Goal: Task Accomplishment & Management: Use online tool/utility

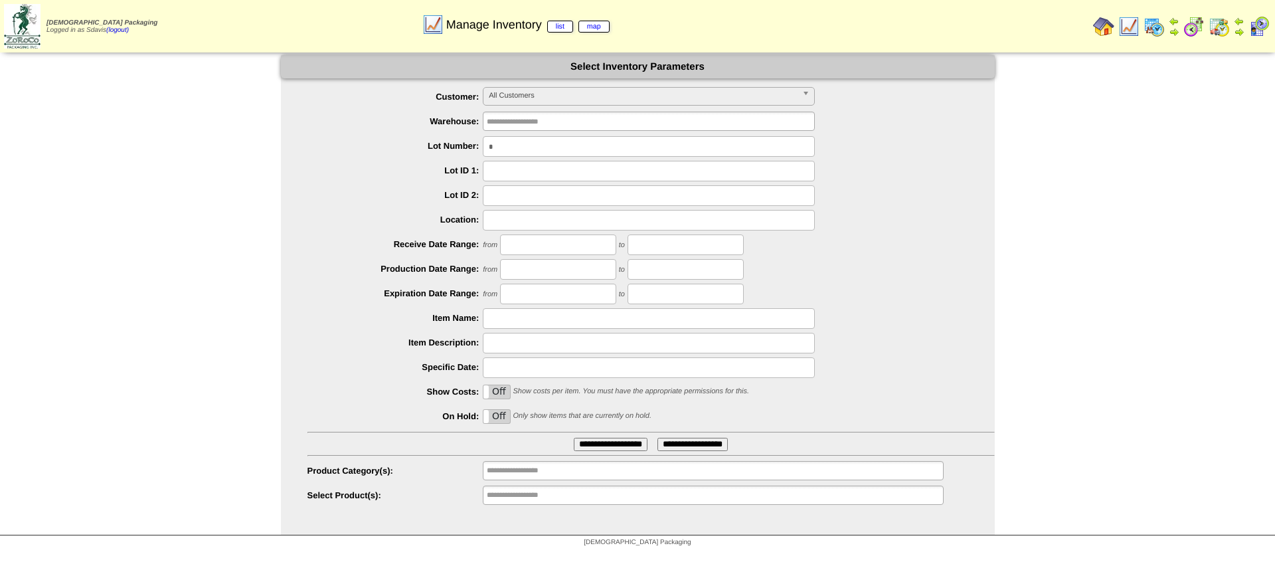
click at [546, 149] on input "text" at bounding box center [649, 146] width 332 height 21
type input "*******"
click at [574, 438] on input "**********" at bounding box center [611, 444] width 74 height 13
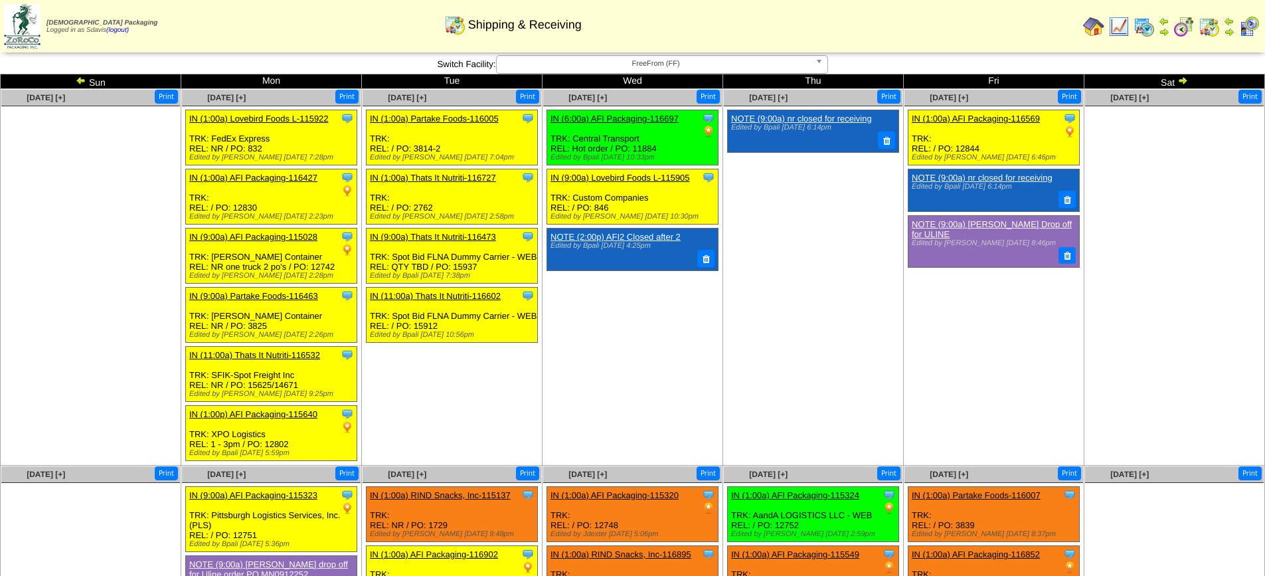
click at [1182, 78] on img at bounding box center [1182, 80] width 11 height 11
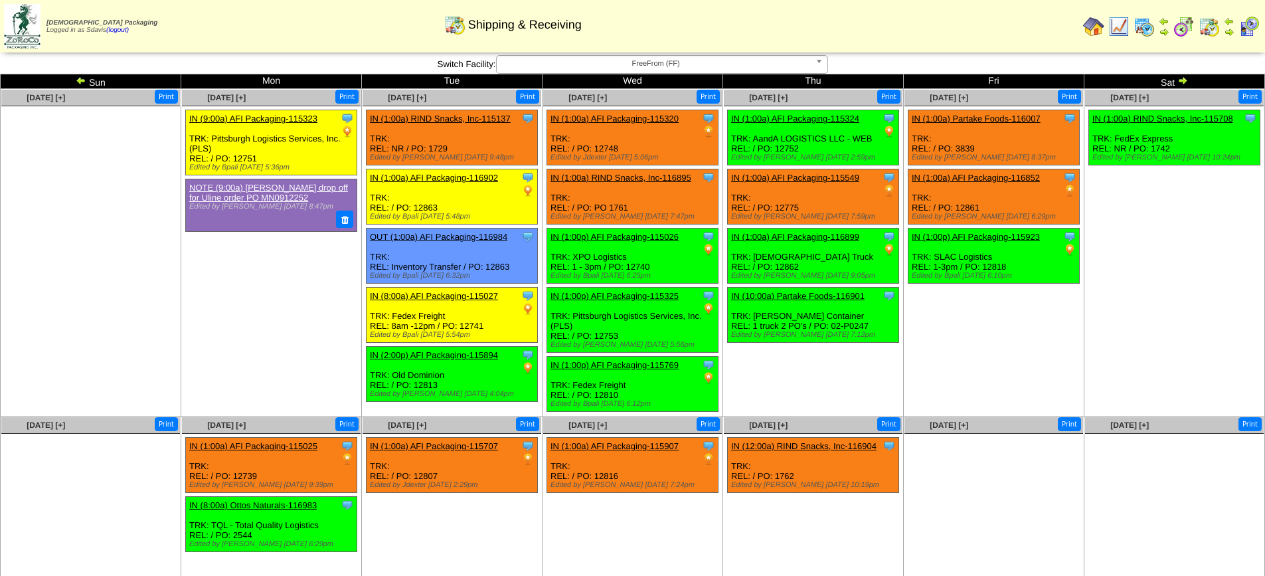
click at [819, 58] on b at bounding box center [821, 64] width 12 height 17
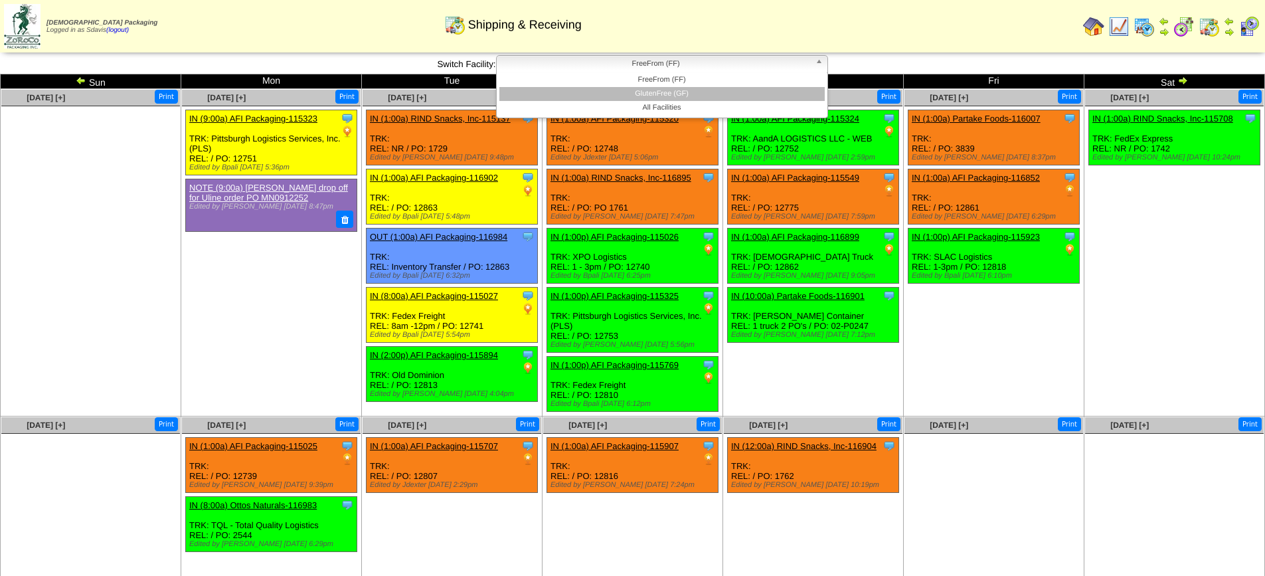
click at [704, 95] on li "GlutenFree (GF)" at bounding box center [661, 94] width 325 height 14
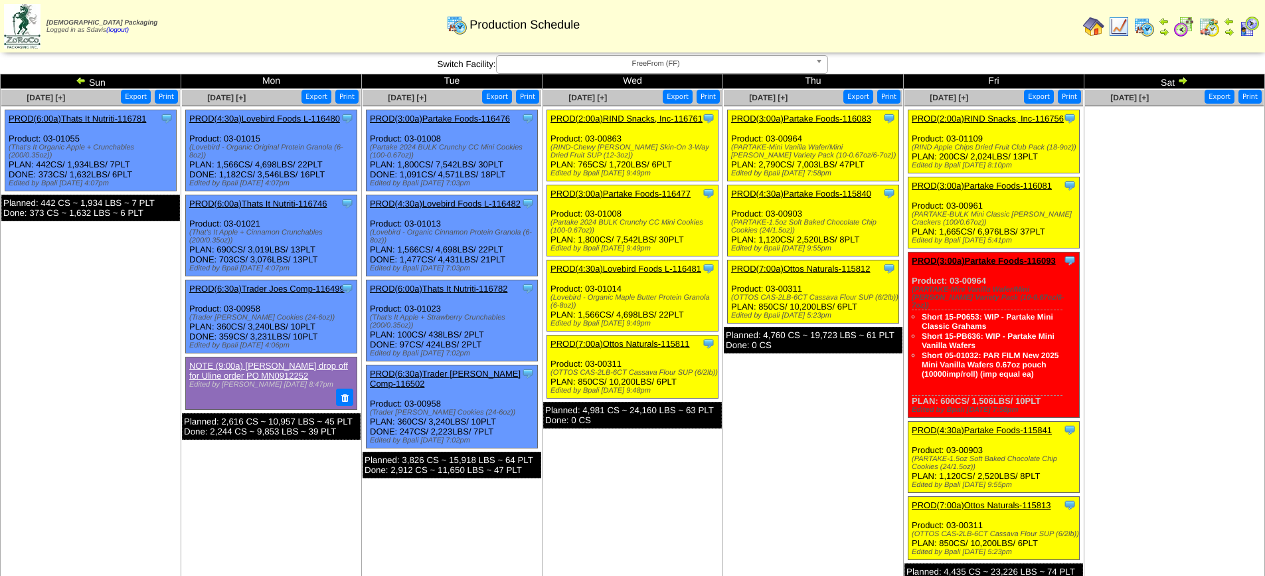
click at [683, 65] on span "FreeFrom (FF)" at bounding box center [656, 64] width 308 height 16
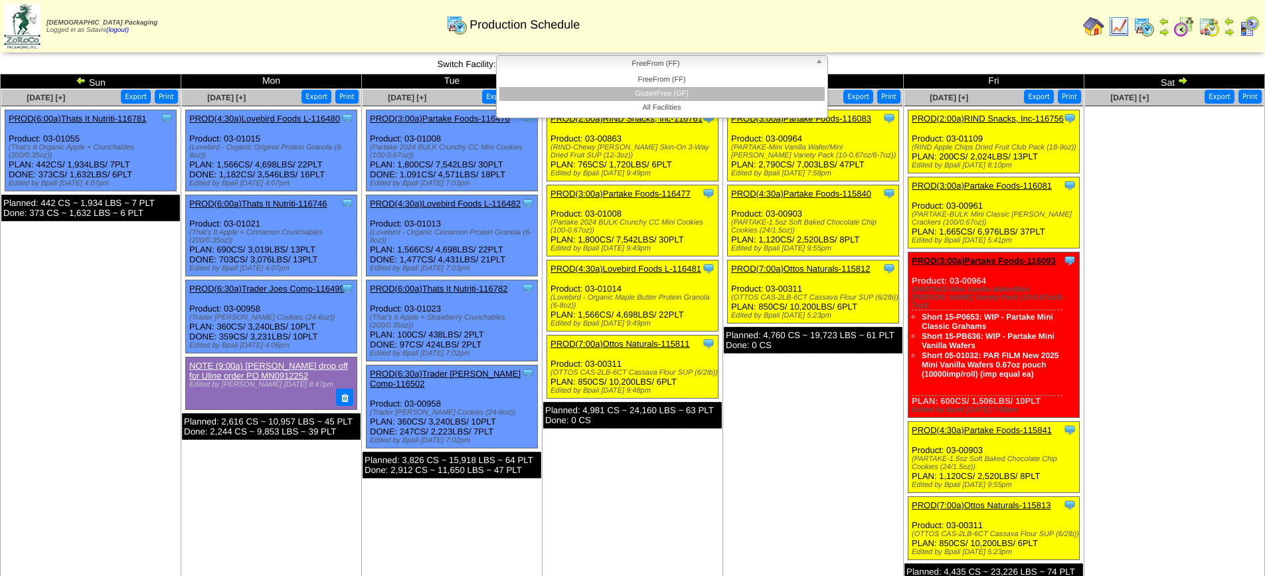
click at [679, 92] on li "GlutenFree (GF)" at bounding box center [661, 94] width 325 height 14
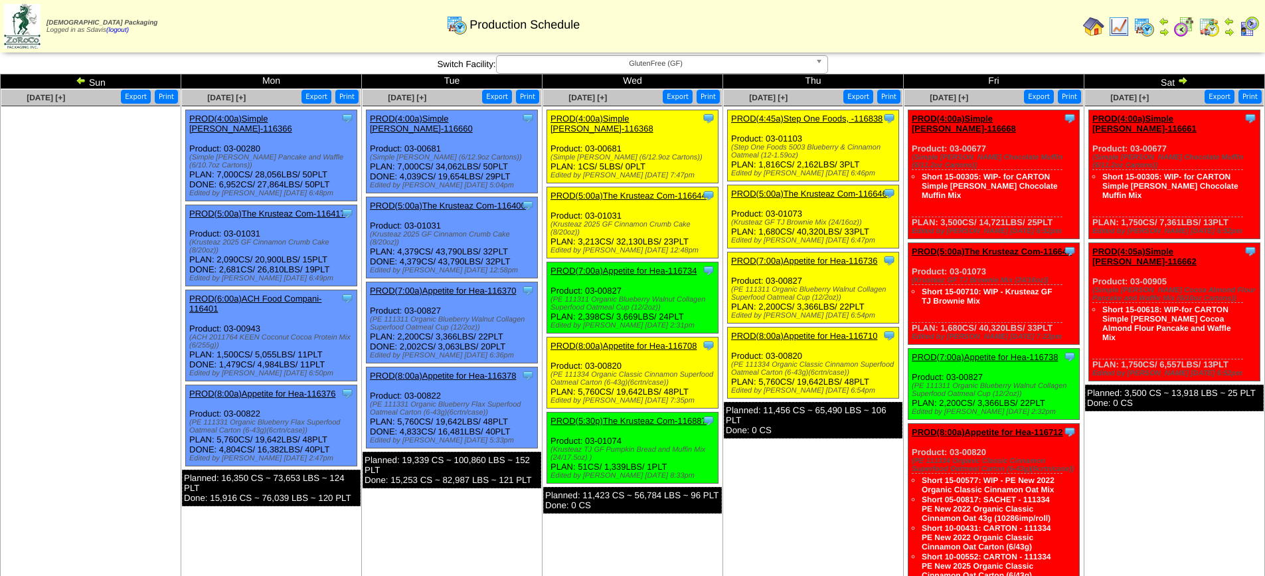
click at [977, 118] on link "PROD(4:00a)Simple [PERSON_NAME]-116668" at bounding box center [964, 124] width 104 height 20
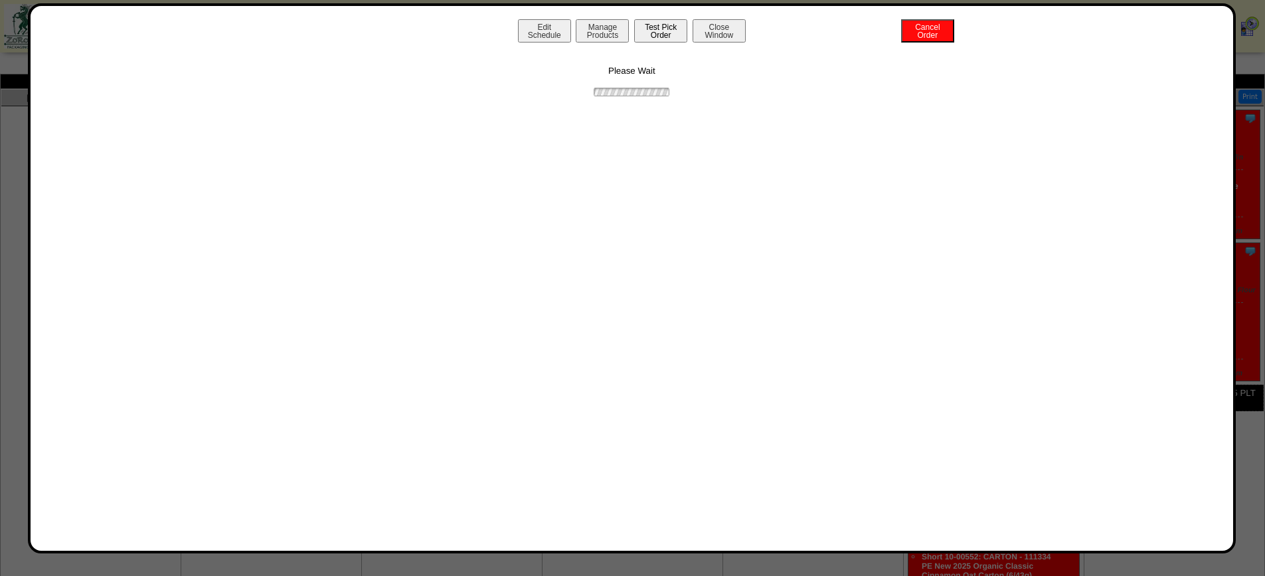
click at [649, 29] on button "Test Pick Order" at bounding box center [660, 30] width 53 height 23
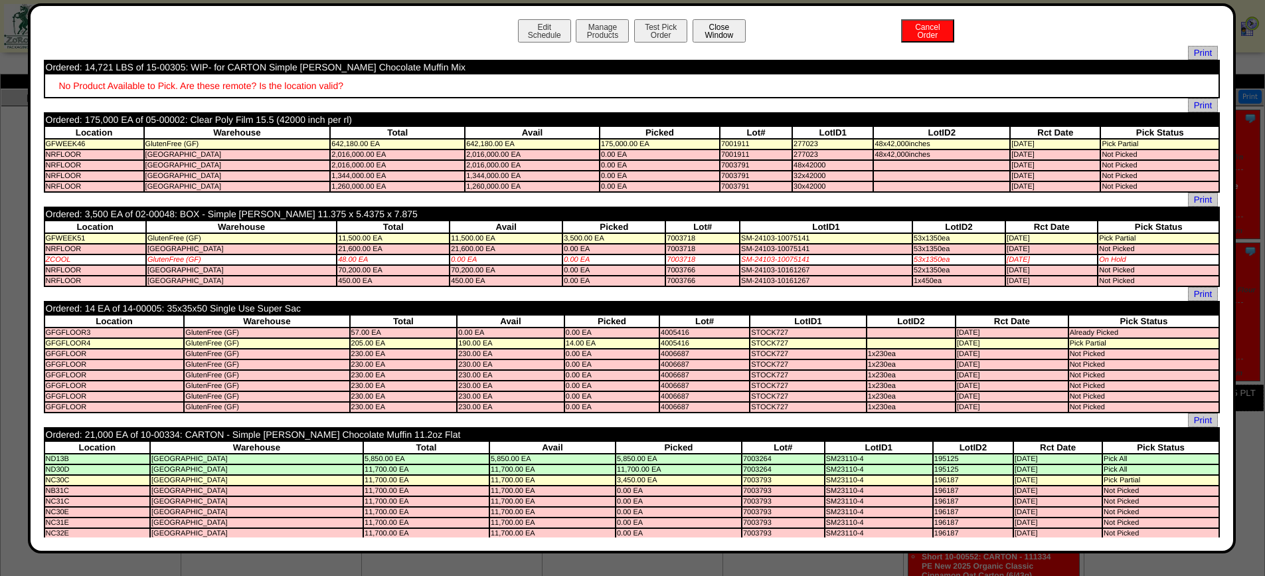
click at [734, 31] on button "Close Window" at bounding box center [718, 30] width 53 height 23
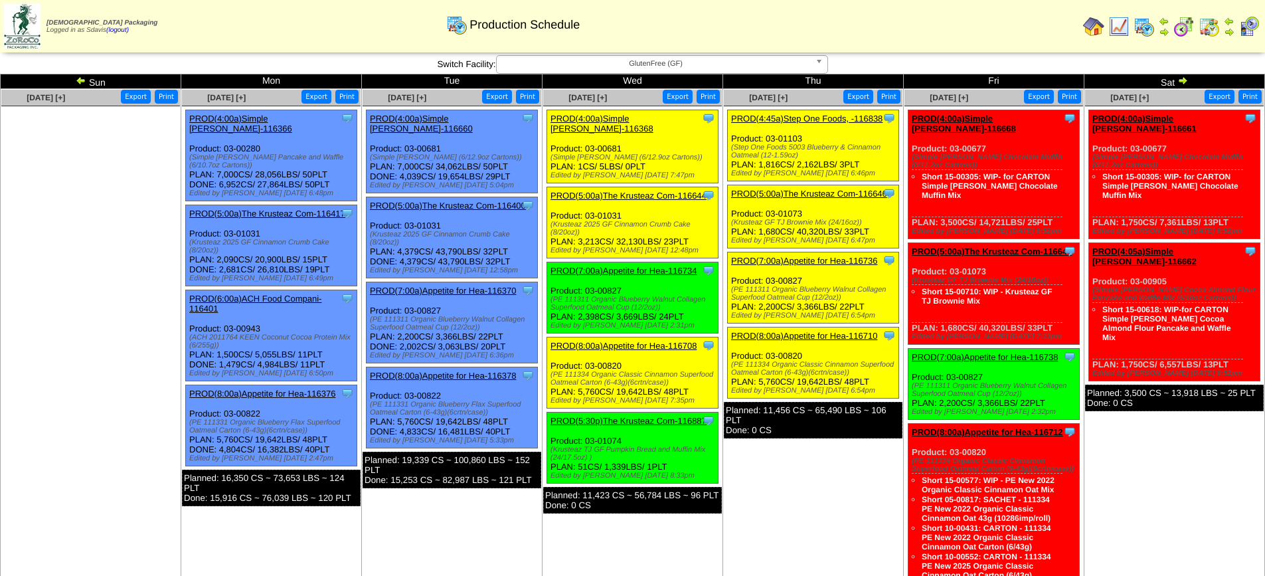
click at [989, 246] on link "PROD(5:00a)The Krusteaz Com-116647" at bounding box center [992, 251] width 160 height 10
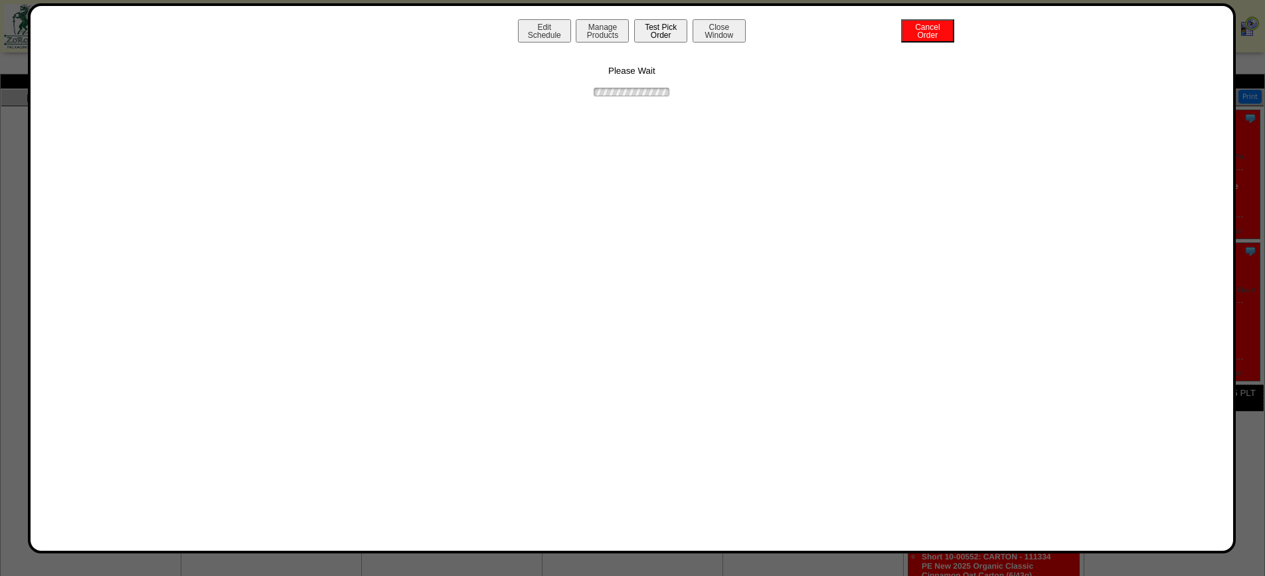
click at [659, 31] on button "Test Pick Order" at bounding box center [660, 30] width 53 height 23
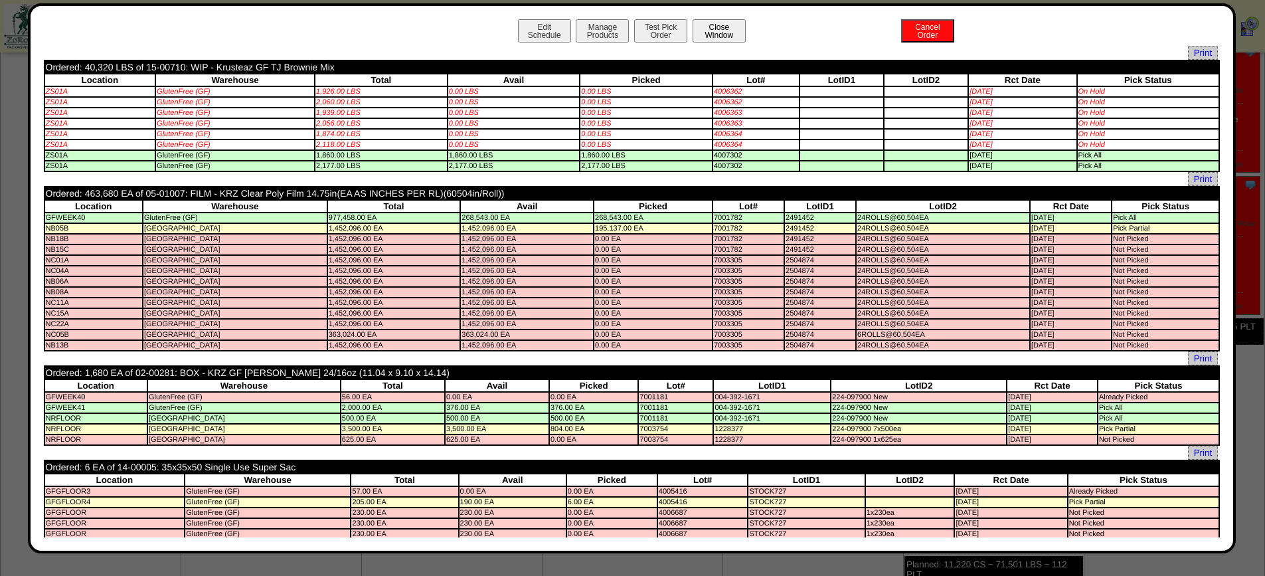
click at [710, 30] on button "Close Window" at bounding box center [718, 30] width 53 height 23
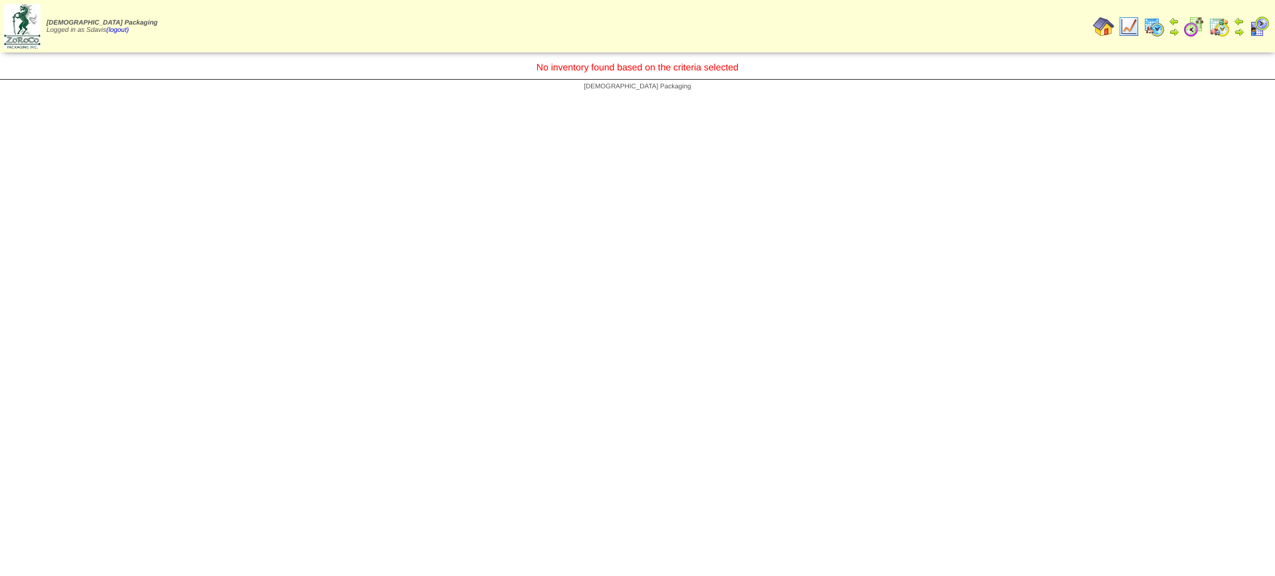
click at [1127, 24] on img at bounding box center [1128, 26] width 21 height 21
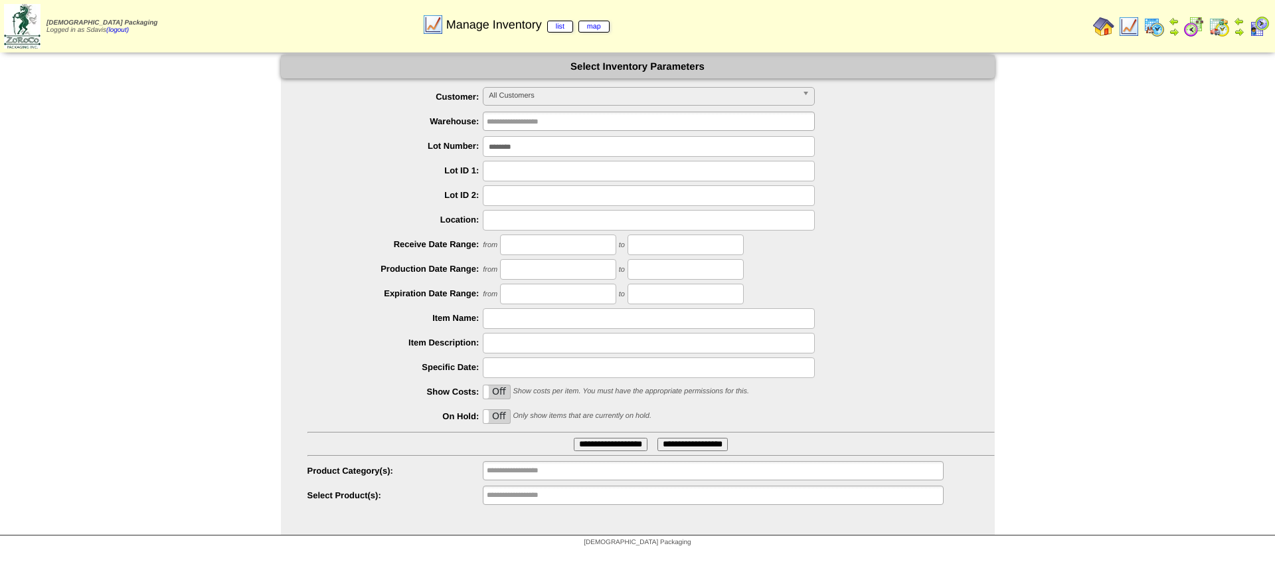
click at [557, 148] on input "*******" at bounding box center [649, 146] width 332 height 21
type input "*******"
click at [574, 438] on input "**********" at bounding box center [611, 444] width 74 height 13
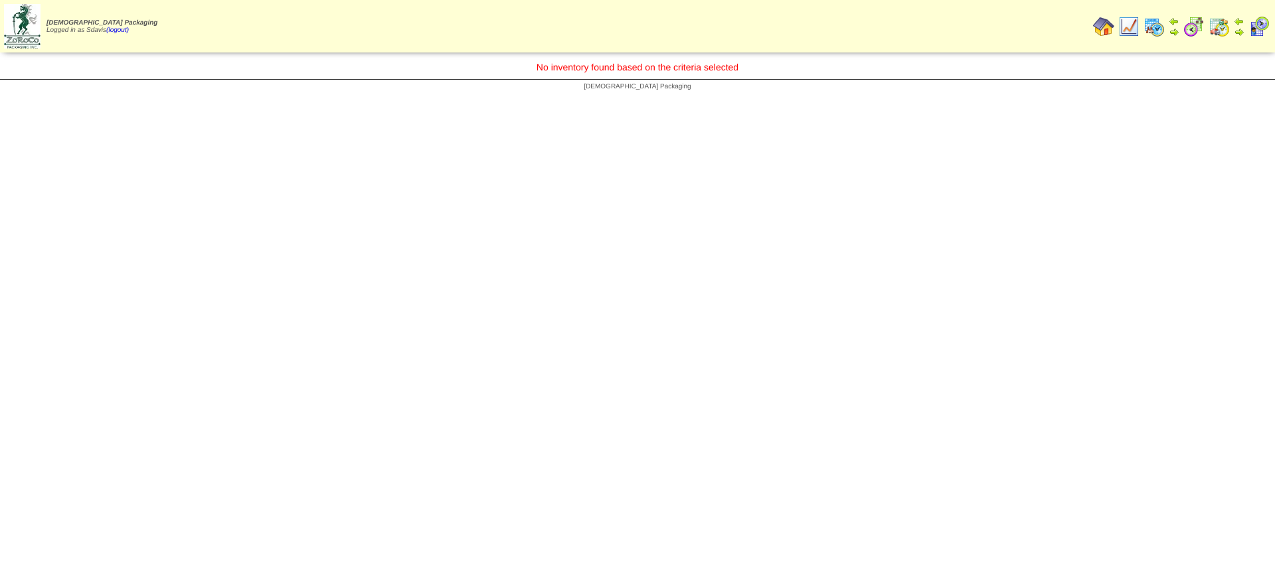
click at [1131, 29] on img at bounding box center [1128, 26] width 21 height 21
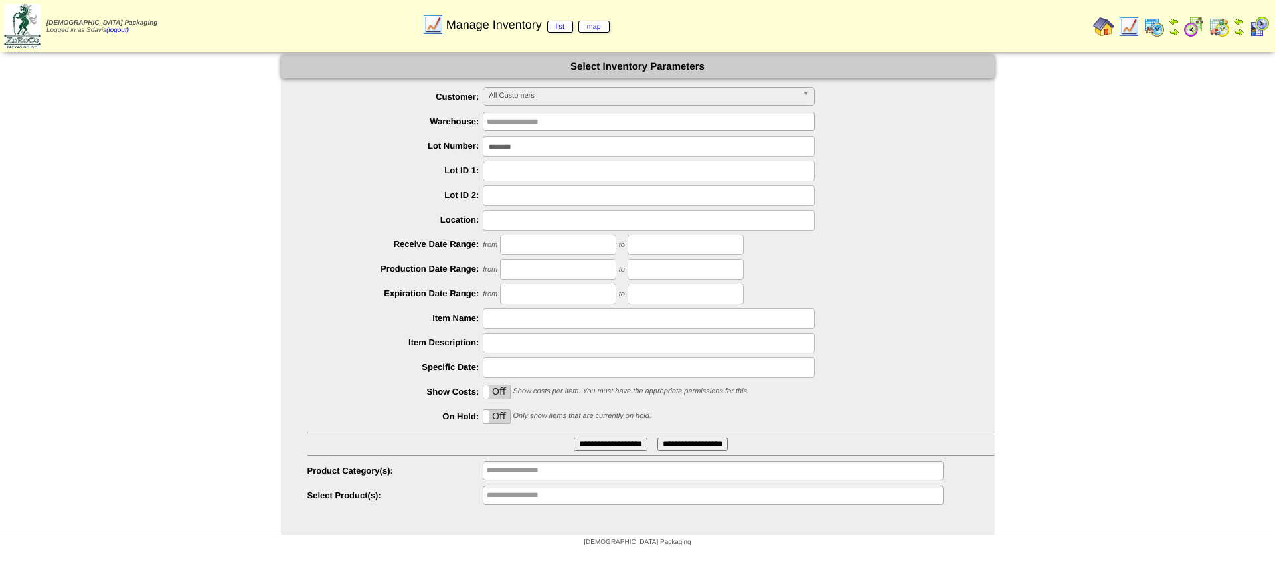
click at [548, 145] on input "*******" at bounding box center [649, 146] width 332 height 21
type input "*******"
click at [574, 438] on input "**********" at bounding box center [611, 444] width 74 height 13
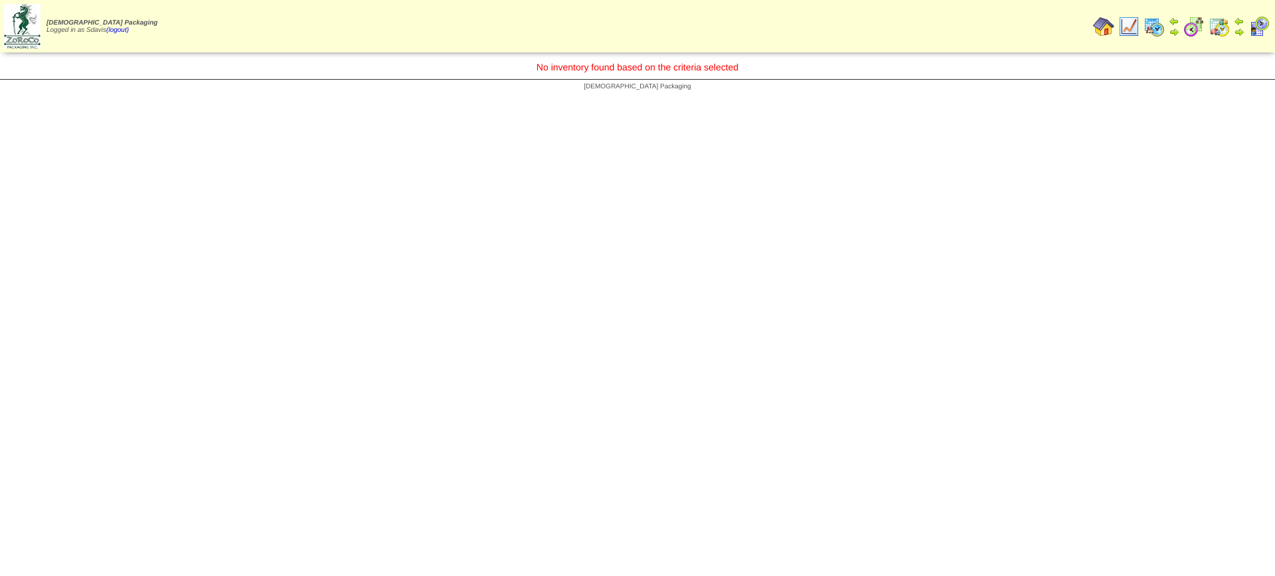
click at [1127, 26] on img at bounding box center [1128, 26] width 21 height 21
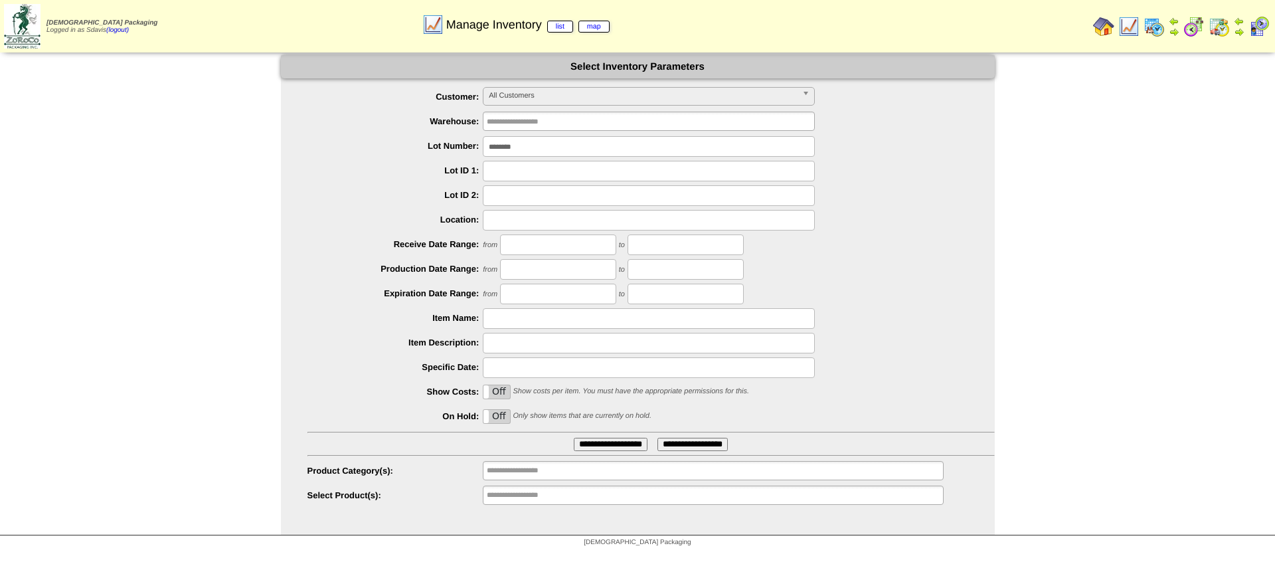
drag, startPoint x: 556, startPoint y: 154, endPoint x: 417, endPoint y: 144, distance: 139.1
click at [418, 144] on li "Lot Number: *******" at bounding box center [650, 146] width 687 height 21
click at [1131, 29] on img at bounding box center [1128, 26] width 21 height 21
click at [539, 145] on input "*******" at bounding box center [649, 146] width 332 height 21
click at [574, 438] on input "**********" at bounding box center [611, 444] width 74 height 13
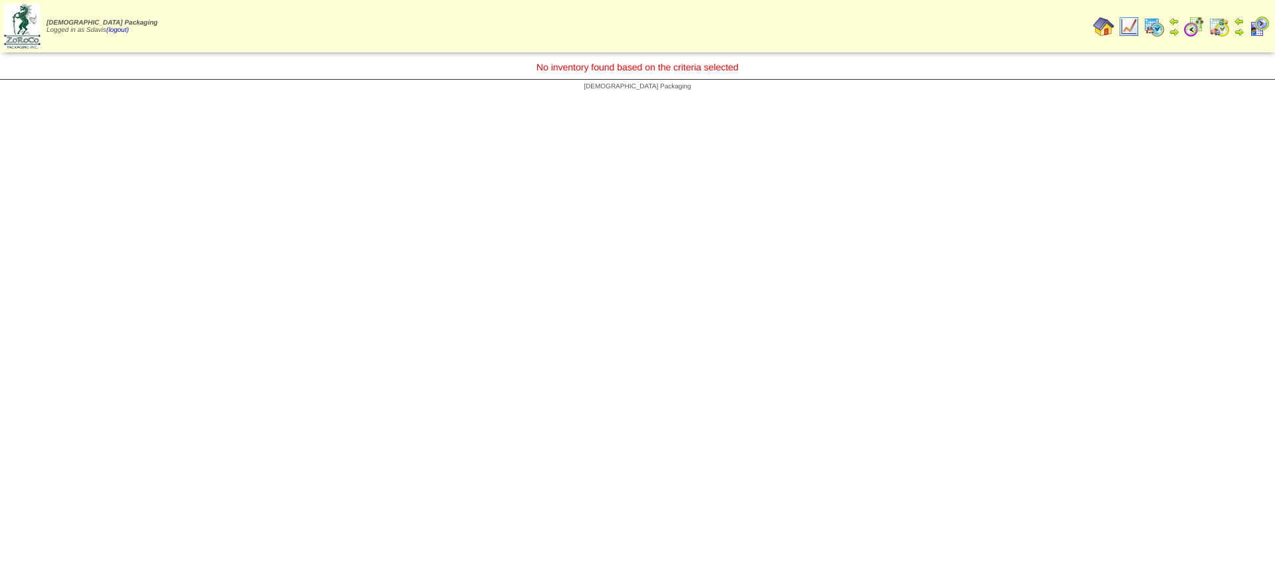
click at [1130, 27] on img at bounding box center [1128, 26] width 21 height 21
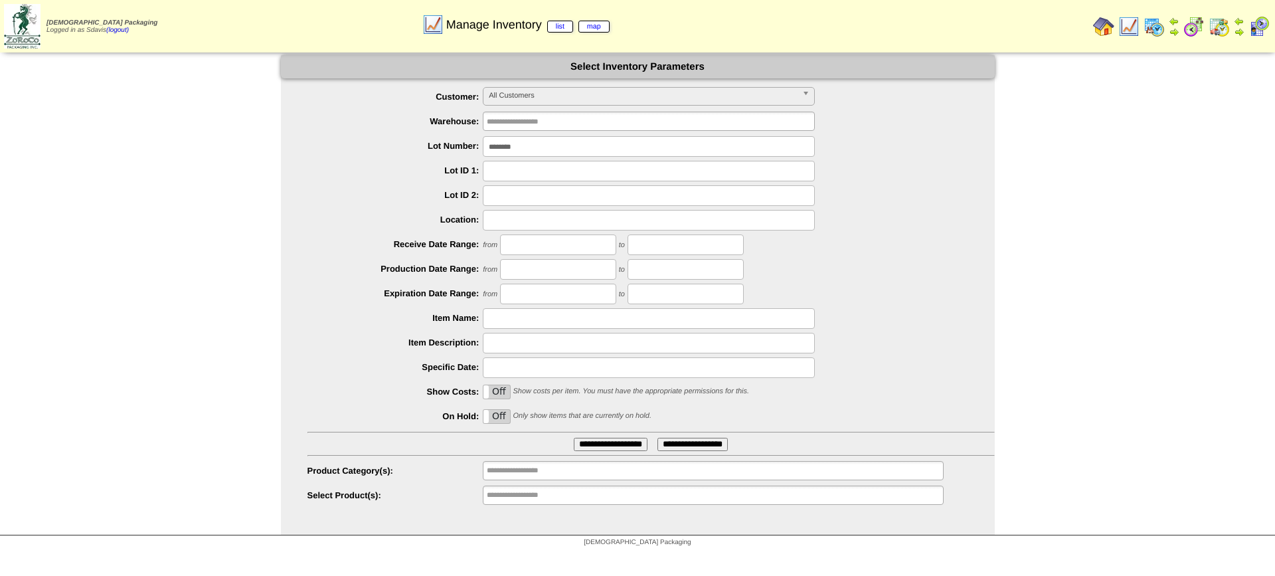
drag, startPoint x: 548, startPoint y: 145, endPoint x: 397, endPoint y: 143, distance: 151.4
click at [397, 143] on li "Lot Number: *******" at bounding box center [650, 146] width 687 height 21
type input "*******"
click at [574, 438] on input "**********" at bounding box center [611, 444] width 74 height 13
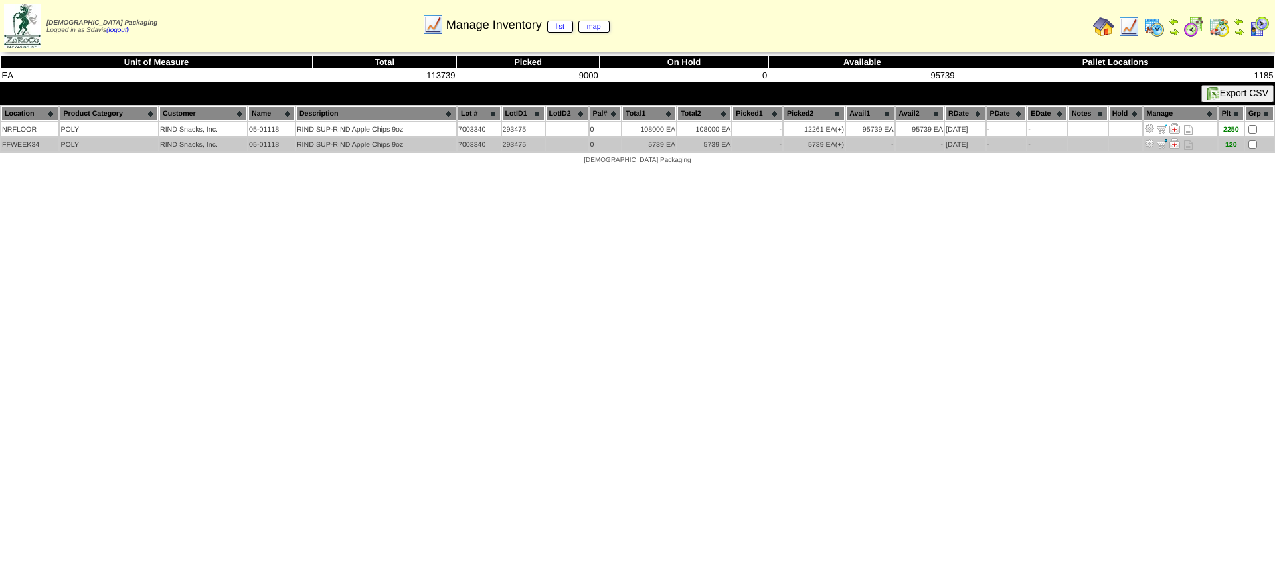
click at [1159, 146] on img at bounding box center [1162, 143] width 11 height 11
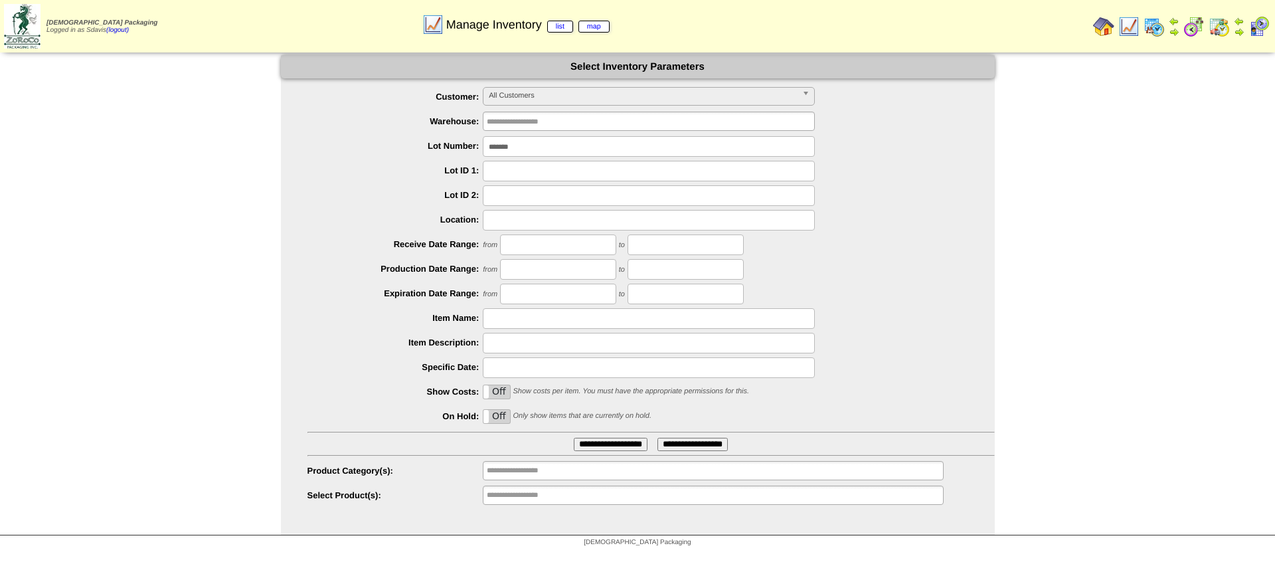
click at [556, 143] on input "*******" at bounding box center [649, 146] width 332 height 21
type input "*******"
click at [574, 438] on input "**********" at bounding box center [611, 444] width 74 height 13
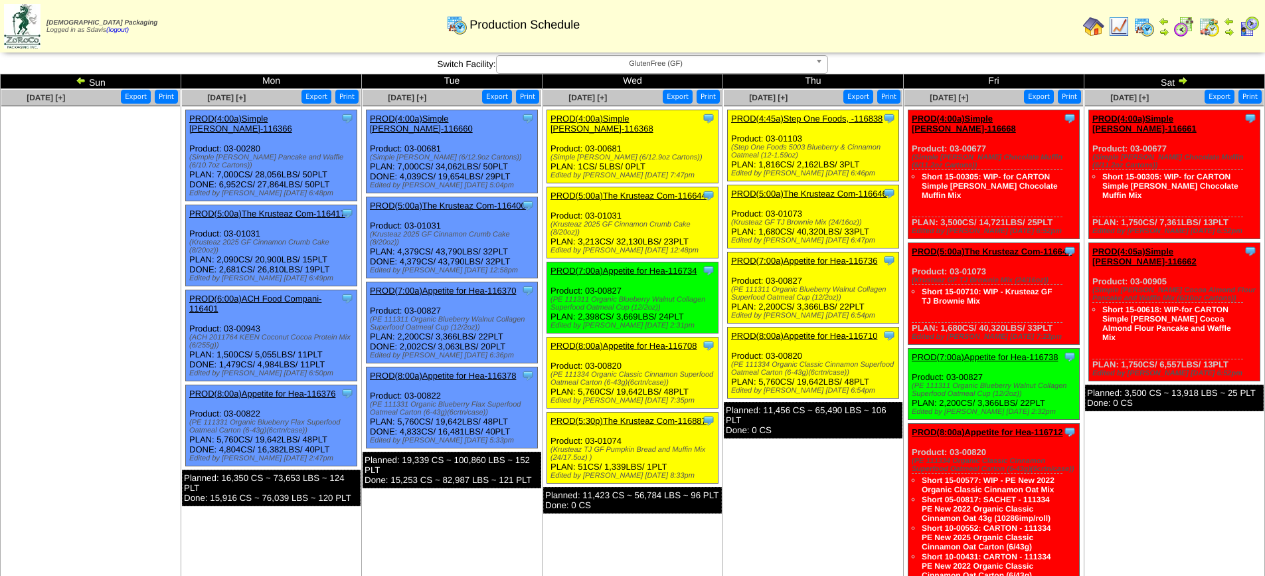
click at [978, 352] on link "PROD(7:00a)Appetite for Hea-116738" at bounding box center [985, 357] width 146 height 10
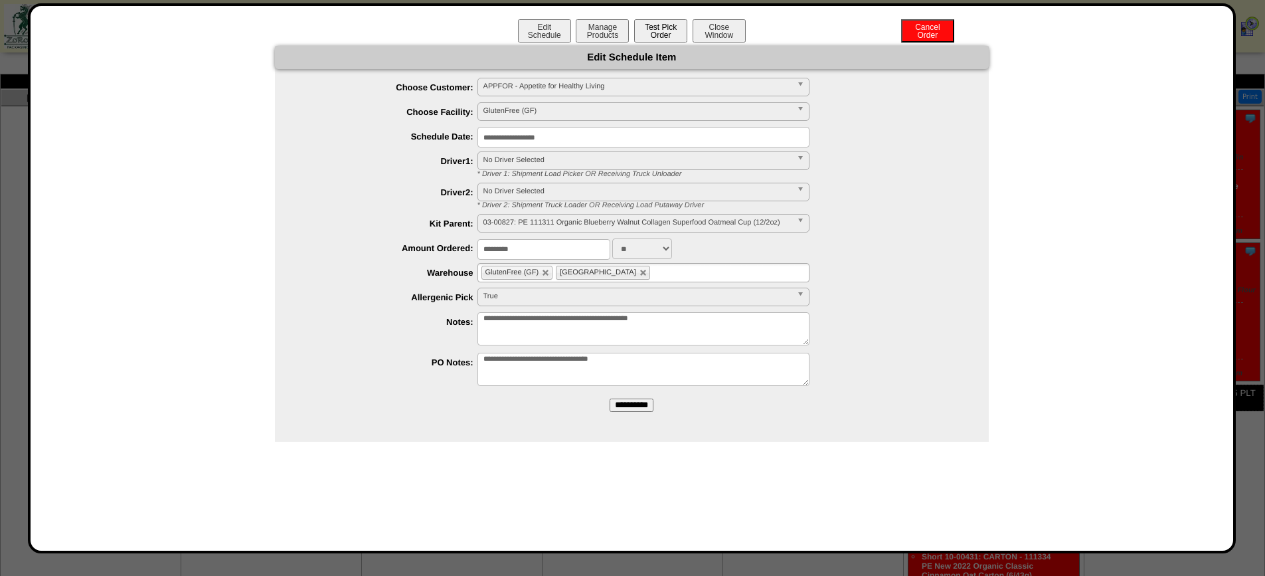
click at [659, 27] on button "Test Pick Order" at bounding box center [660, 30] width 53 height 23
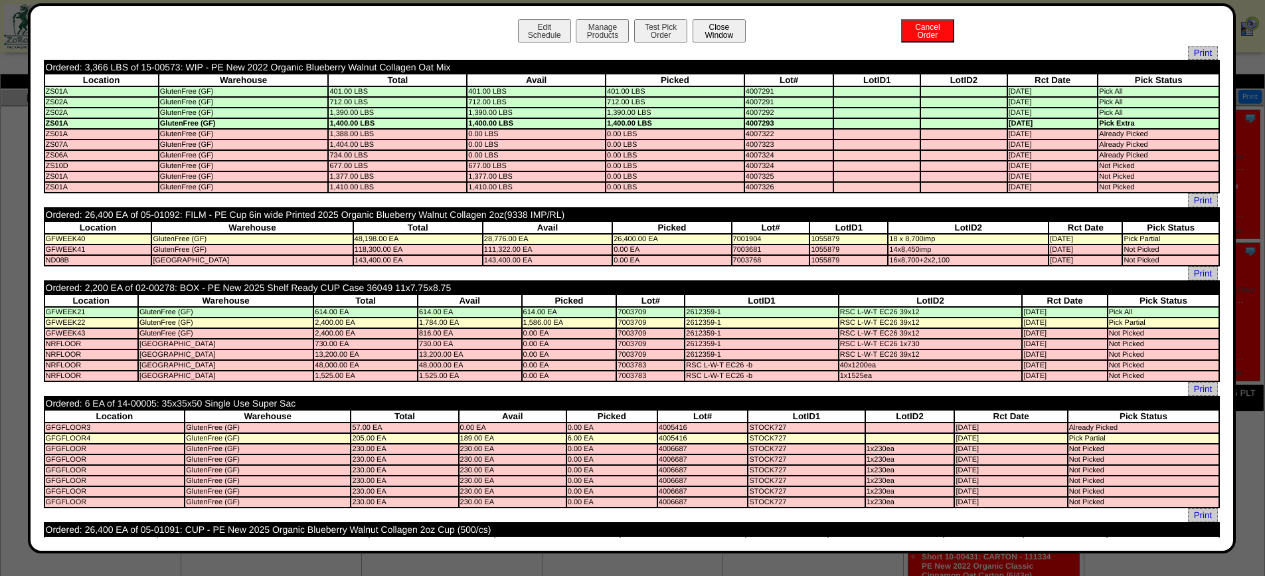
click at [704, 30] on button "Close Window" at bounding box center [718, 30] width 53 height 23
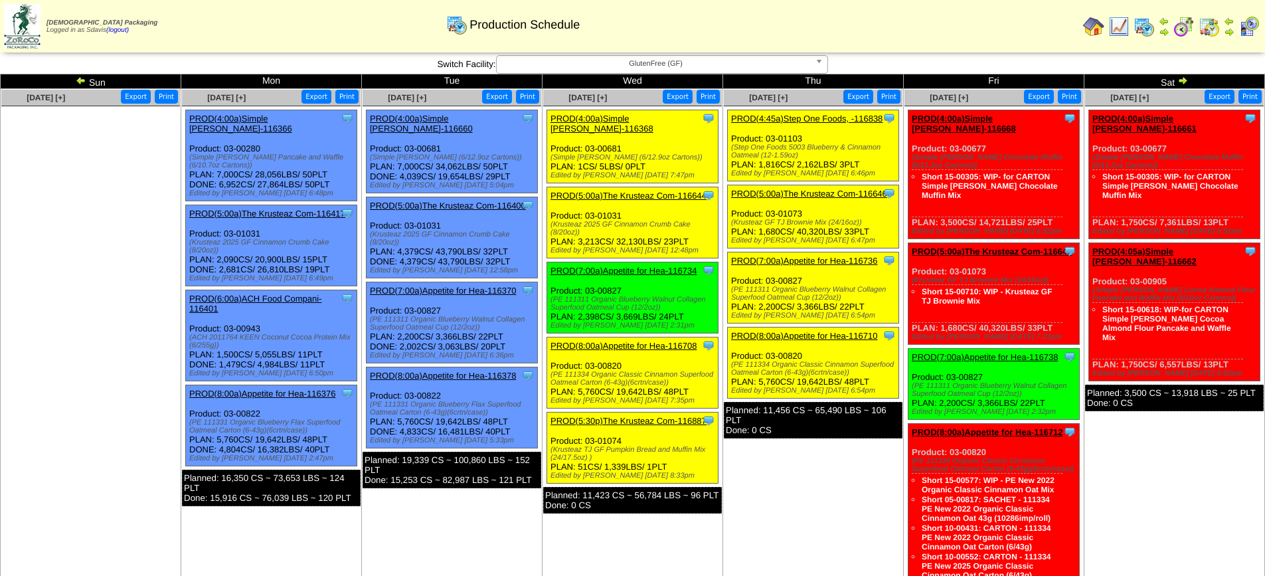
click at [1005, 427] on link "PROD(8:00a)Appetite for Hea-116712" at bounding box center [987, 432] width 151 height 10
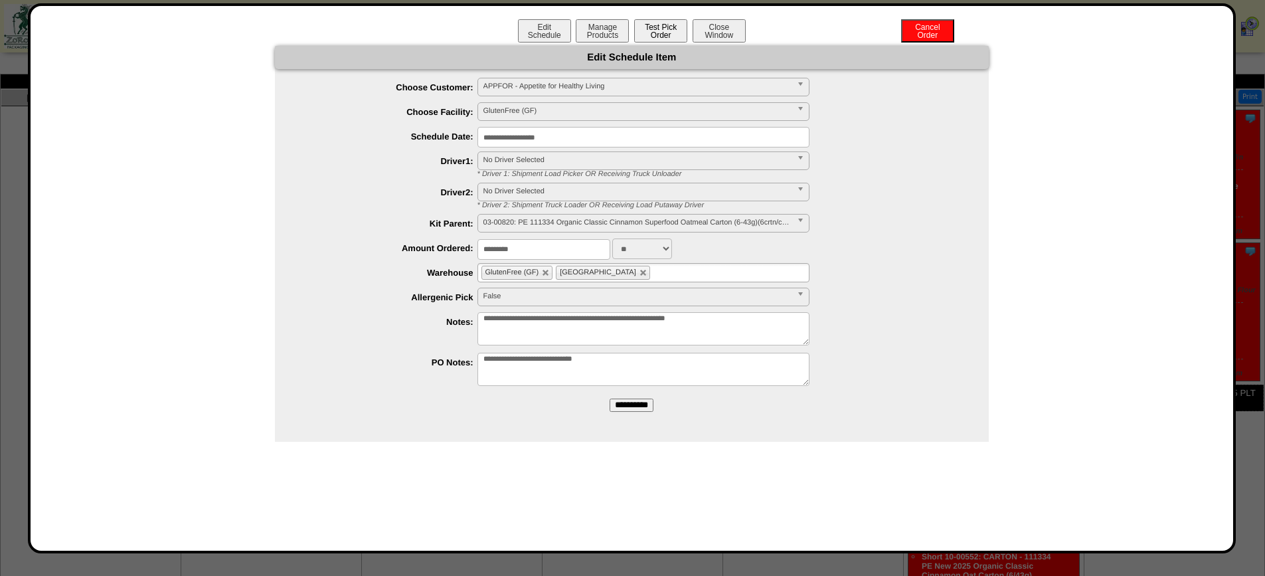
click at [671, 31] on button "Test Pick Order" at bounding box center [660, 30] width 53 height 23
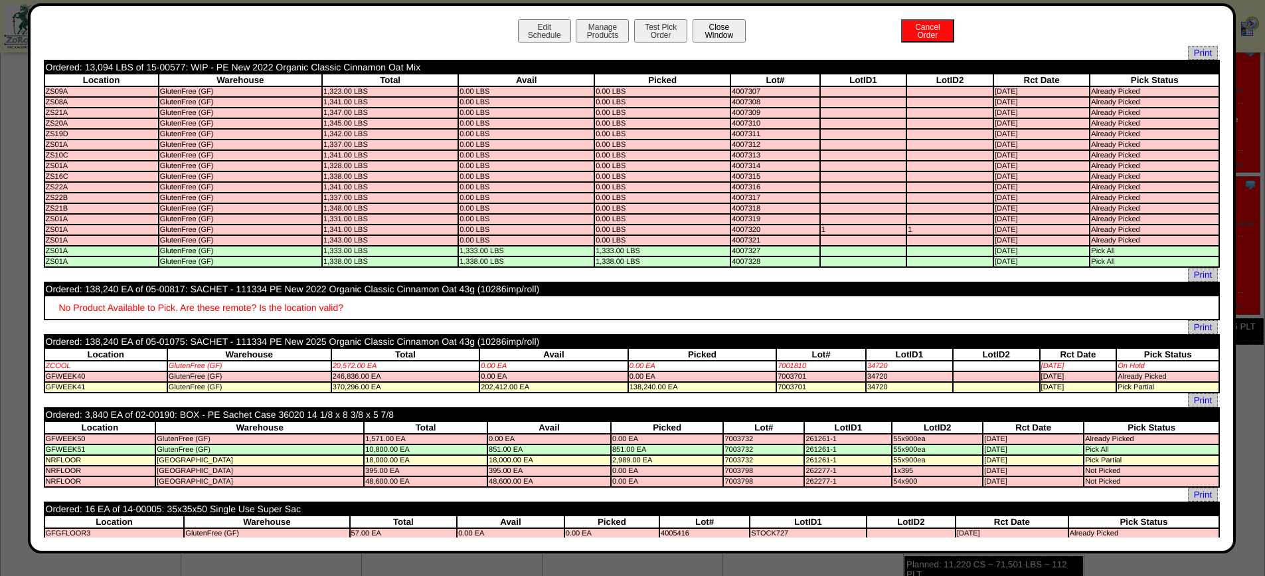
click at [737, 23] on button "Close Window" at bounding box center [718, 30] width 53 height 23
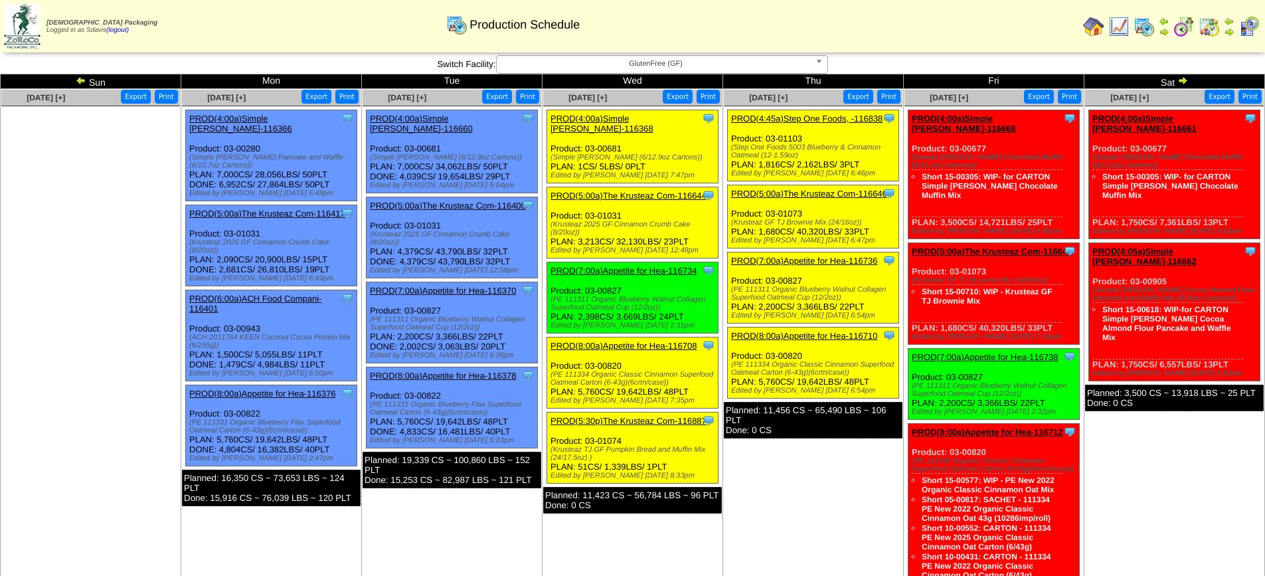
click at [1168, 119] on link "PROD(4:00a)Simple [PERSON_NAME]-116661" at bounding box center [1144, 124] width 104 height 20
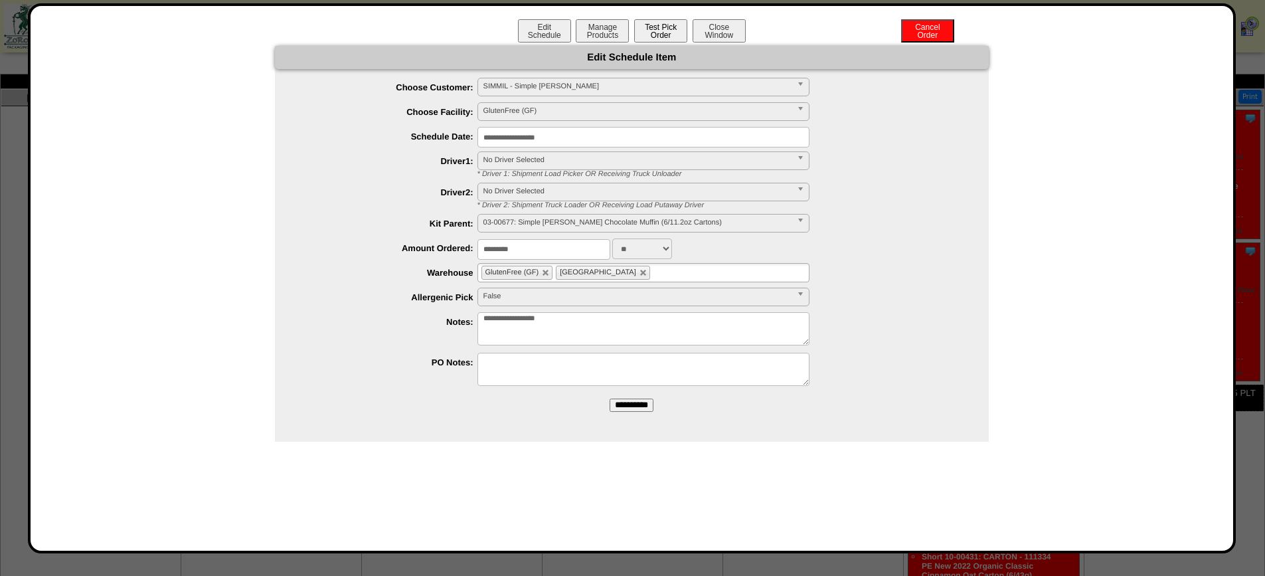
click at [663, 29] on button "Test Pick Order" at bounding box center [660, 30] width 53 height 23
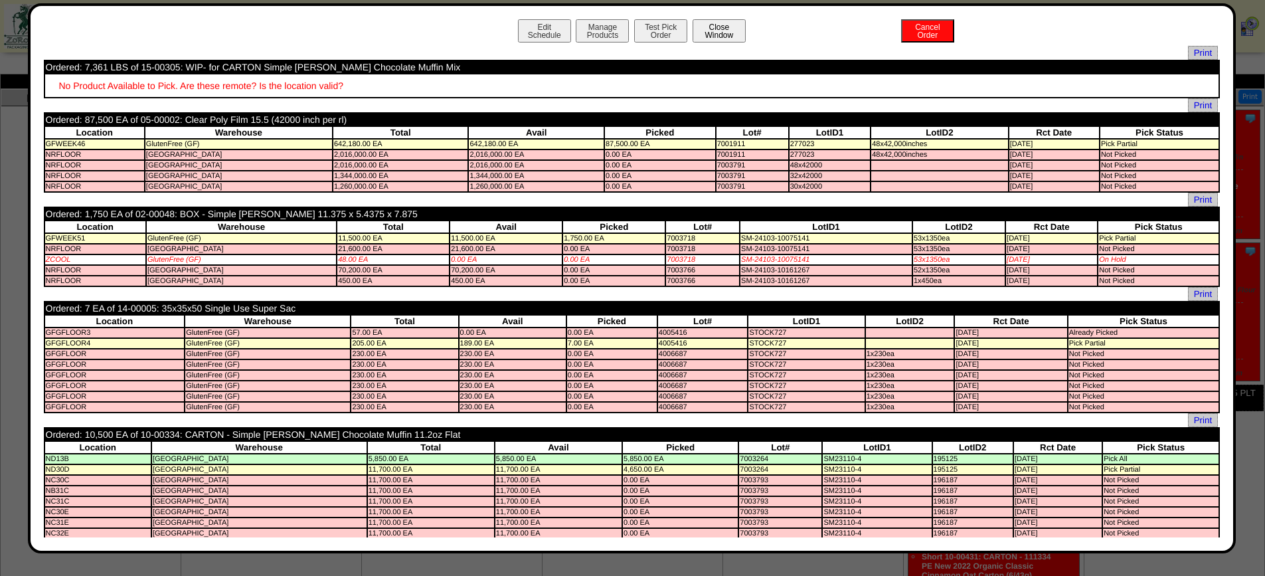
click at [716, 24] on button "Close Window" at bounding box center [718, 30] width 53 height 23
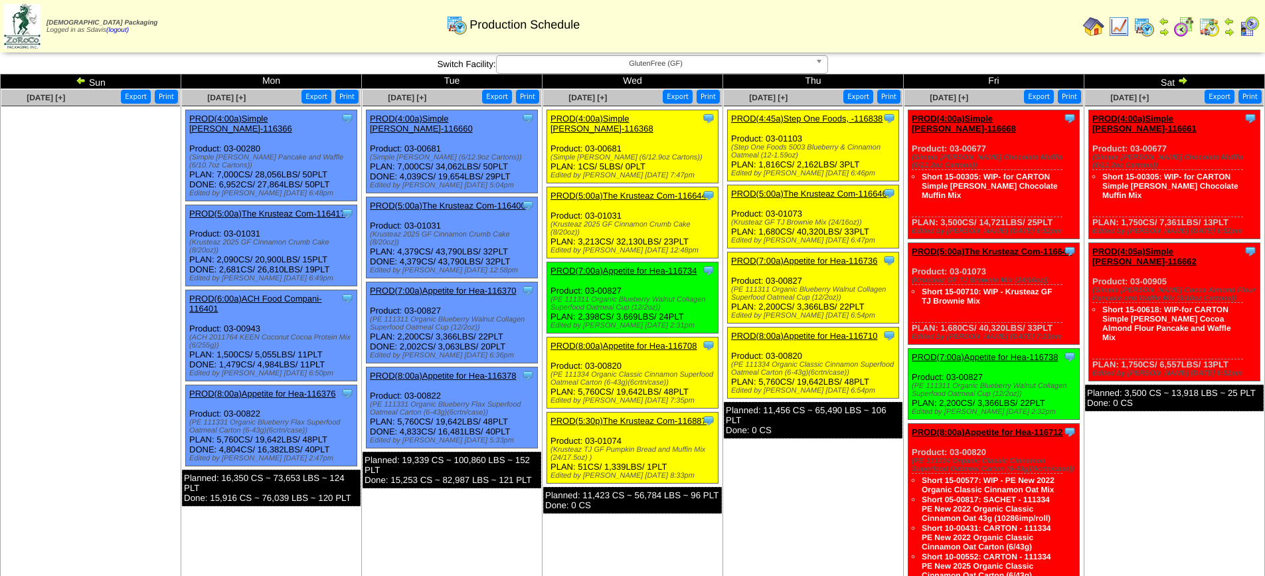
click at [671, 63] on span "GlutenFree (GF)" at bounding box center [656, 64] width 308 height 16
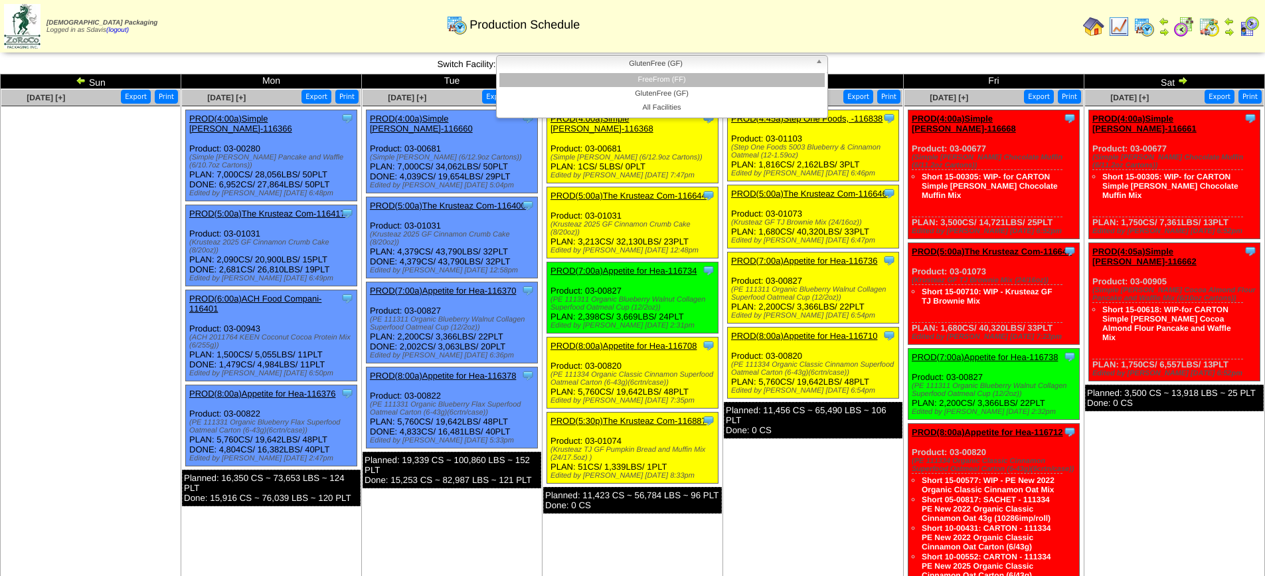
click at [665, 83] on li "FreeFrom (FF)" at bounding box center [661, 80] width 325 height 14
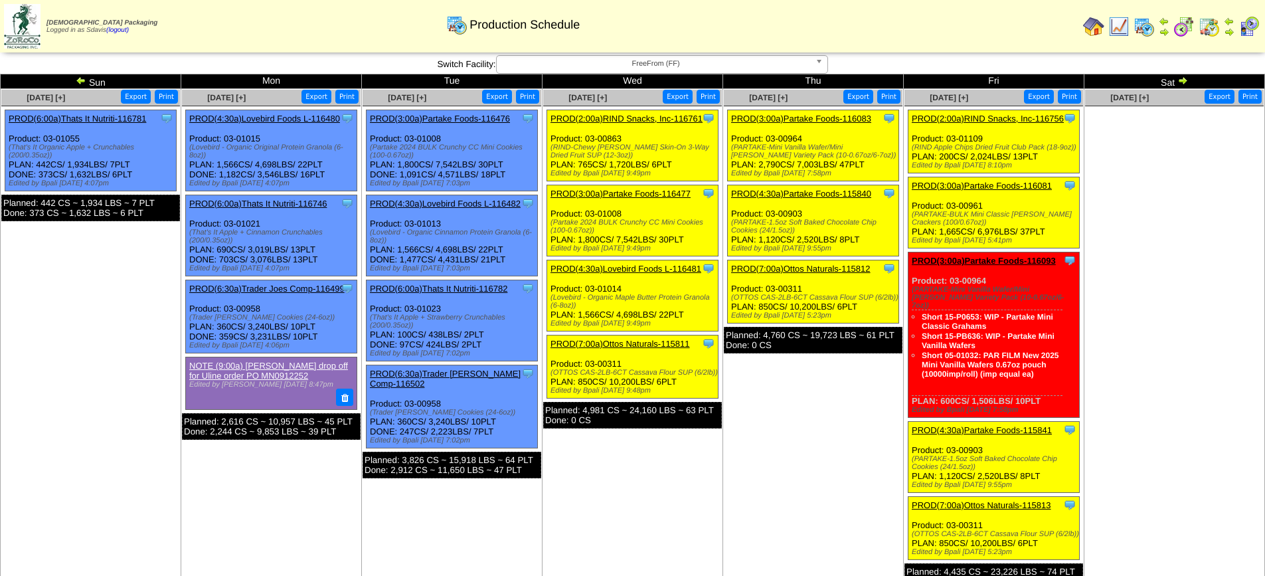
click at [979, 116] on link "PROD(2:00a)RIND Snacks, Inc-116756" at bounding box center [988, 119] width 152 height 10
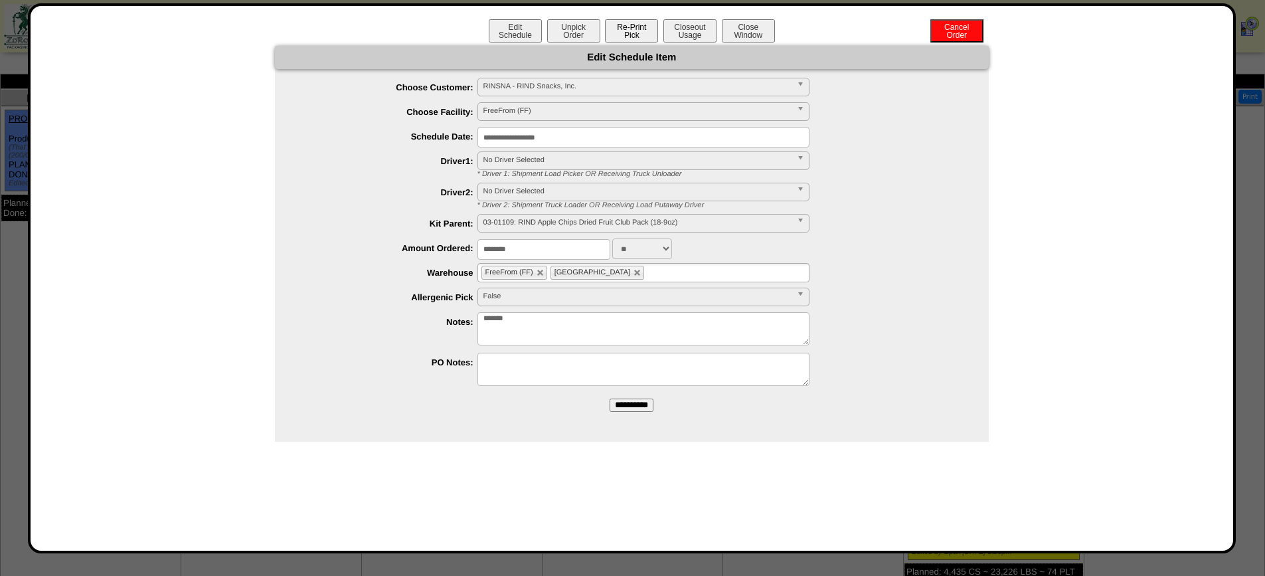
click at [626, 29] on button "Re-Print Pick" at bounding box center [631, 30] width 53 height 23
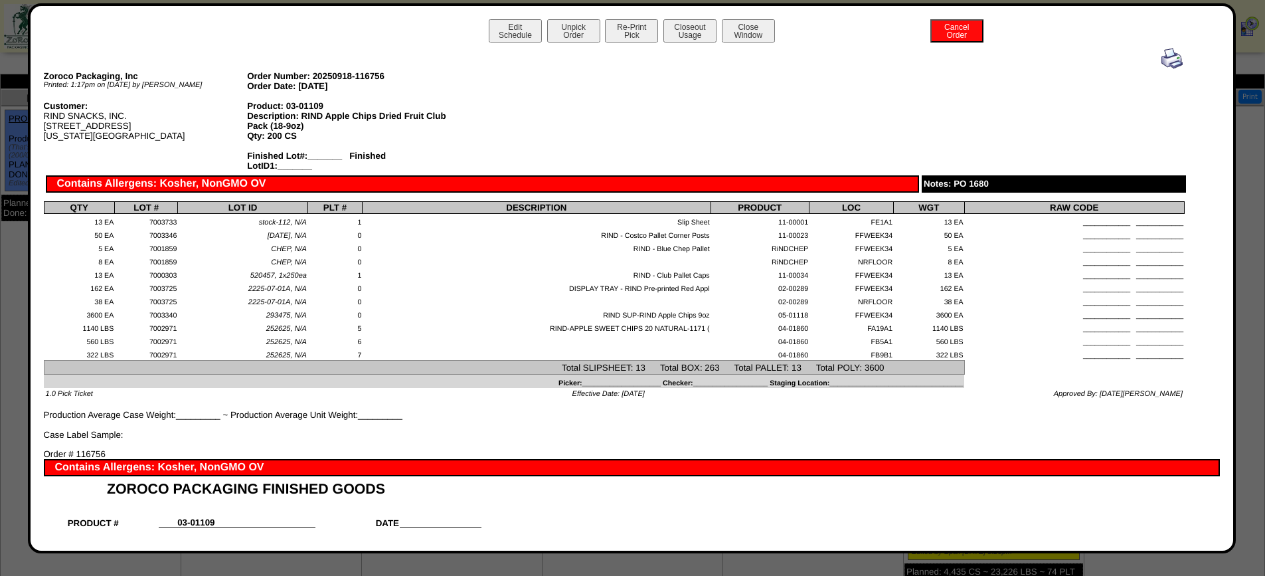
click at [1165, 61] on img at bounding box center [1171, 58] width 21 height 21
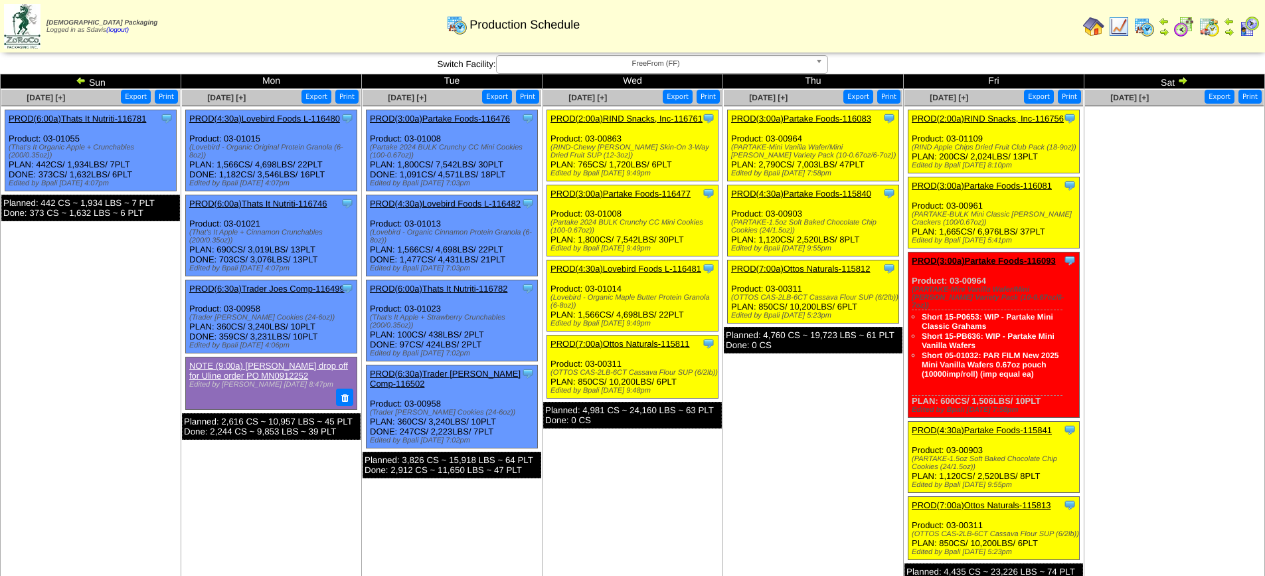
click at [1023, 188] on link "PROD(3:00a)Partake Foods-116081" at bounding box center [982, 186] width 140 height 10
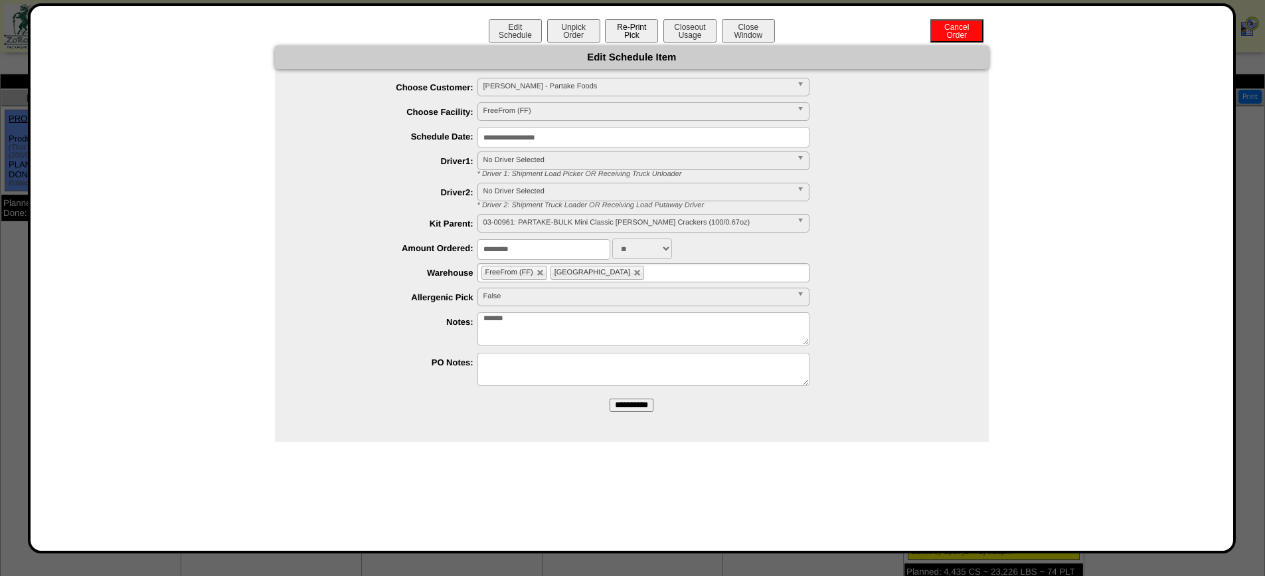
click at [635, 25] on button "Re-Print Pick" at bounding box center [631, 30] width 53 height 23
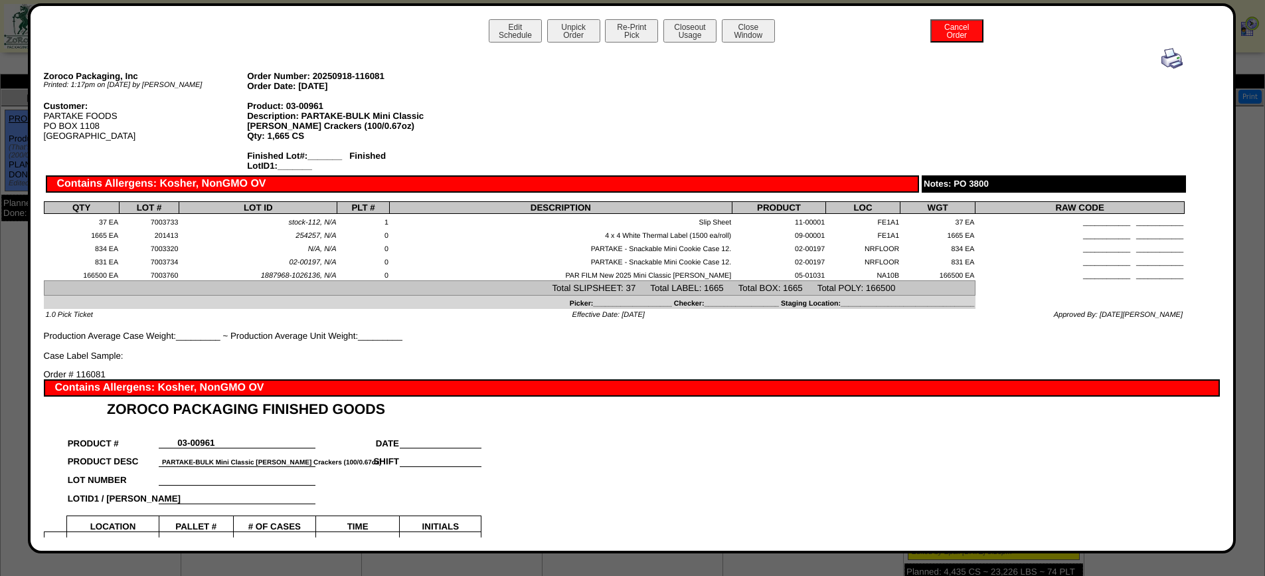
click at [1161, 58] on img at bounding box center [1171, 58] width 21 height 21
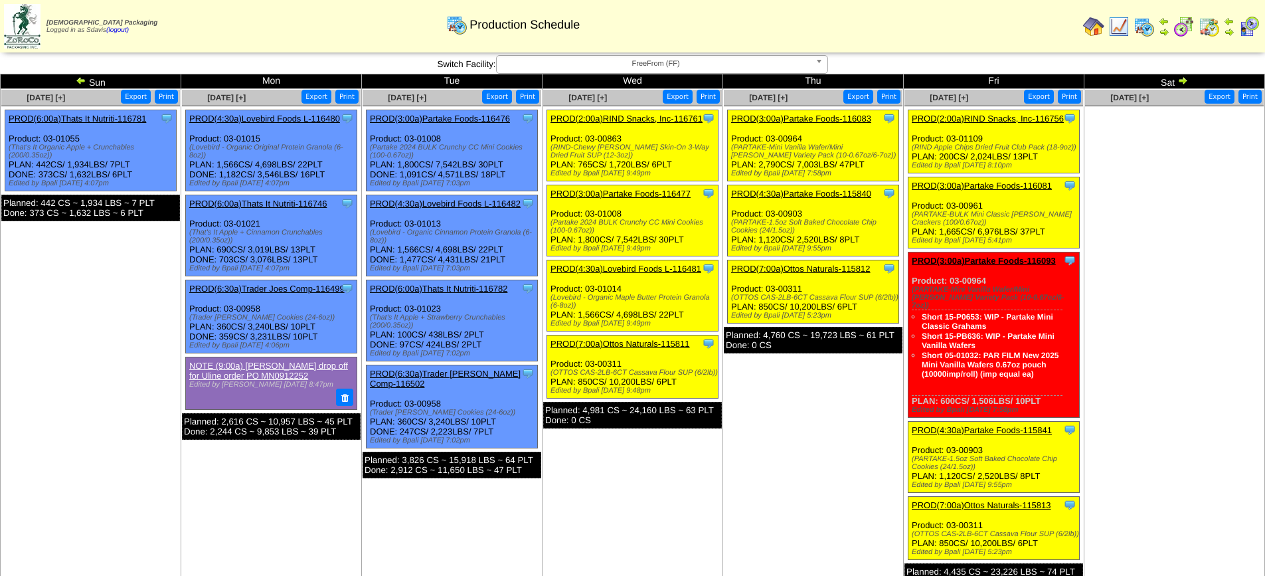
click at [991, 425] on link "PROD(4:30a)Partake Foods-115841" at bounding box center [982, 430] width 140 height 10
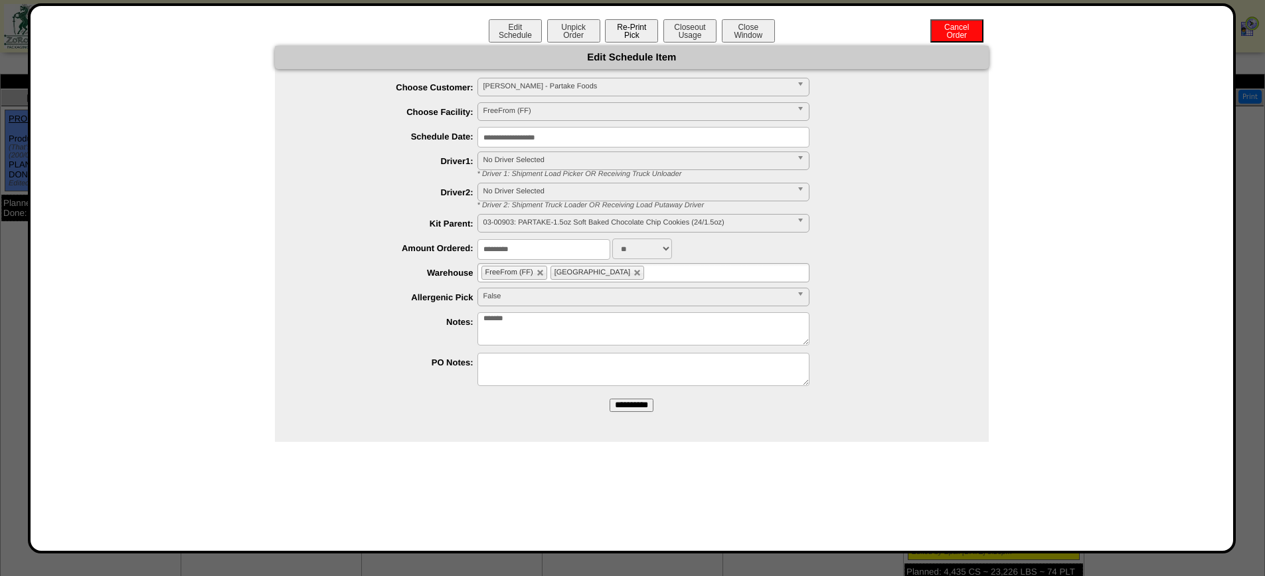
click at [629, 37] on button "Re-Print Pick" at bounding box center [631, 30] width 53 height 23
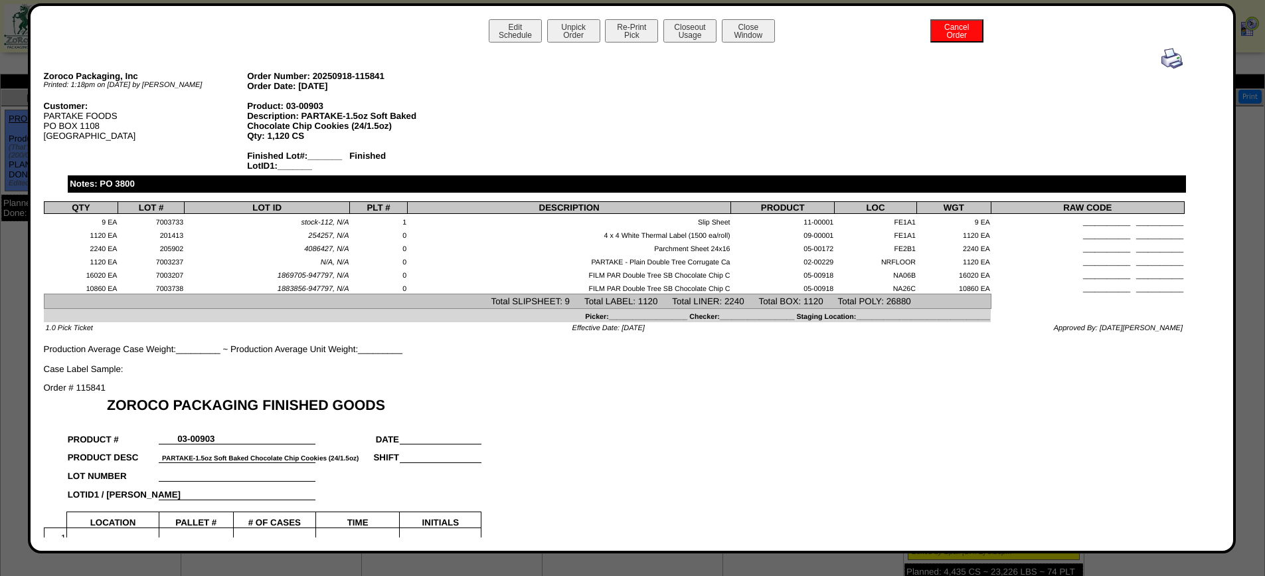
click at [1161, 63] on img at bounding box center [1171, 58] width 21 height 21
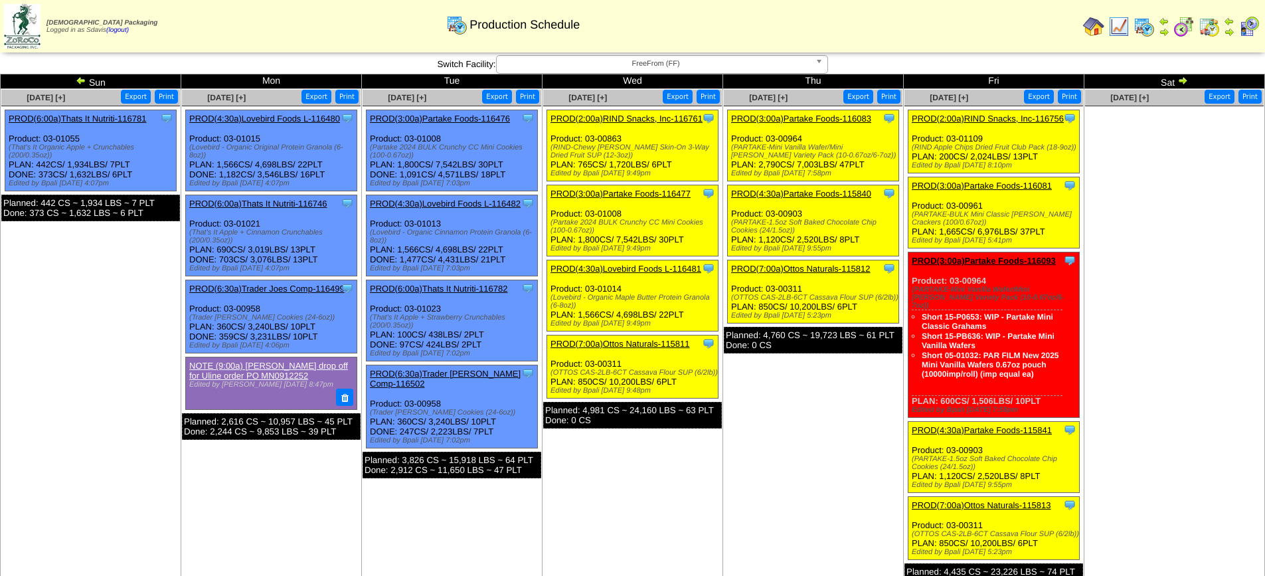
click at [991, 500] on link "PROD(7:00a)Ottos Naturals-115813" at bounding box center [981, 505] width 139 height 10
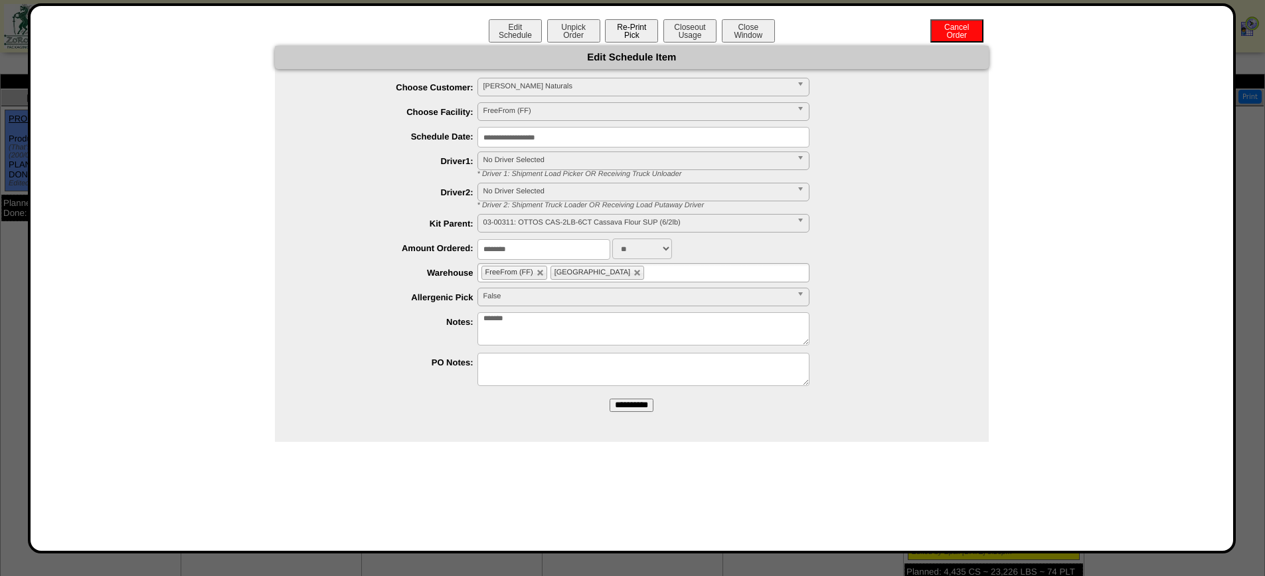
click at [639, 24] on button "Re-Print Pick" at bounding box center [631, 30] width 53 height 23
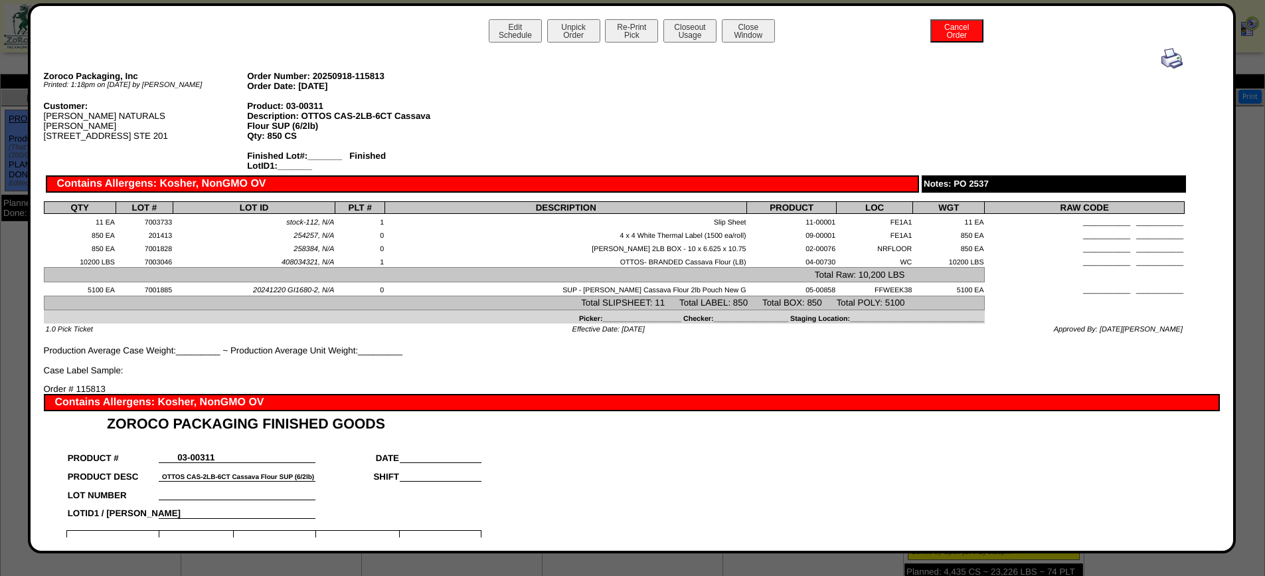
click at [1165, 55] on img at bounding box center [1171, 58] width 21 height 21
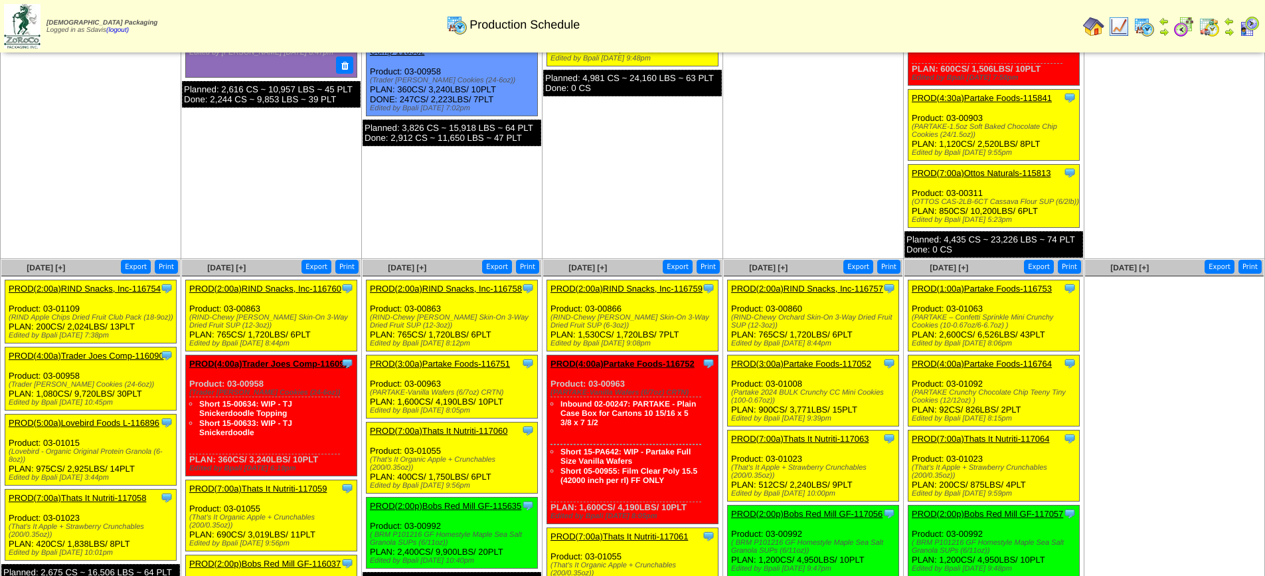
scroll to position [398, 0]
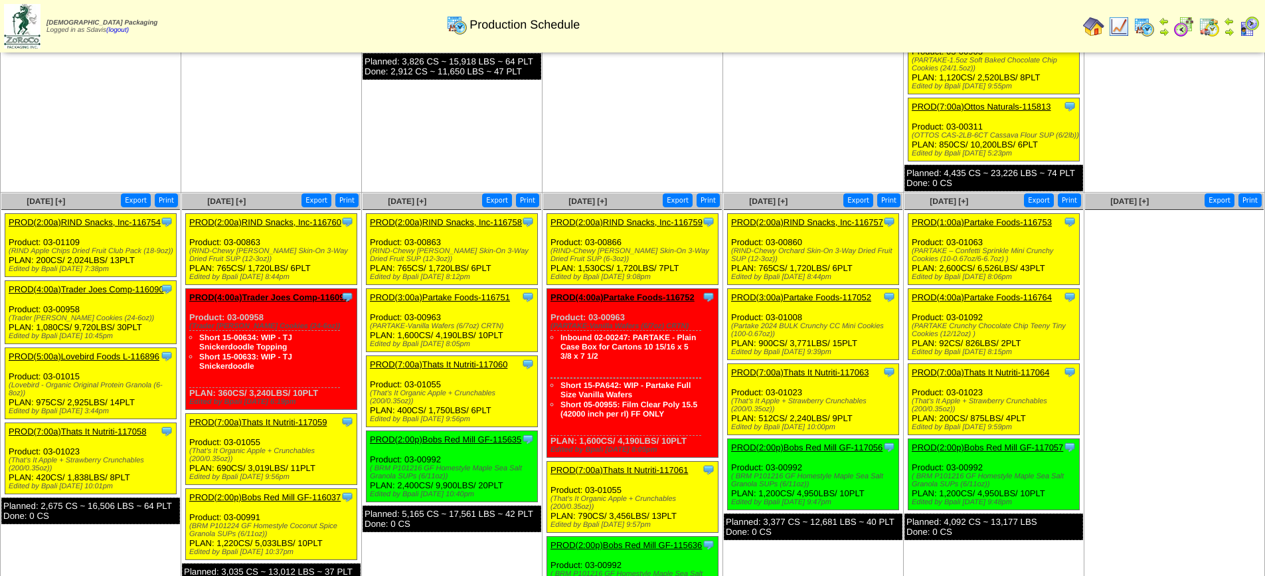
click at [104, 217] on link "PROD(2:00a)RIND Snacks, Inc-116754" at bounding box center [85, 222] width 152 height 10
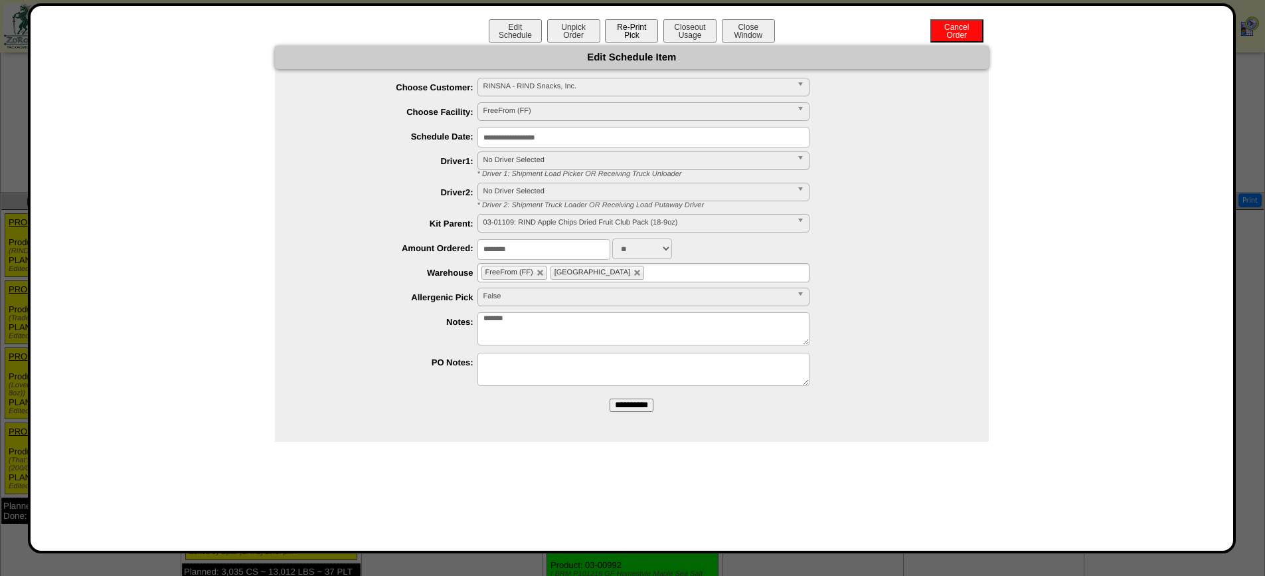
click at [636, 33] on button "Re-Print Pick" at bounding box center [631, 30] width 53 height 23
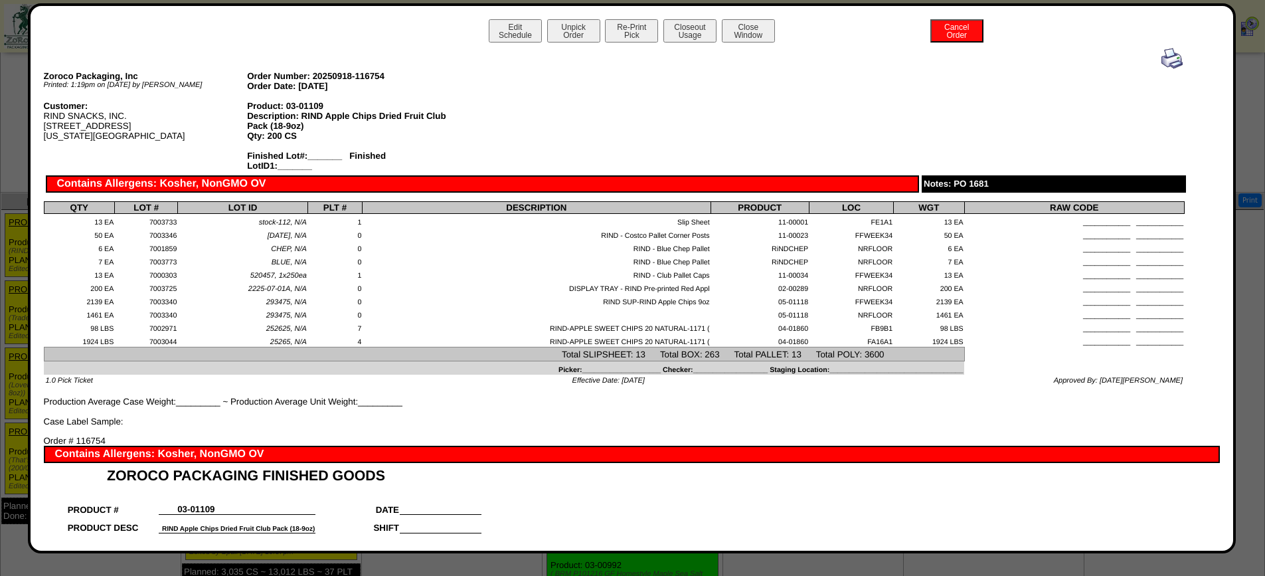
click at [1161, 59] on img at bounding box center [1171, 58] width 21 height 21
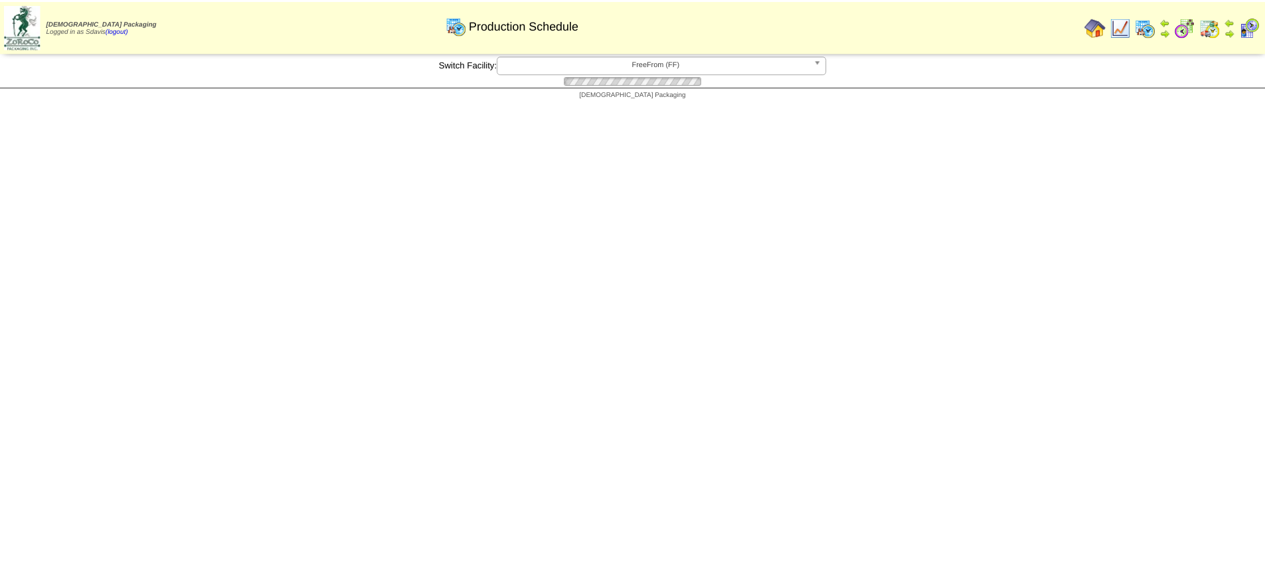
scroll to position [398, 0]
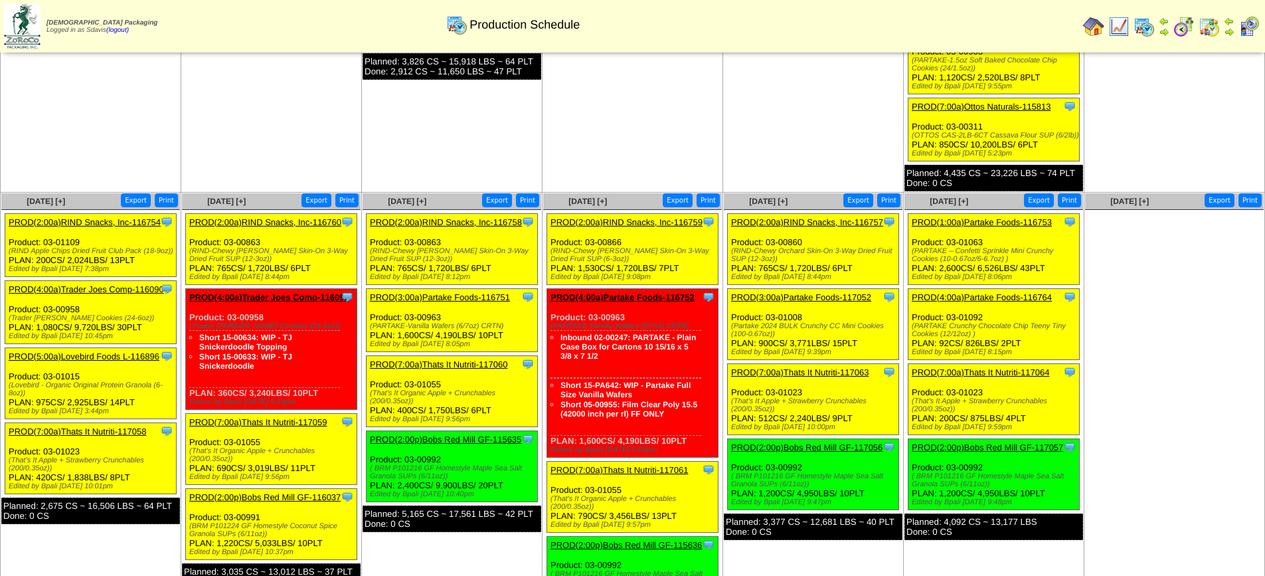
click at [85, 284] on link "PROD(4:00a)Trader Joes Comp-116090" at bounding box center [86, 289] width 155 height 10
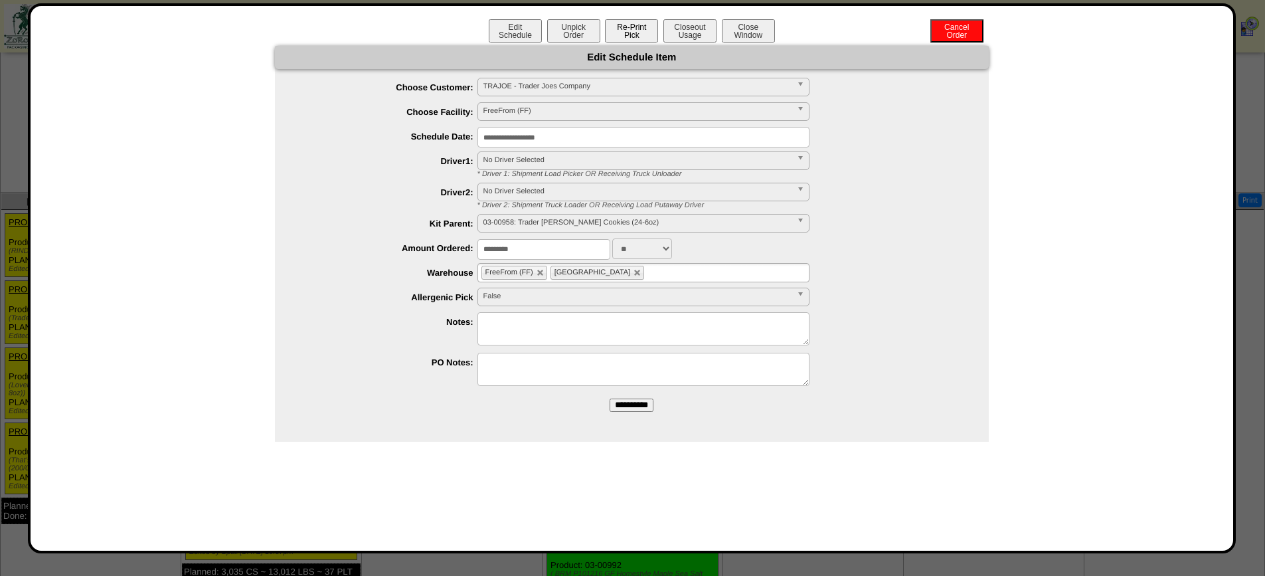
click at [626, 32] on button "Re-Print Pick" at bounding box center [631, 30] width 53 height 23
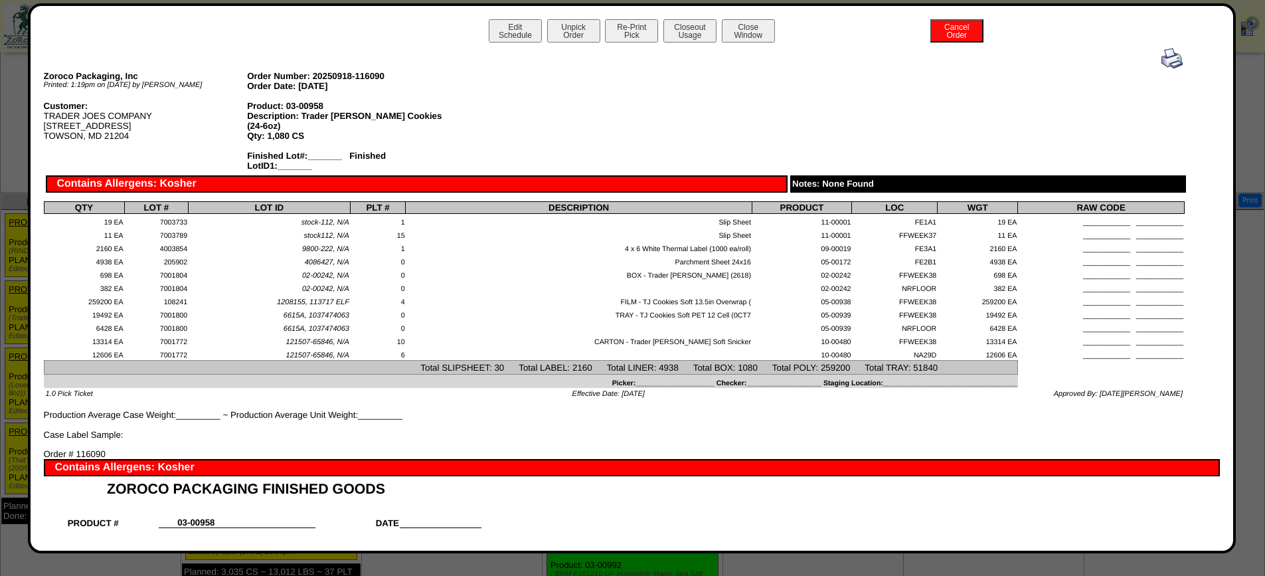
click at [1164, 58] on img at bounding box center [1171, 58] width 21 height 21
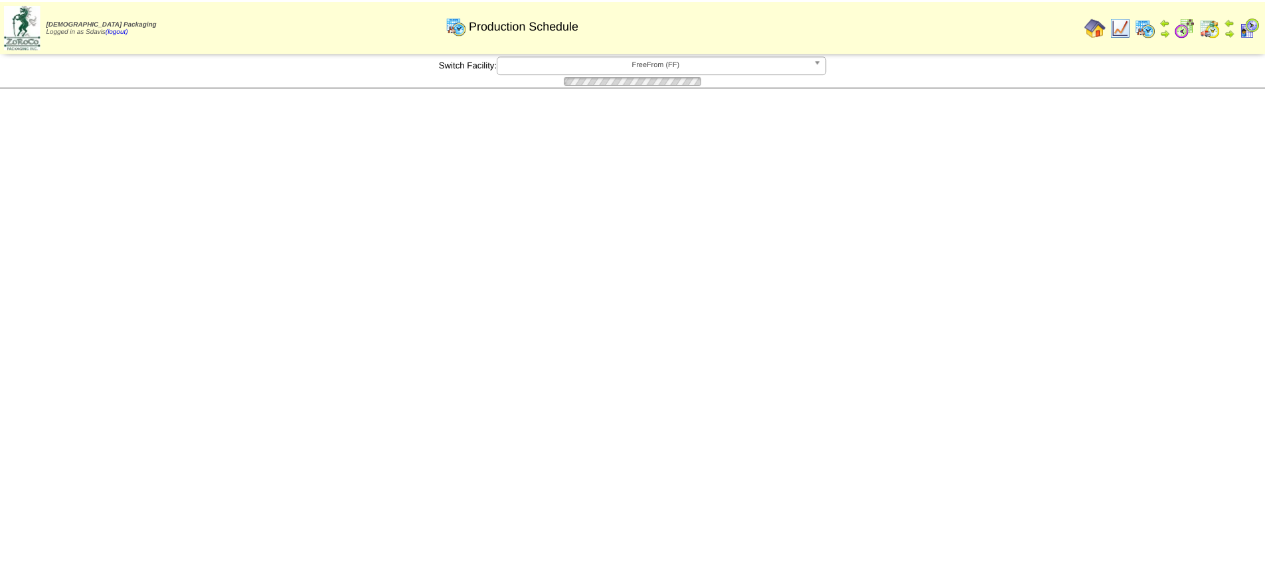
scroll to position [398, 0]
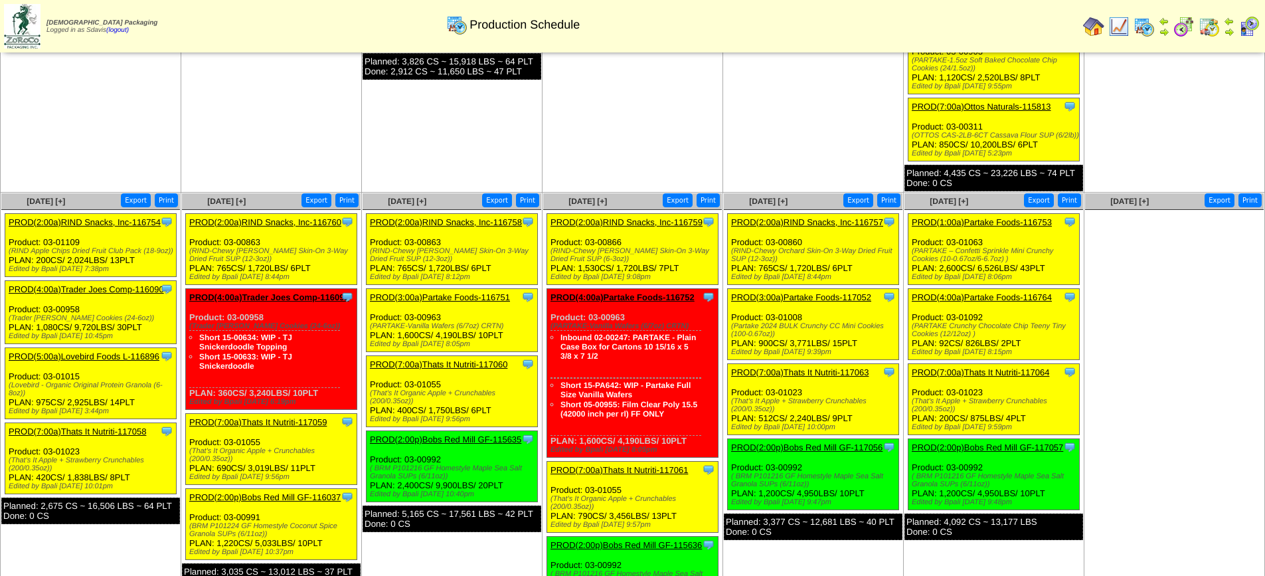
click at [99, 351] on link "PROD(5:00a)Lovebird Foods L-116896" at bounding box center [84, 356] width 151 height 10
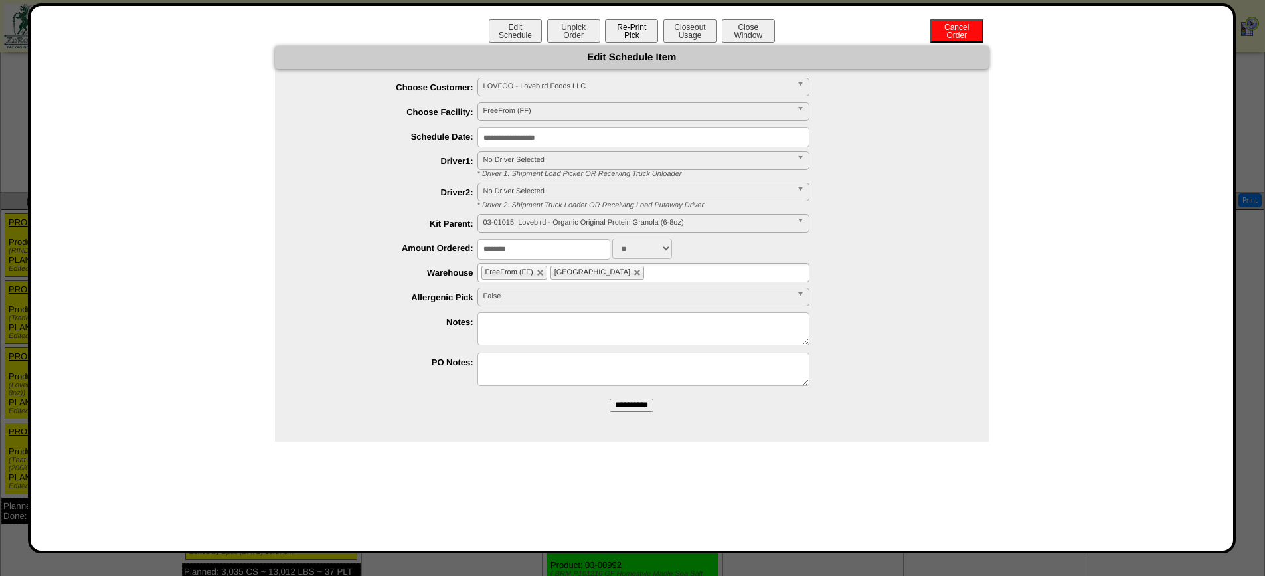
click at [626, 29] on button "Re-Print Pick" at bounding box center [631, 30] width 53 height 23
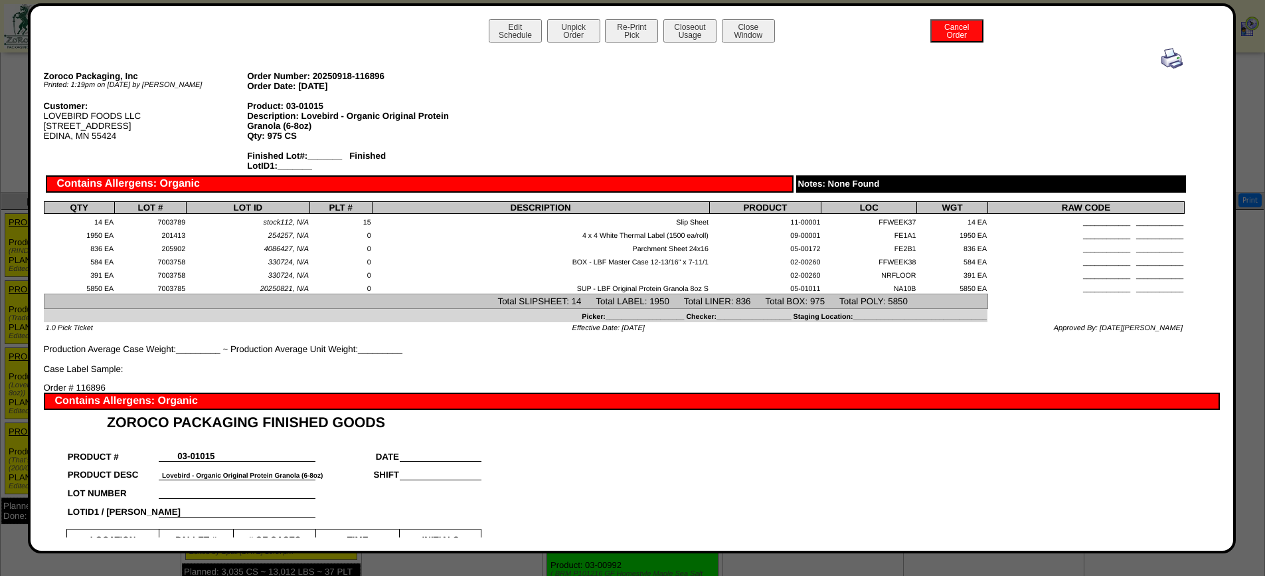
click at [1163, 62] on img at bounding box center [1171, 58] width 21 height 21
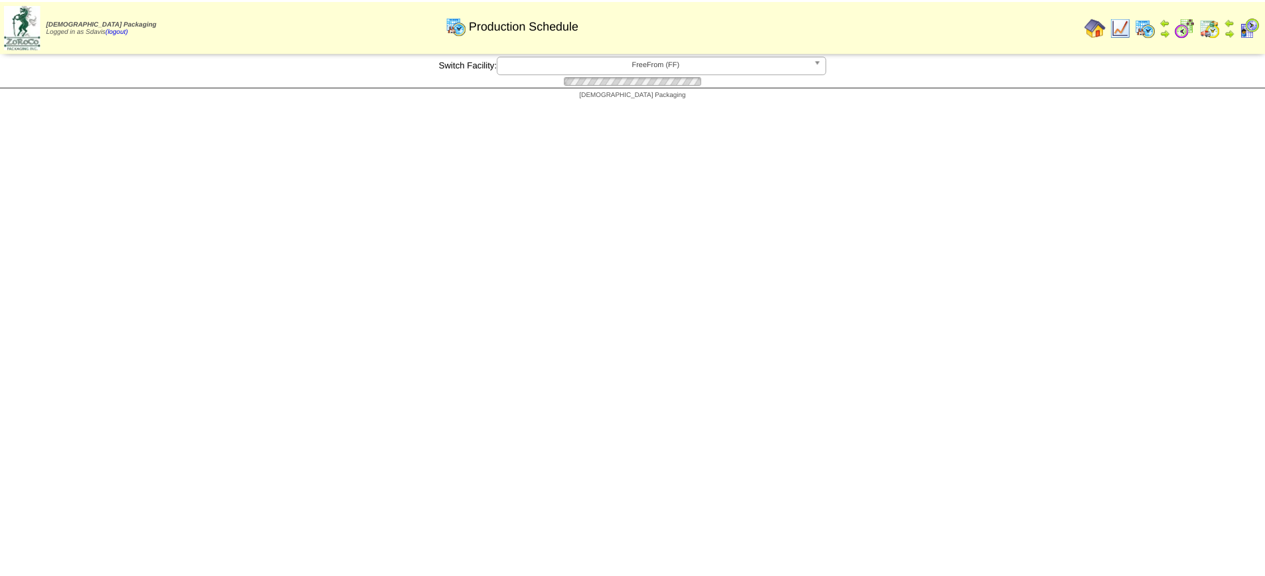
scroll to position [398, 0]
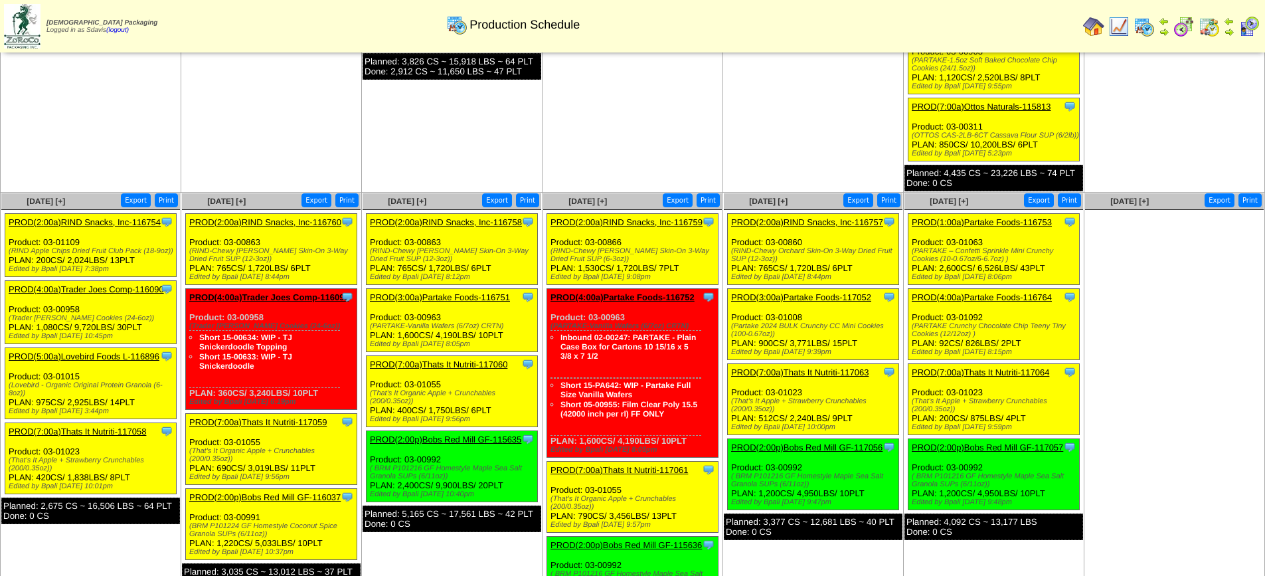
click at [120, 423] on div "Clone Item PROD(7:00a)Thats It Nutriti-117058 Thats It Nutrition, LLC ScheduleI…" at bounding box center [90, 458] width 171 height 71
click at [120, 426] on link "PROD(7:00a)Thats It Nutriti-117058" at bounding box center [77, 431] width 137 height 10
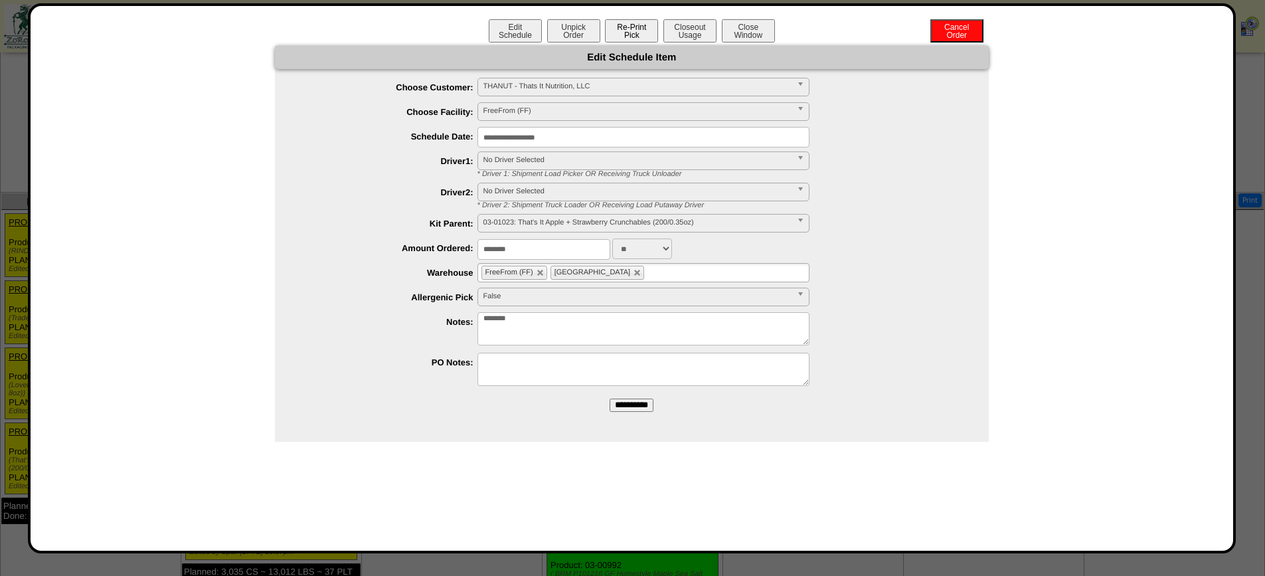
click at [640, 33] on button "Re-Print Pick" at bounding box center [631, 30] width 53 height 23
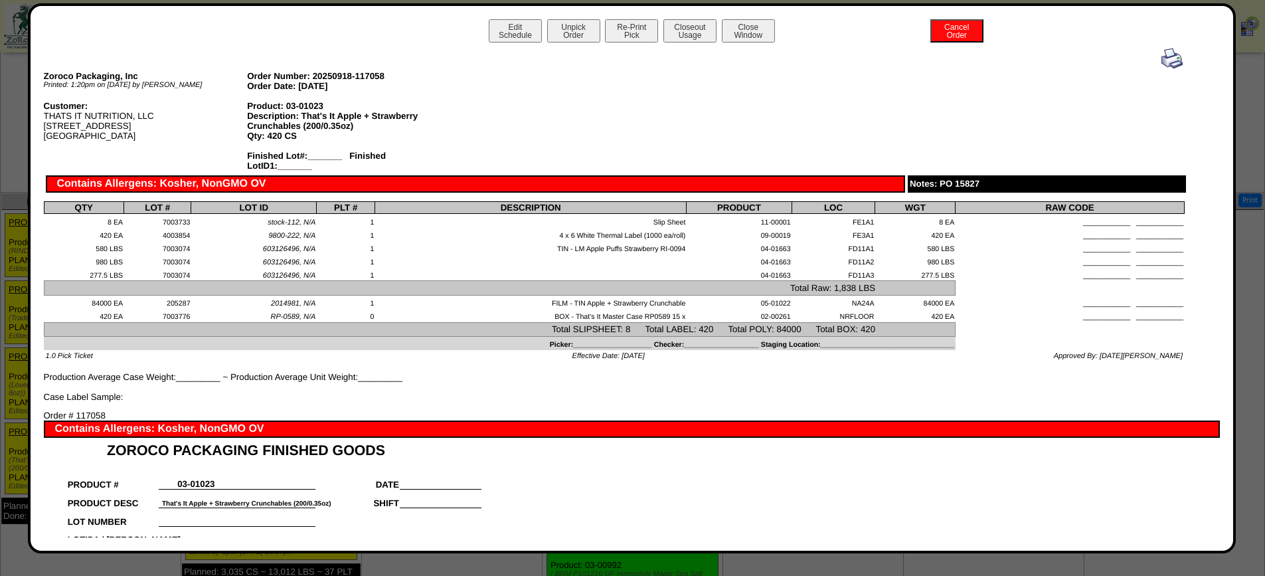
click at [1166, 60] on img at bounding box center [1171, 58] width 21 height 21
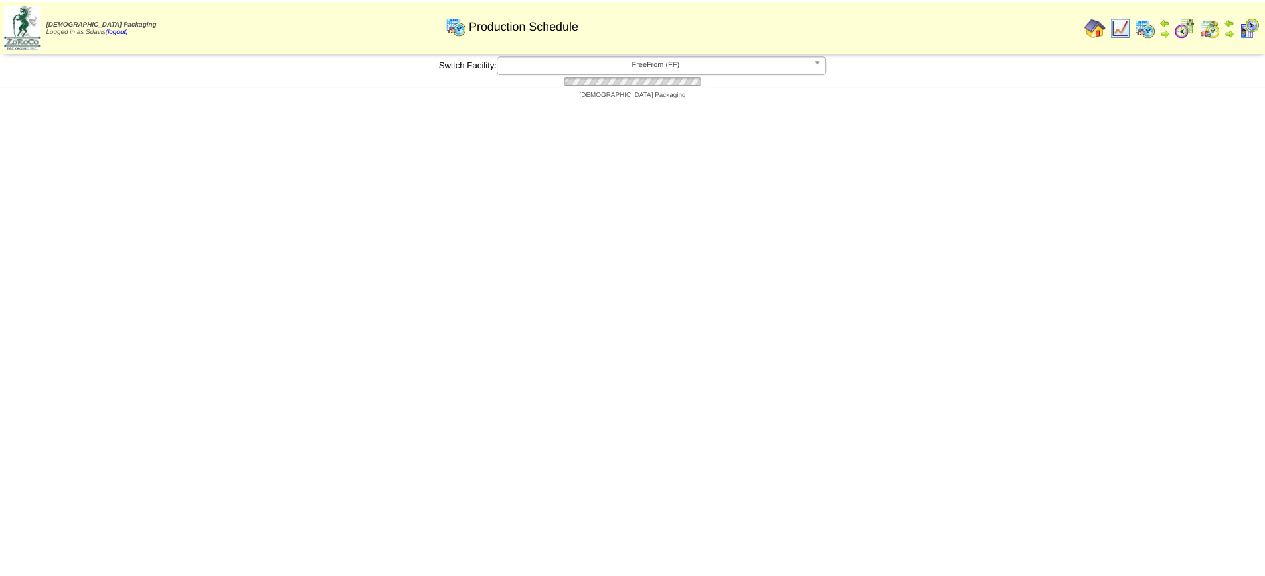
scroll to position [398, 0]
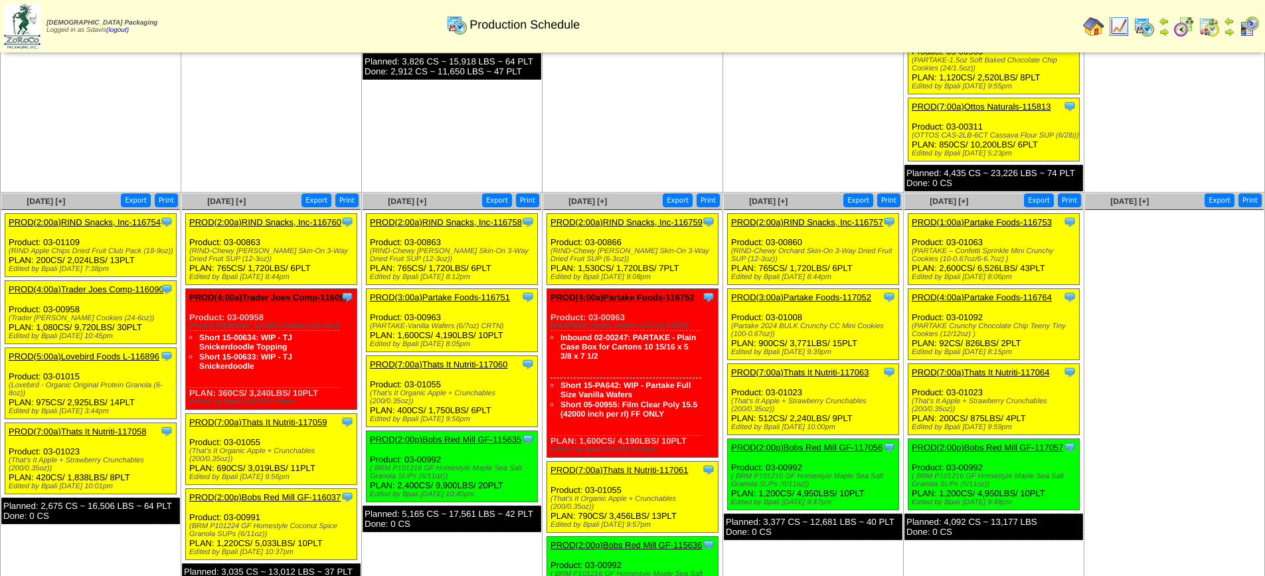
click at [285, 217] on link "PROD(2:00a)RIND Snacks, Inc-116760" at bounding box center [265, 222] width 152 height 10
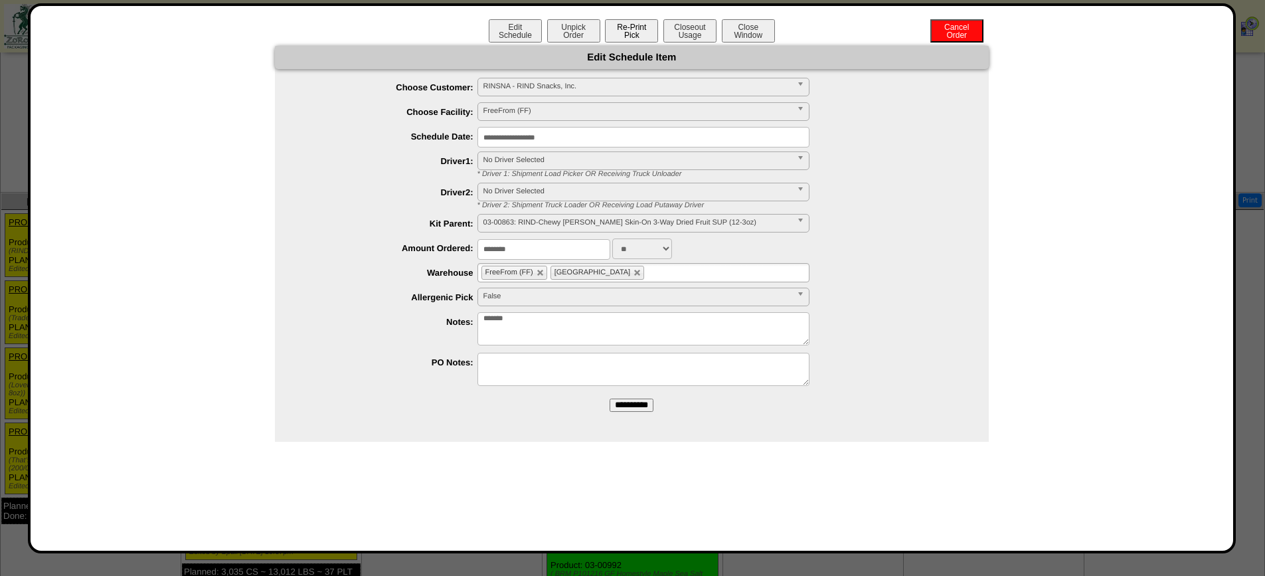
click at [621, 31] on button "Re-Print Pick" at bounding box center [631, 30] width 53 height 23
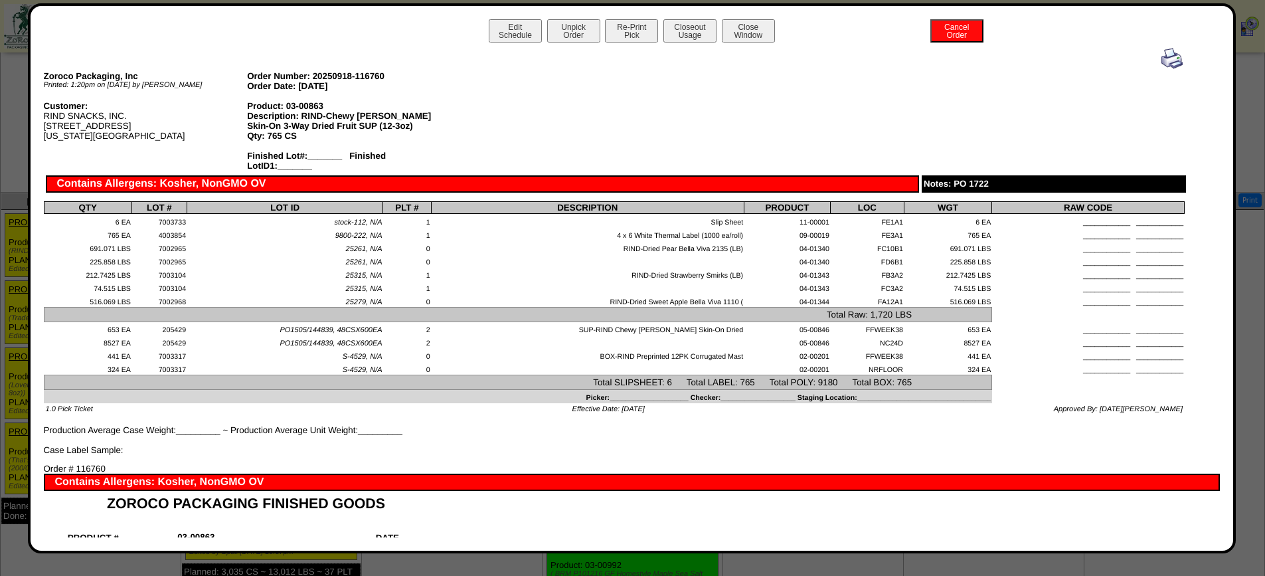
click at [1169, 63] on img at bounding box center [1171, 58] width 21 height 21
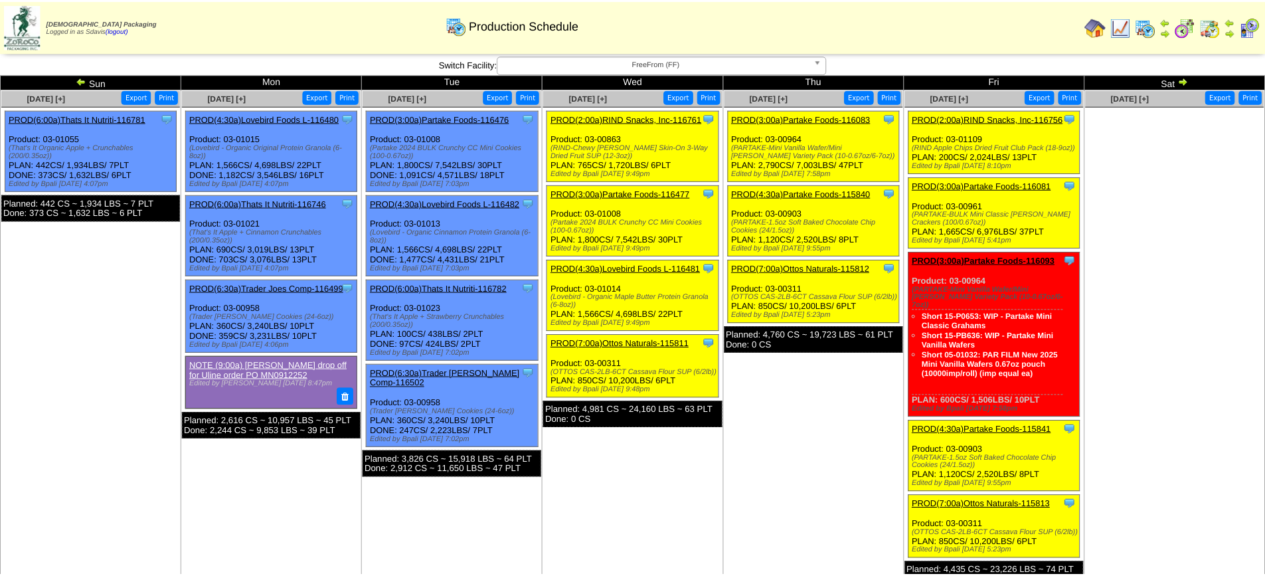
scroll to position [398, 0]
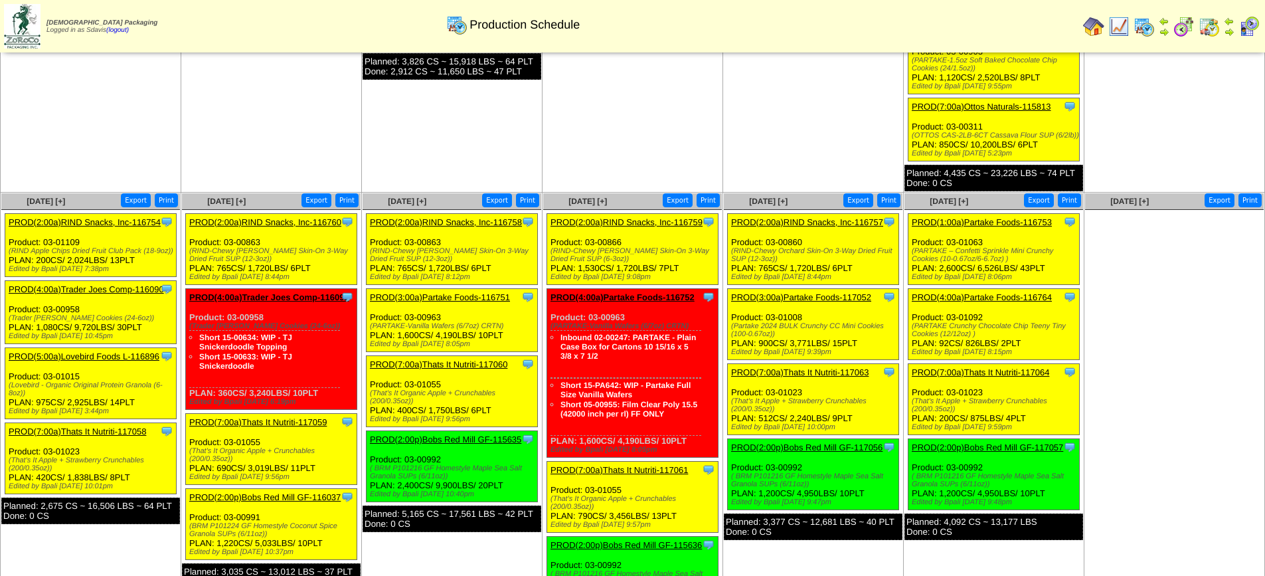
click at [286, 417] on link "PROD(7:00a)Thats It Nutriti-117059" at bounding box center [257, 422] width 137 height 10
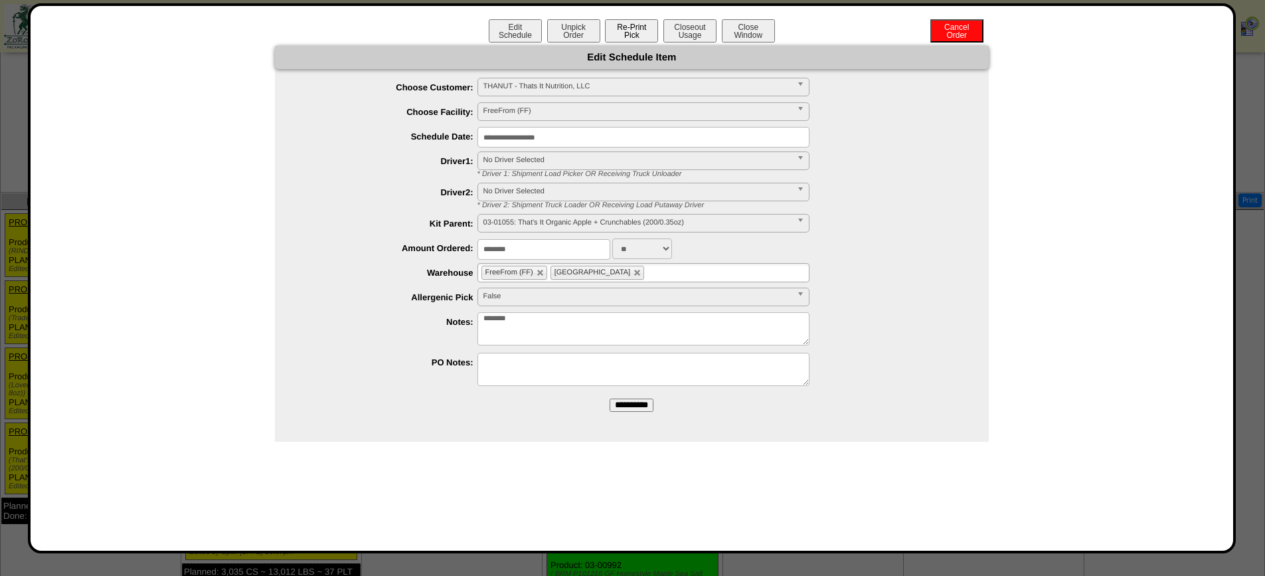
click at [616, 27] on button "Re-Print Pick" at bounding box center [631, 30] width 53 height 23
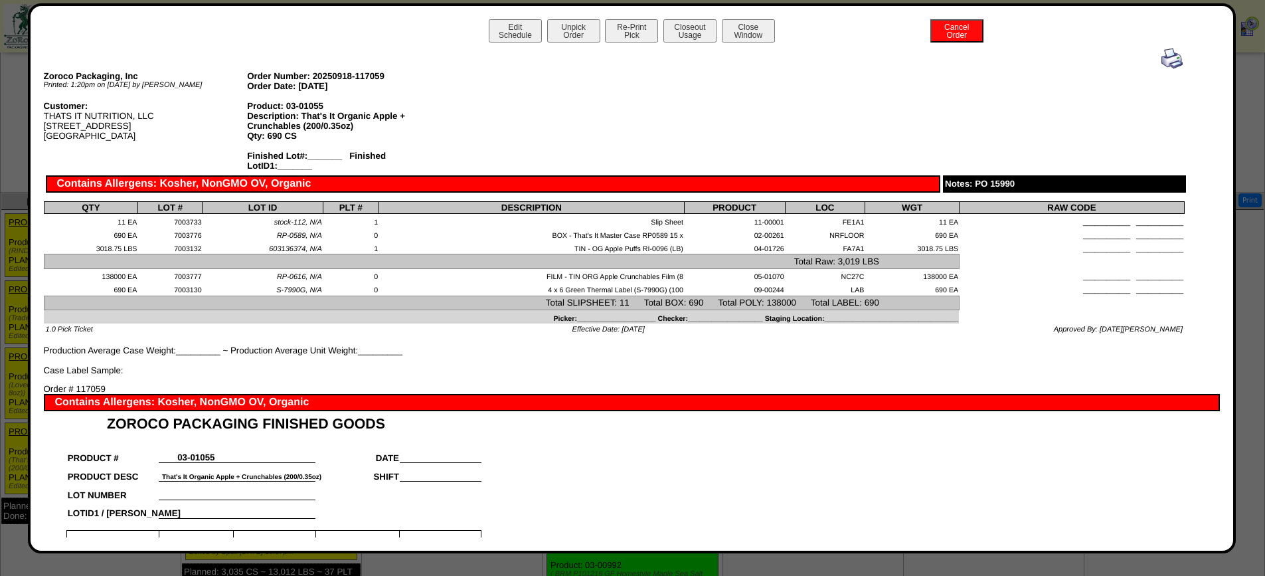
click at [1161, 62] on img at bounding box center [1171, 58] width 21 height 21
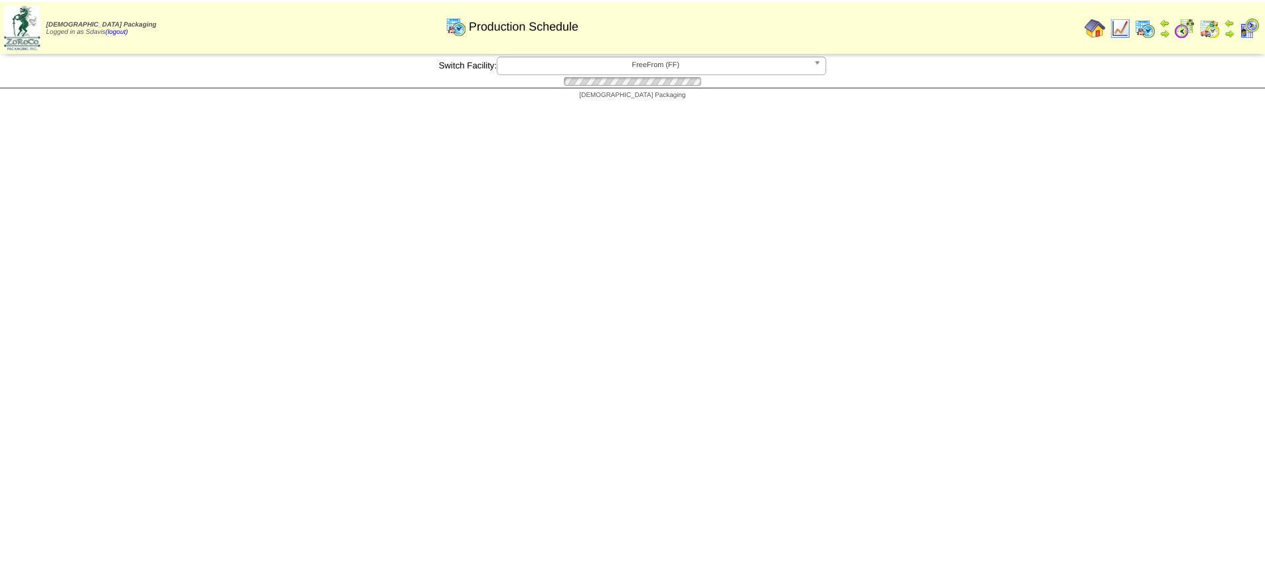
scroll to position [398, 0]
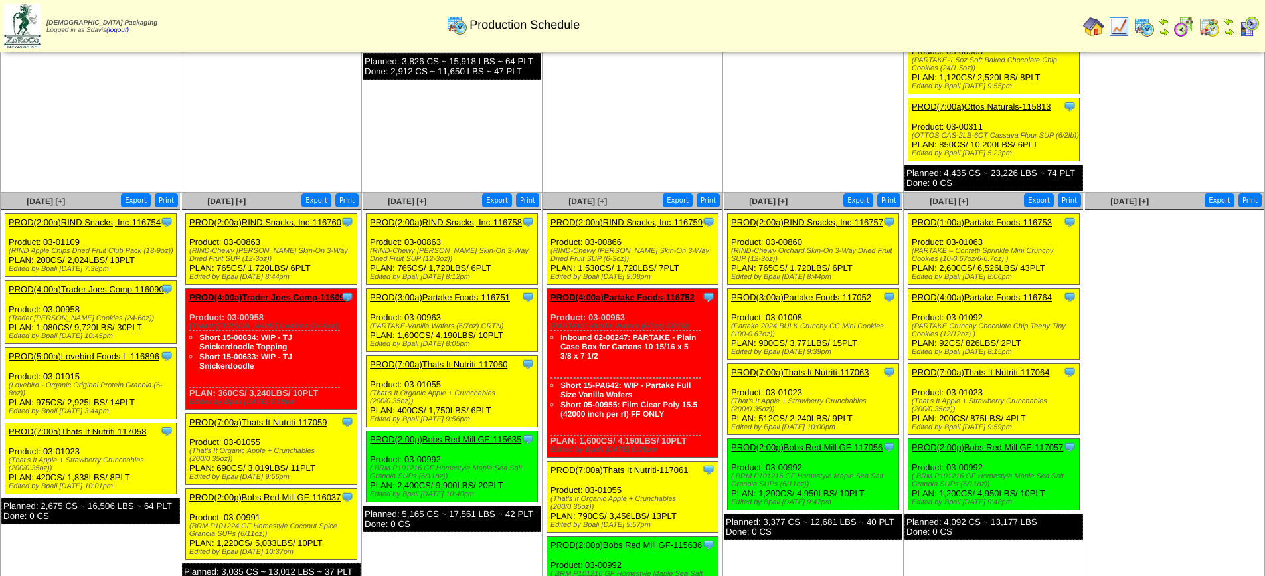
click at [285, 492] on link "PROD(2:00p)Bobs Red Mill GF-116037" at bounding box center [264, 497] width 151 height 10
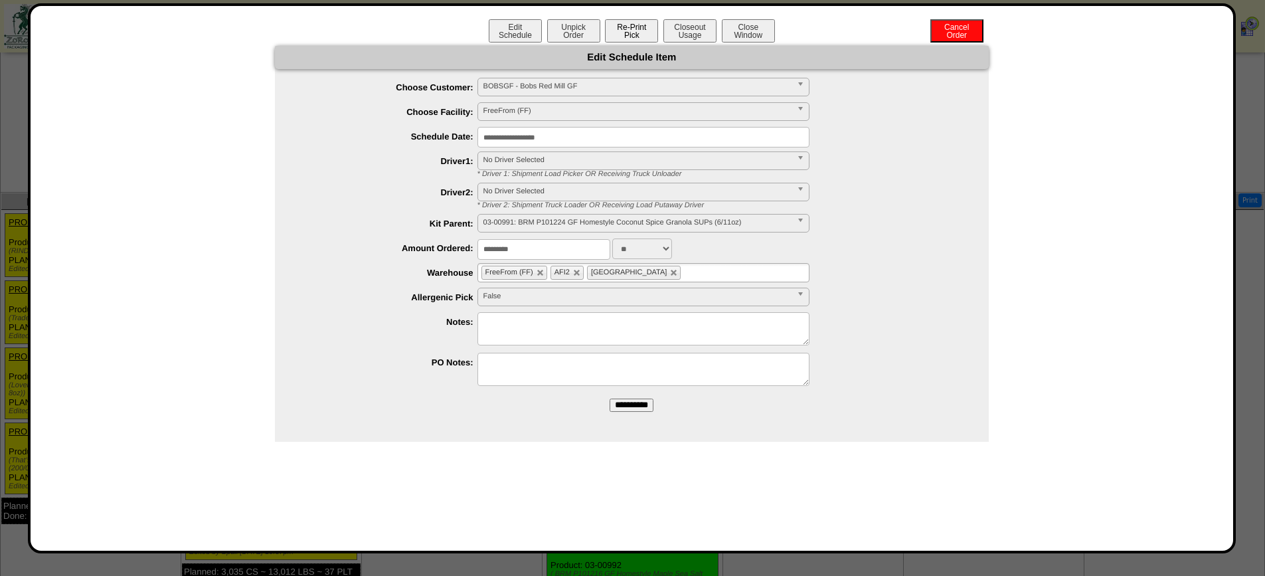
click at [637, 35] on button "Re-Print Pick" at bounding box center [631, 30] width 53 height 23
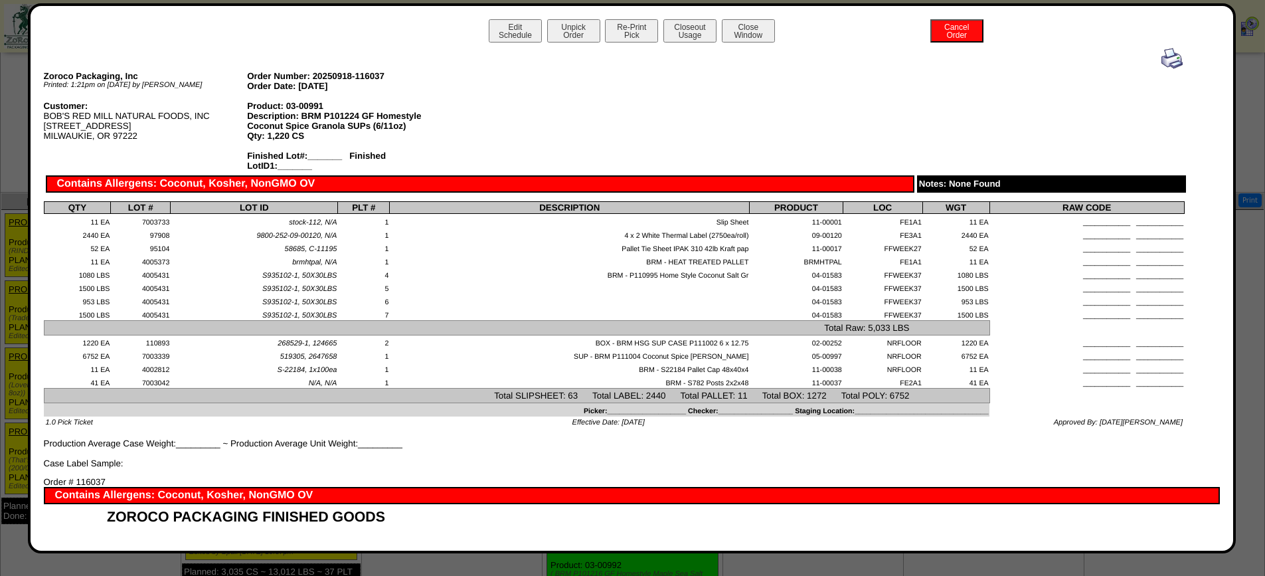
click at [1161, 58] on img at bounding box center [1171, 58] width 21 height 21
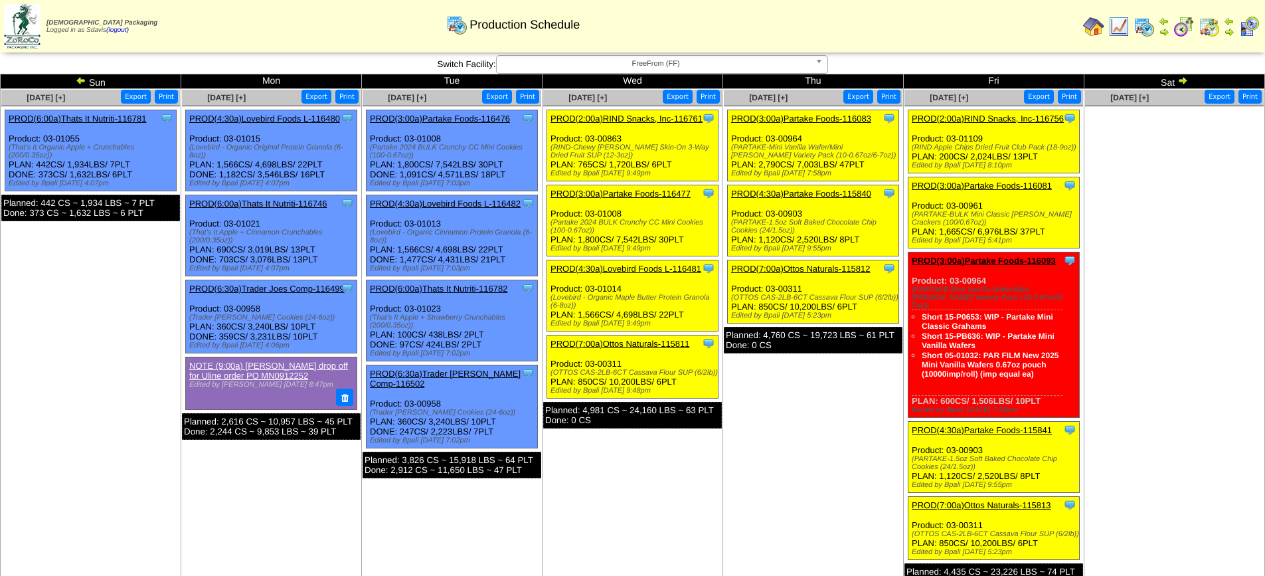
click at [665, 67] on span "FreeFrom (FF)" at bounding box center [656, 64] width 308 height 16
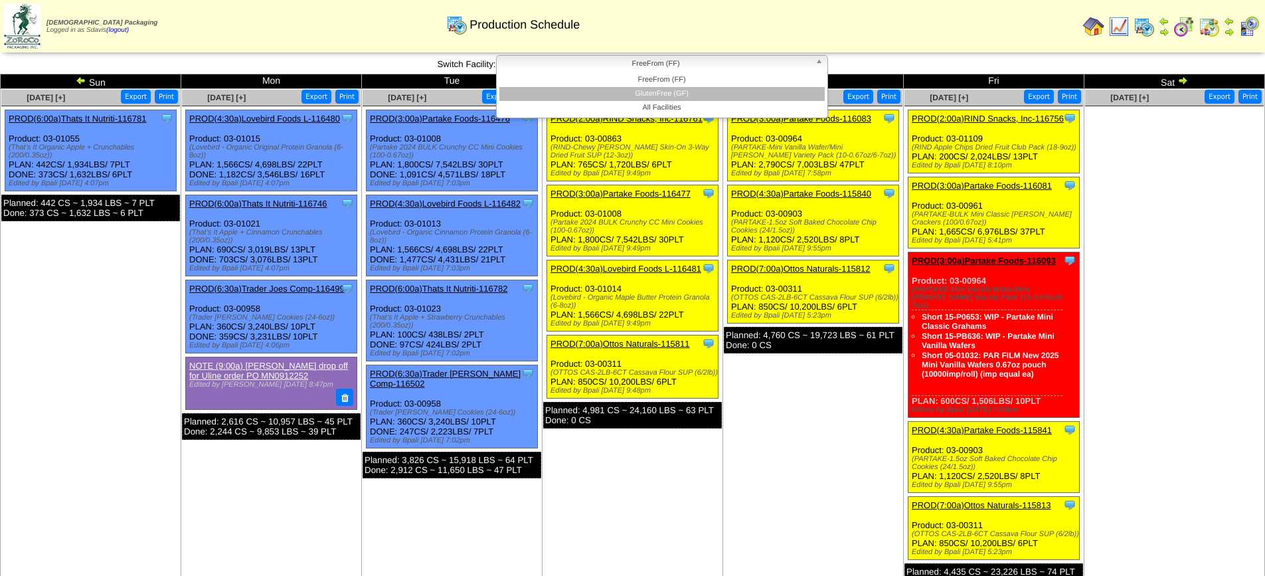
click at [648, 92] on li "GlutenFree (GF)" at bounding box center [661, 94] width 325 height 14
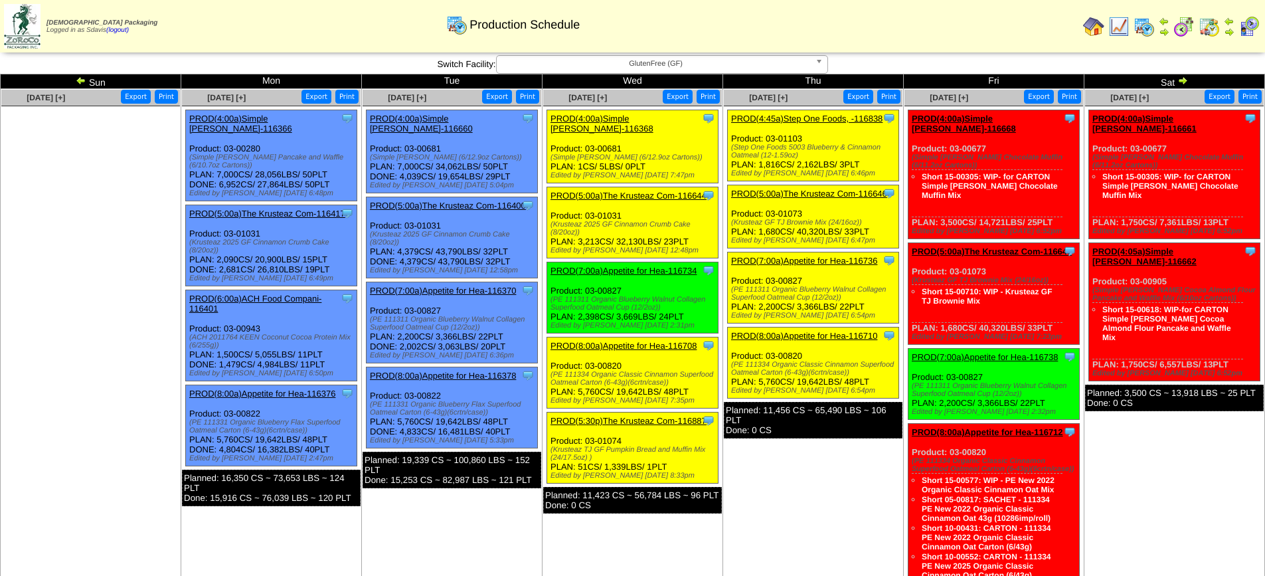
click at [631, 62] on span "GlutenFree (GF)" at bounding box center [656, 64] width 308 height 16
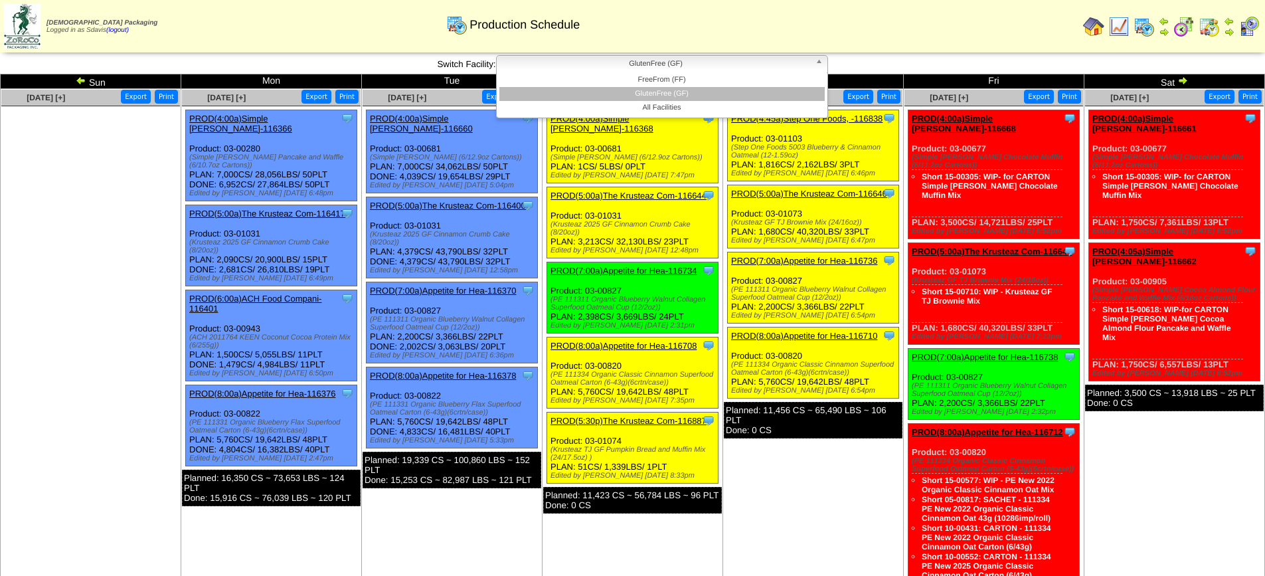
click at [631, 62] on span "GlutenFree (GF)" at bounding box center [656, 64] width 308 height 16
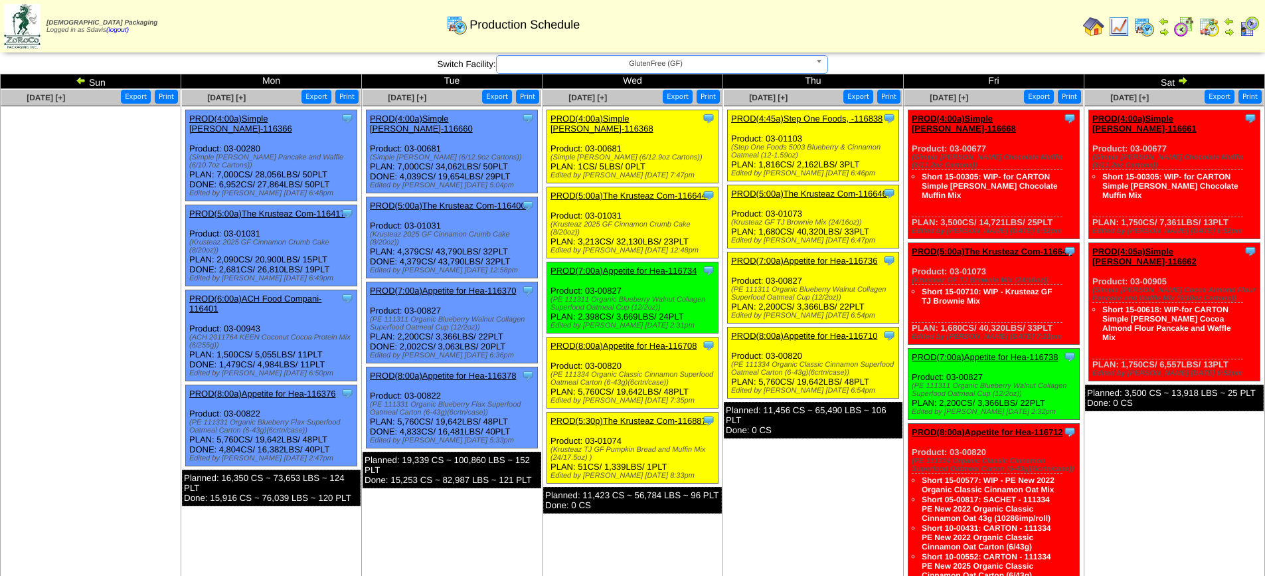
click at [633, 69] on span "GlutenFree (GF)" at bounding box center [656, 64] width 308 height 16
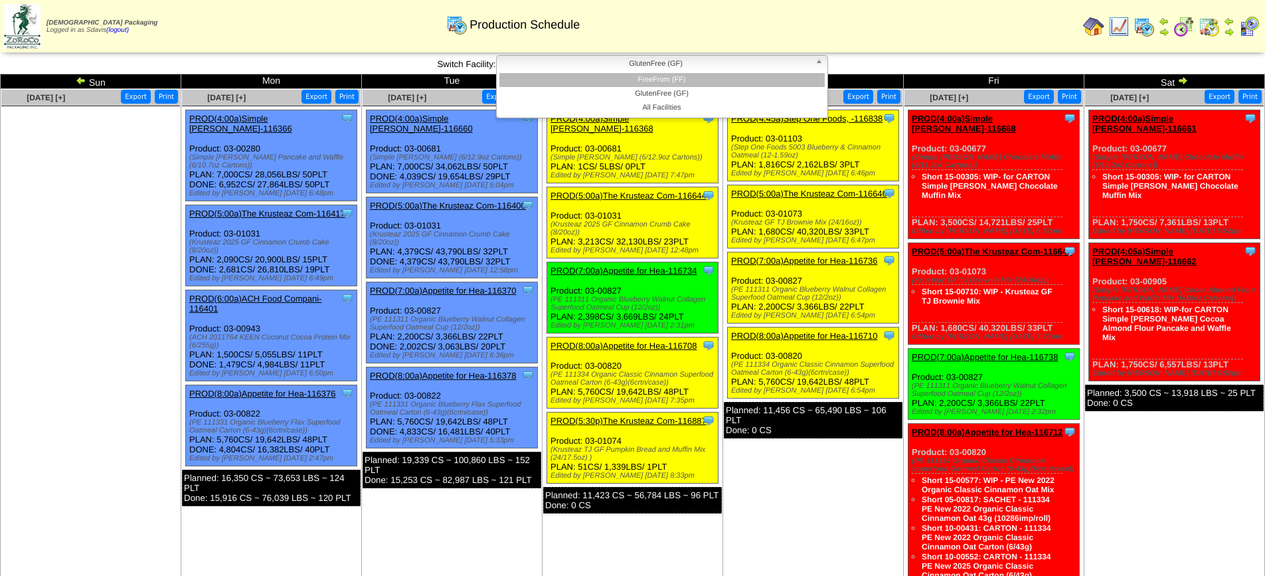
click at [641, 83] on li "FreeFrom (FF)" at bounding box center [661, 80] width 325 height 14
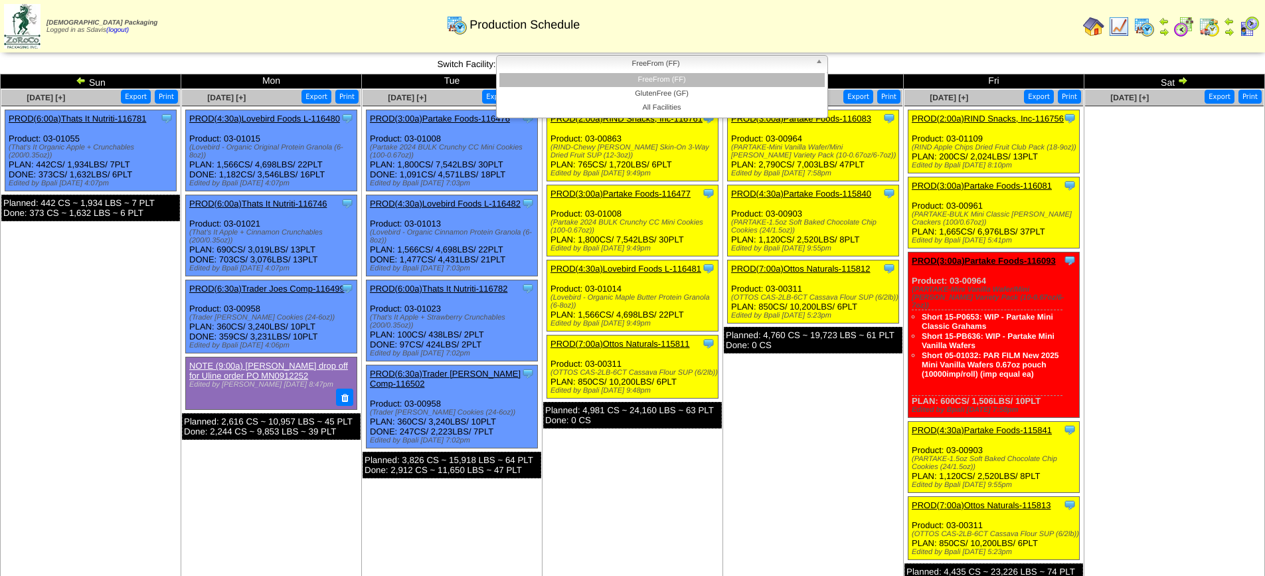
click at [623, 62] on span "FreeFrom (FF)" at bounding box center [656, 64] width 308 height 16
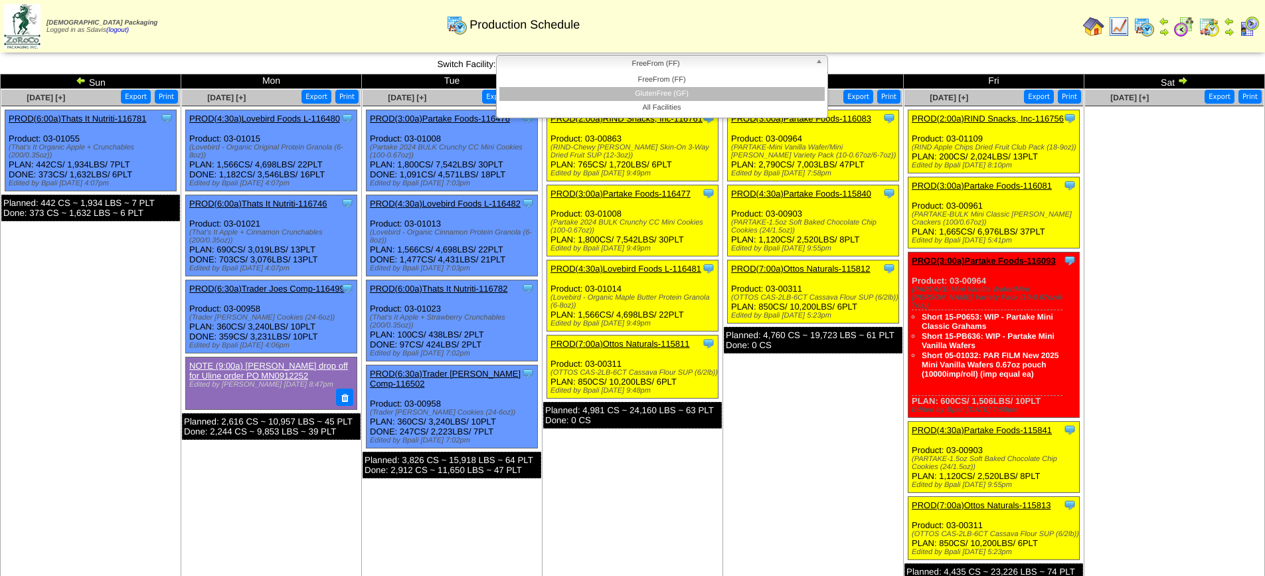
click at [635, 96] on li "GlutenFree (GF)" at bounding box center [661, 94] width 325 height 14
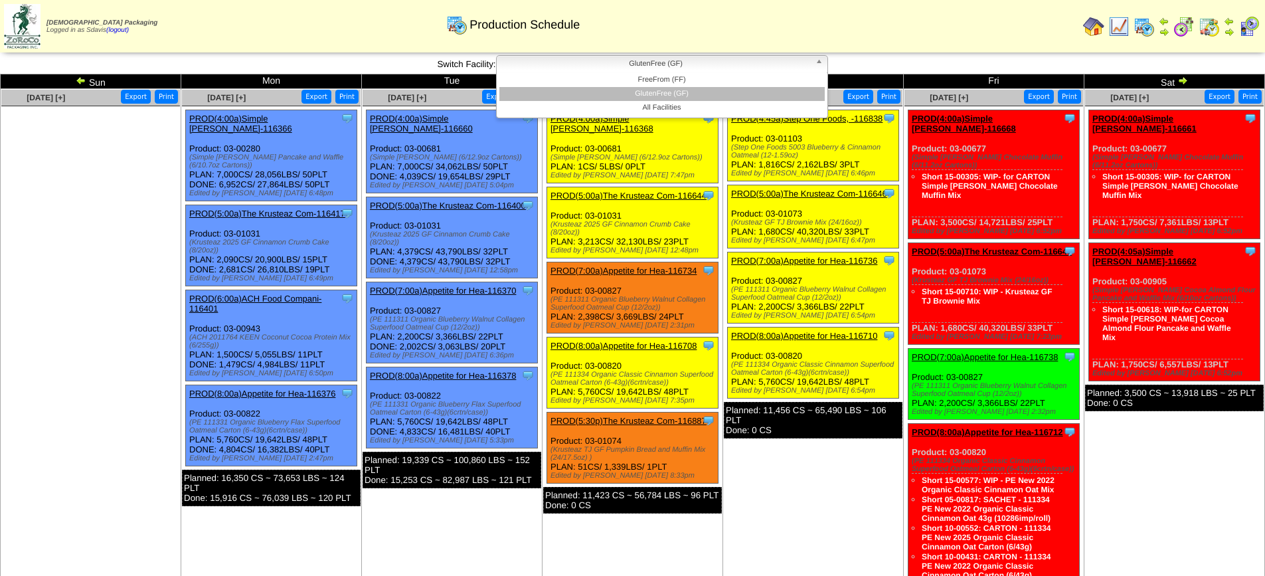
click span "GlutenFree (GF)"
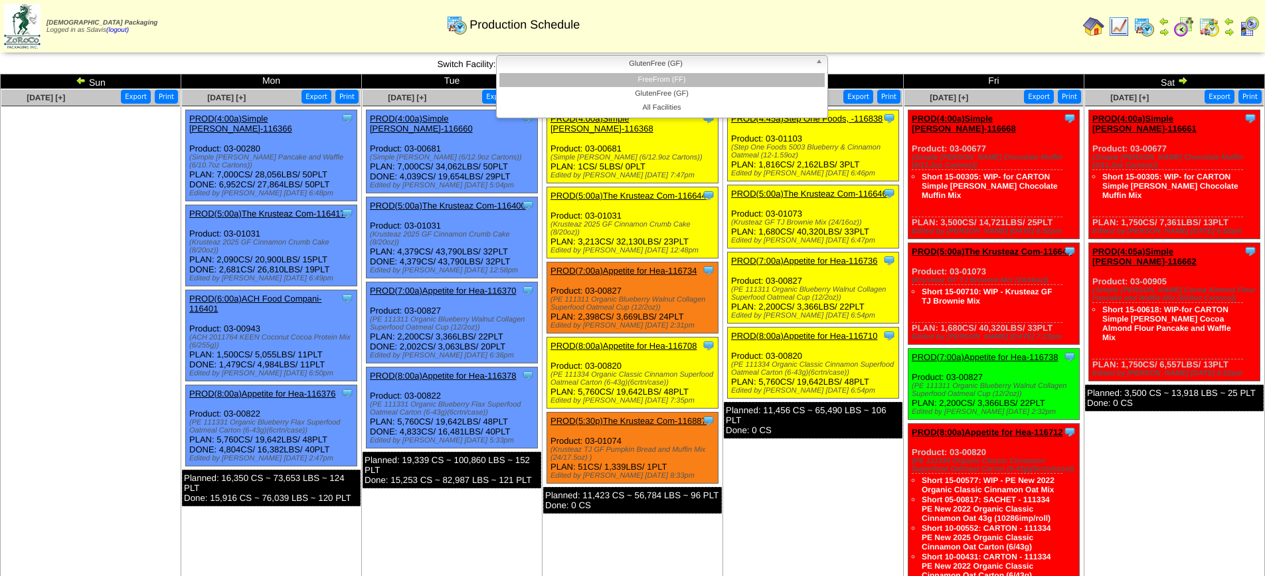
click li "FreeFrom (FF)"
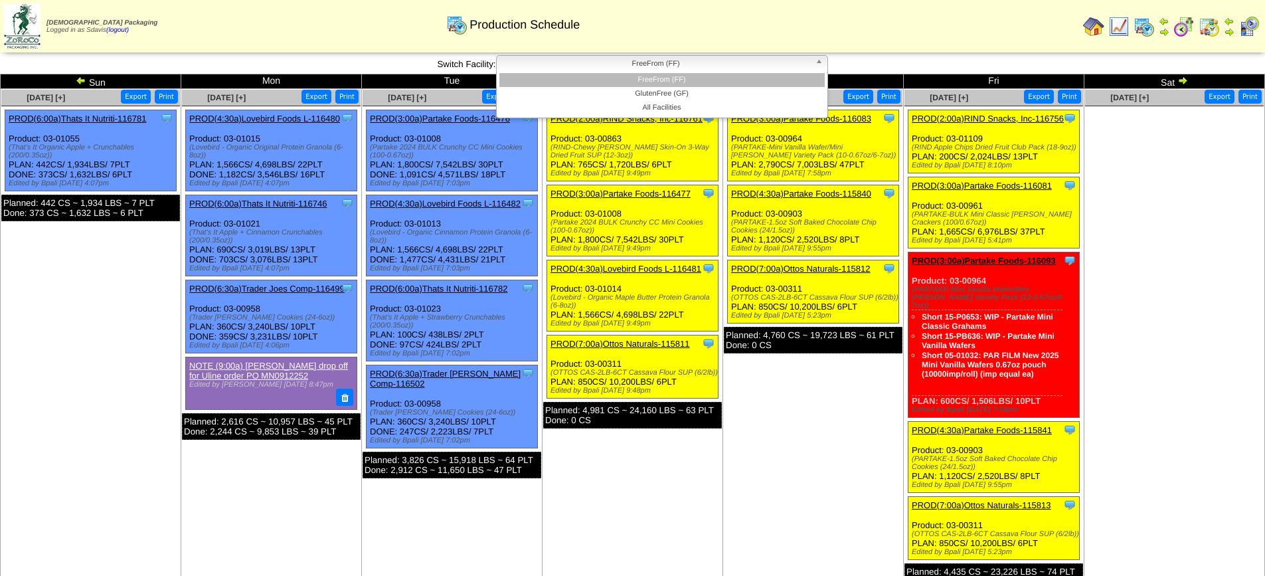
click at [641, 62] on span "FreeFrom (FF)" at bounding box center [656, 64] width 308 height 16
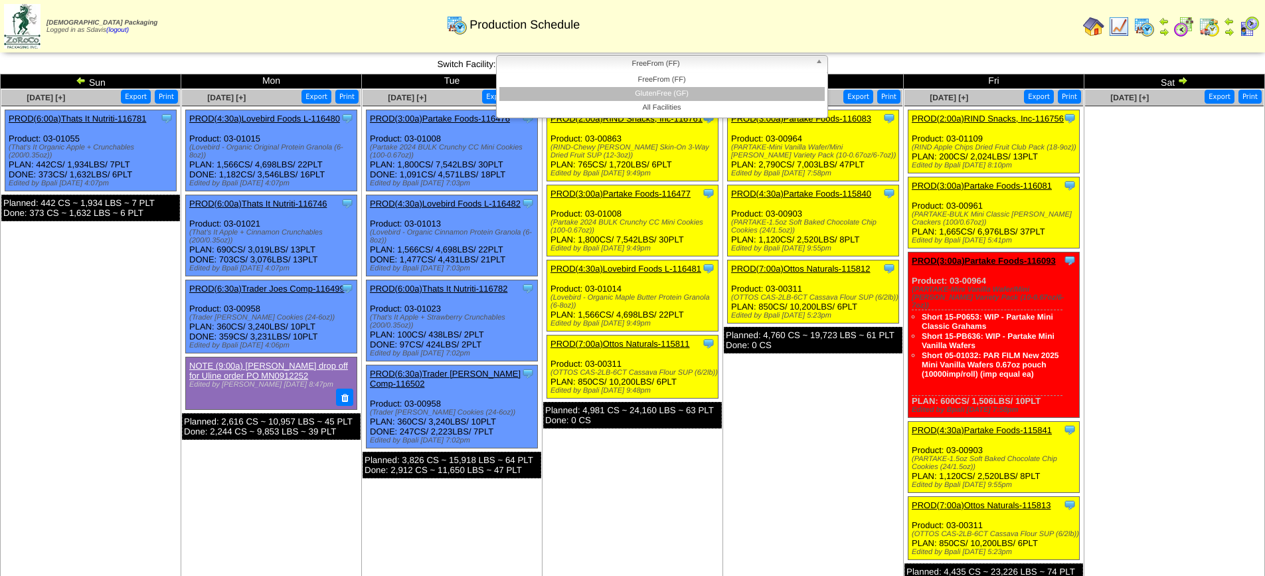
click at [633, 90] on li "GlutenFree (GF)" at bounding box center [661, 94] width 325 height 14
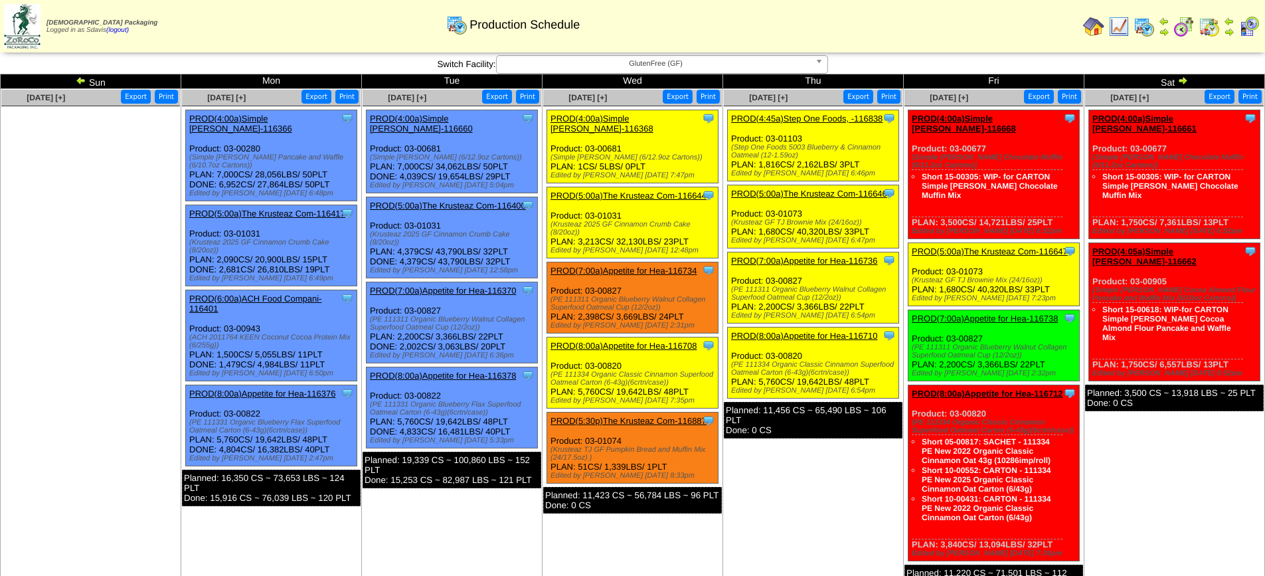
click at [1008, 246] on link "PROD(5:00a)The Krusteaz Com-116647" at bounding box center [990, 251] width 156 height 10
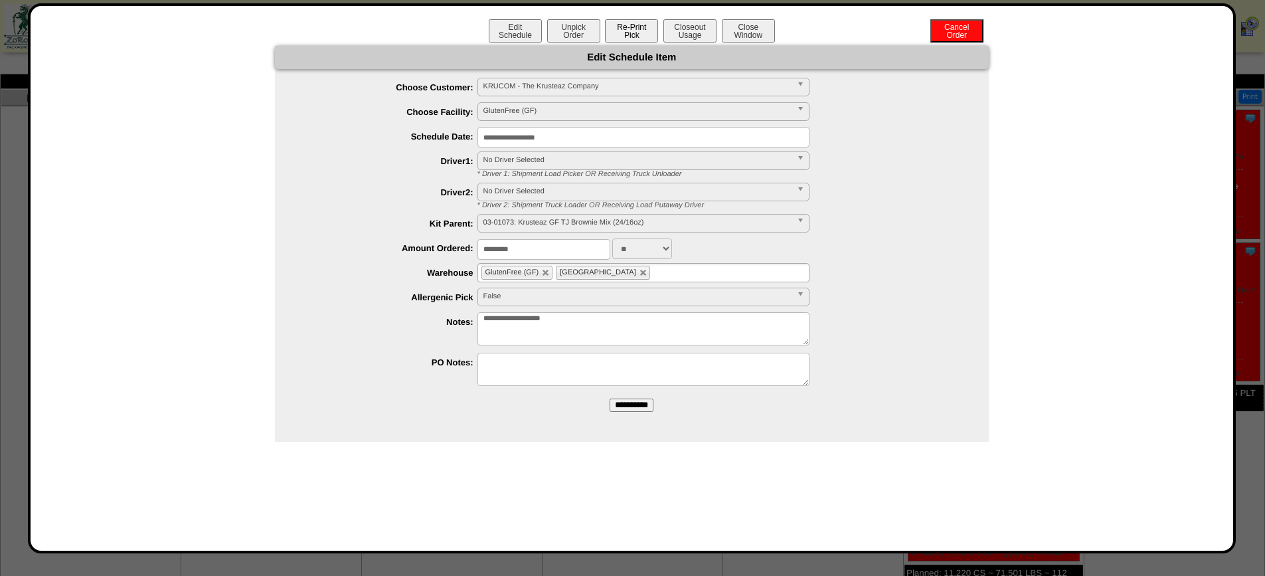
click at [643, 31] on button "Re-Print Pick" at bounding box center [631, 30] width 53 height 23
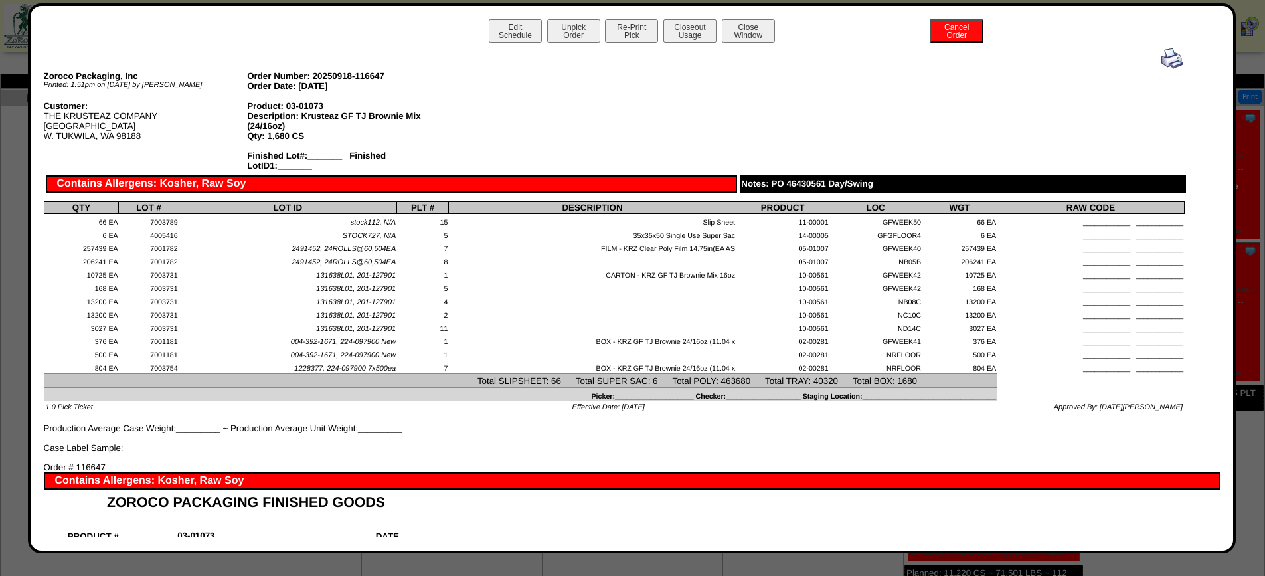
click at [1161, 56] on img at bounding box center [1171, 58] width 21 height 21
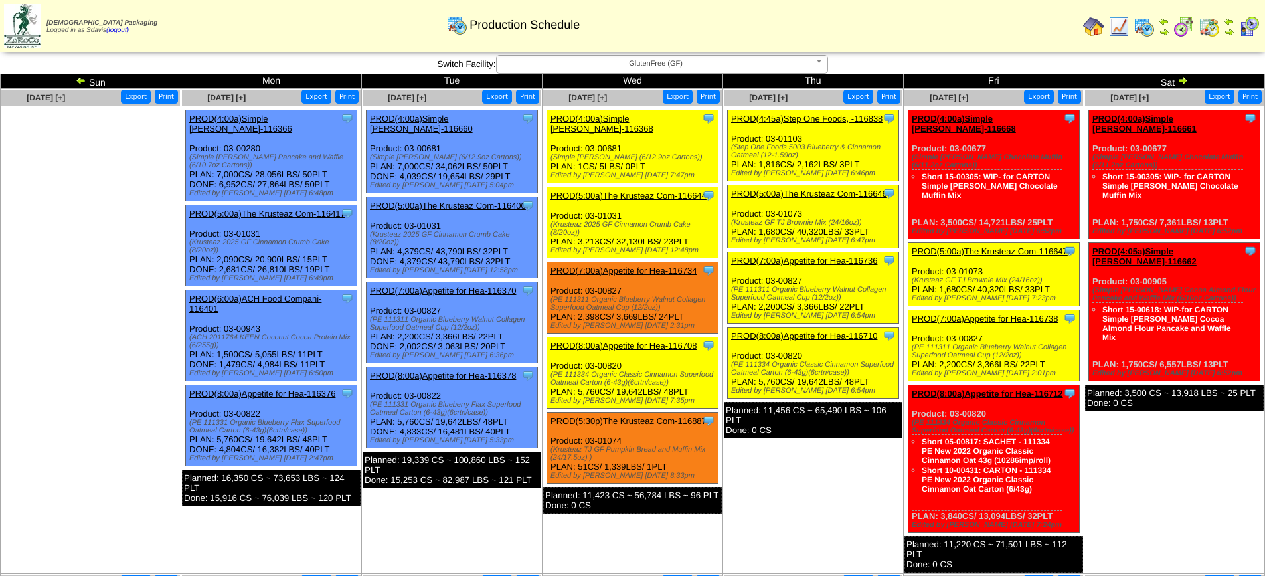
click at [1014, 313] on link "PROD(7:00a)Appetite for Hea-116738" at bounding box center [985, 318] width 146 height 10
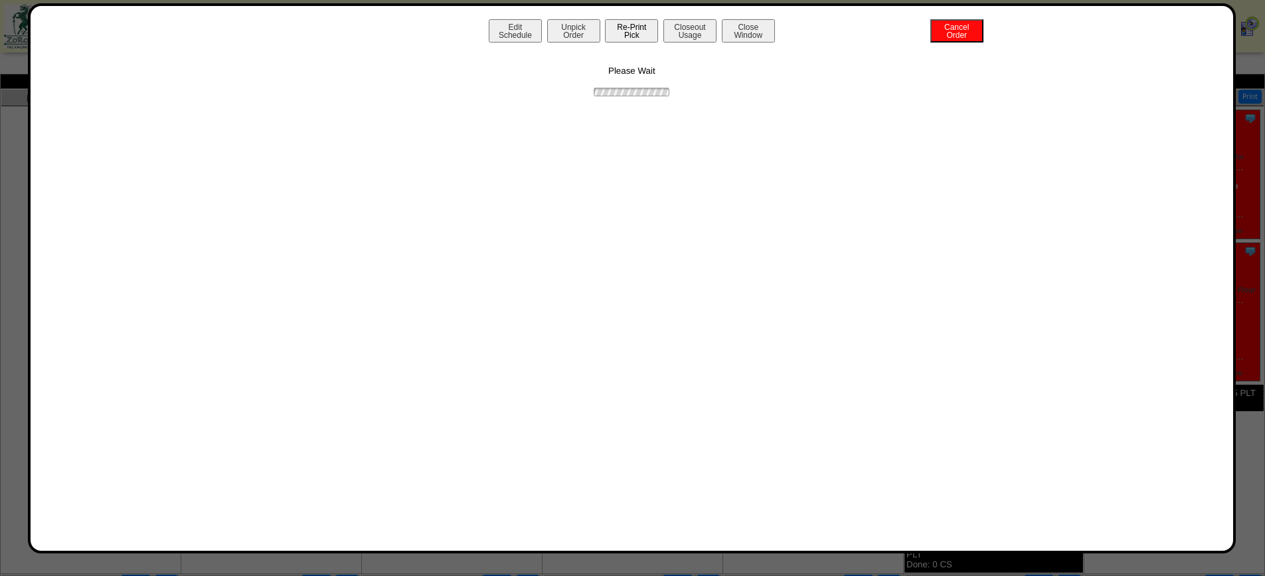
click button "Re-Print Pick"
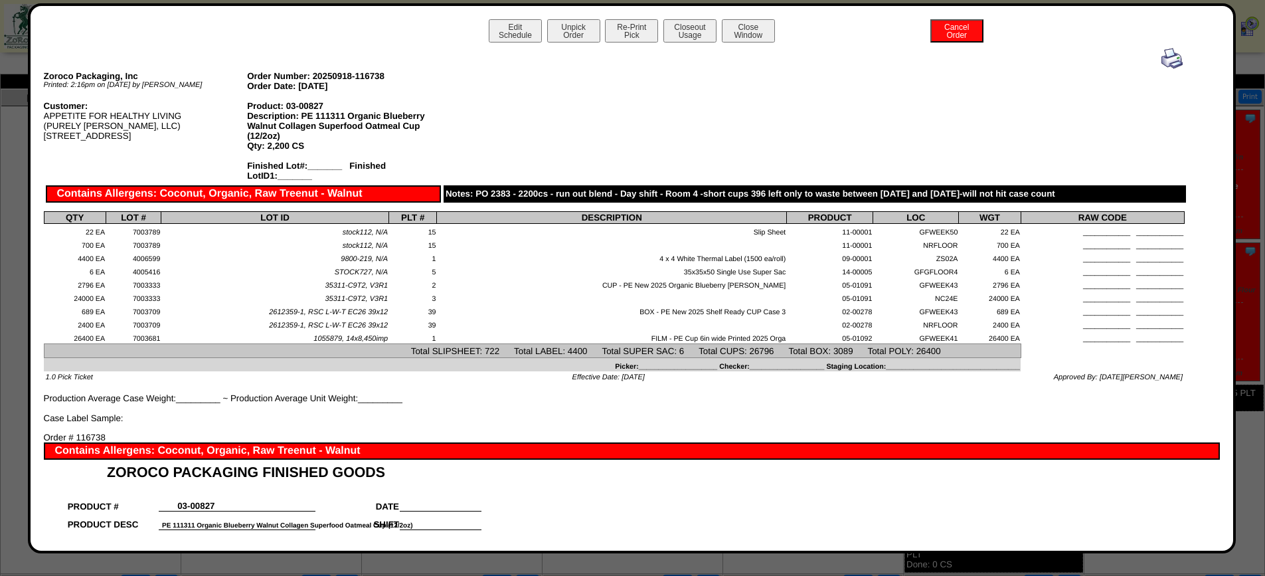
click img
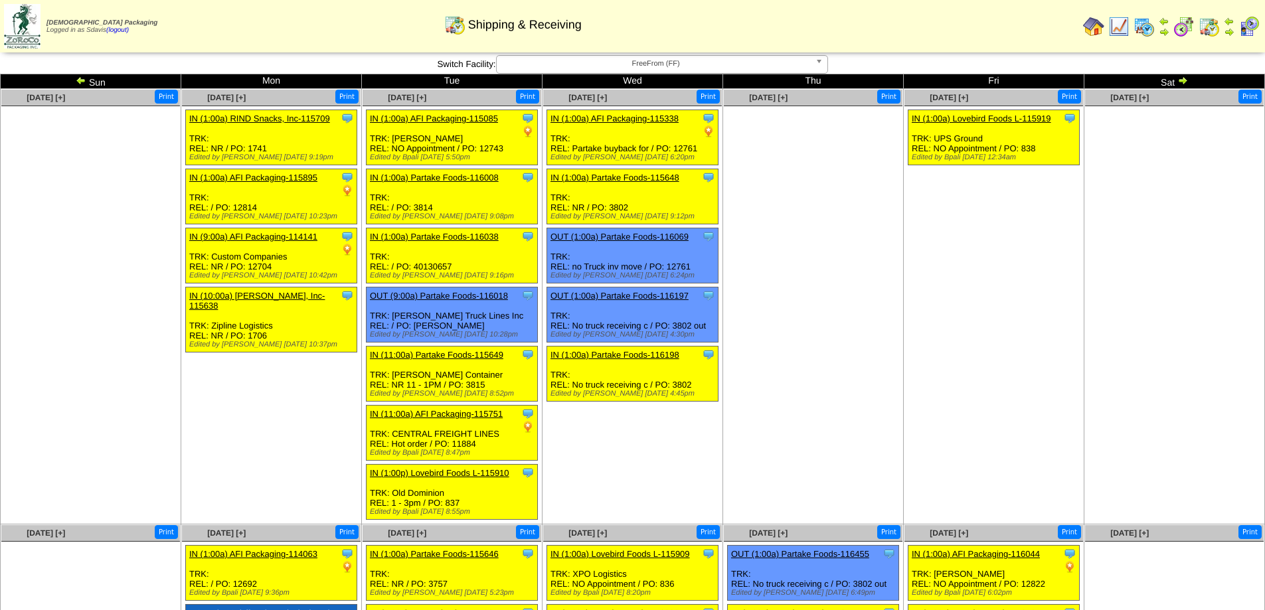
click at [1120, 27] on img at bounding box center [1118, 26] width 21 height 21
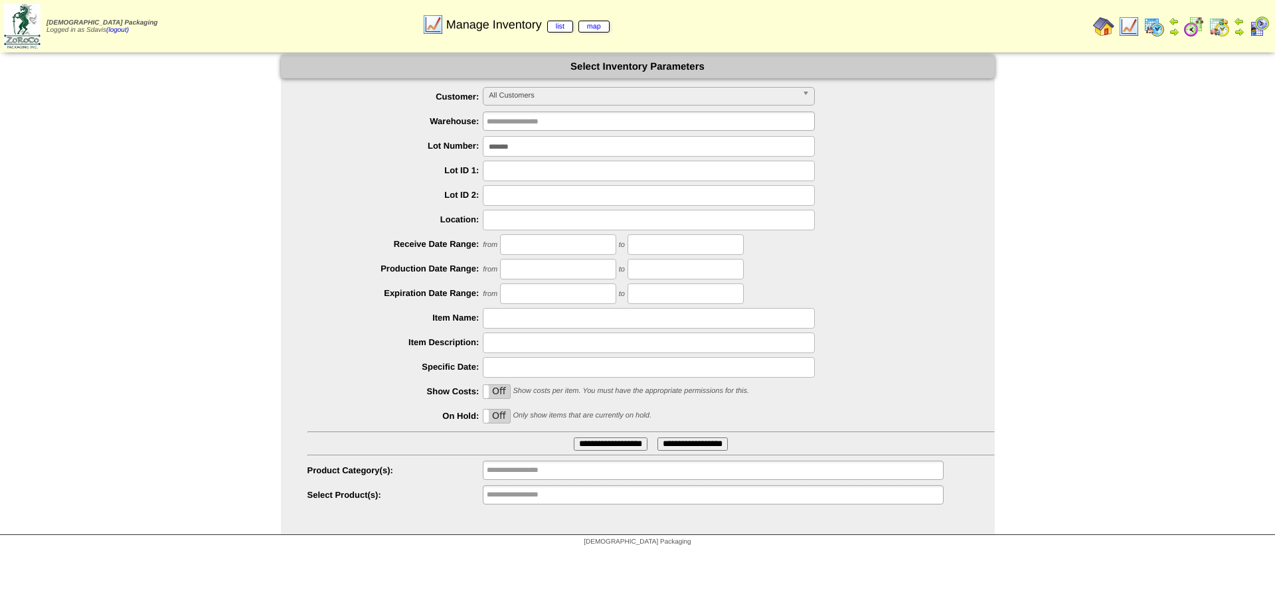
click at [535, 142] on input "*******" at bounding box center [649, 146] width 332 height 21
type input "*******"
click at [574, 438] on input "**********" at bounding box center [611, 444] width 74 height 13
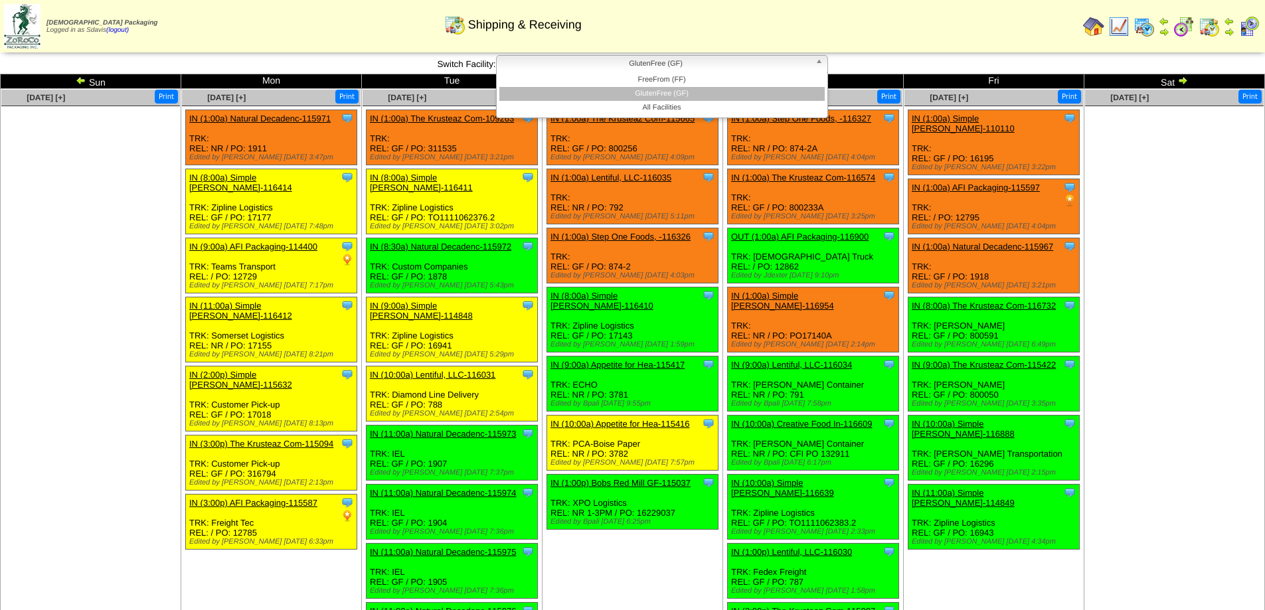
click at [761, 64] on span "GlutenFree (GF)" at bounding box center [656, 64] width 308 height 16
click at [675, 75] on li "FreeFrom (FF)" at bounding box center [661, 80] width 325 height 14
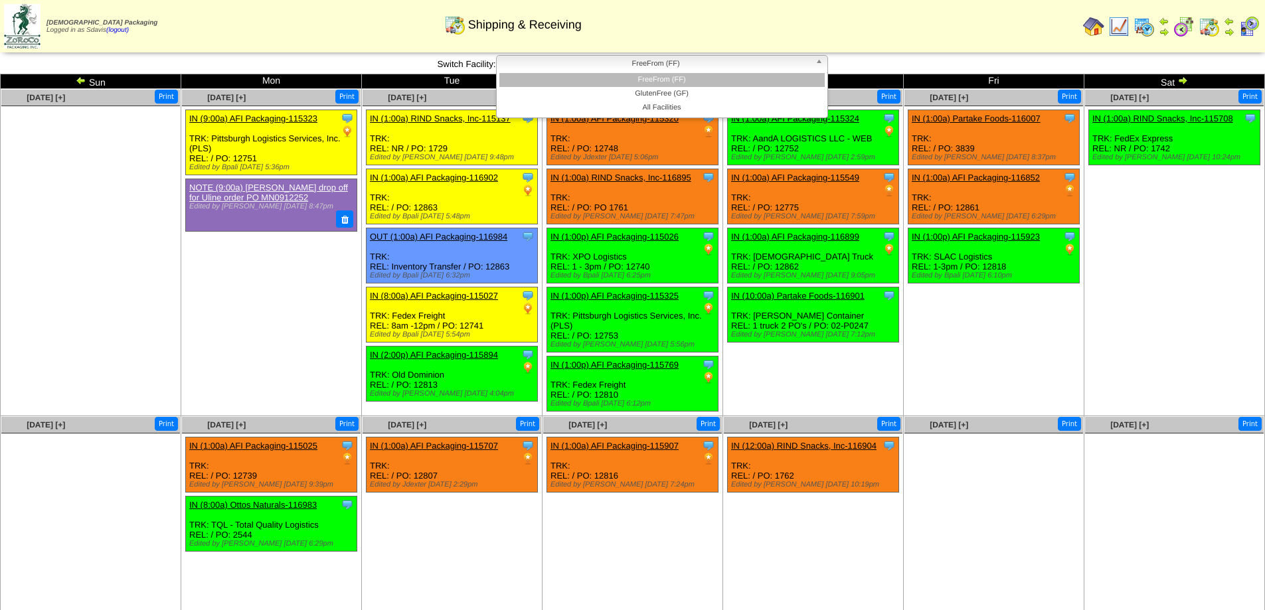
click at [744, 58] on span "FreeFrom (FF)" at bounding box center [656, 64] width 308 height 16
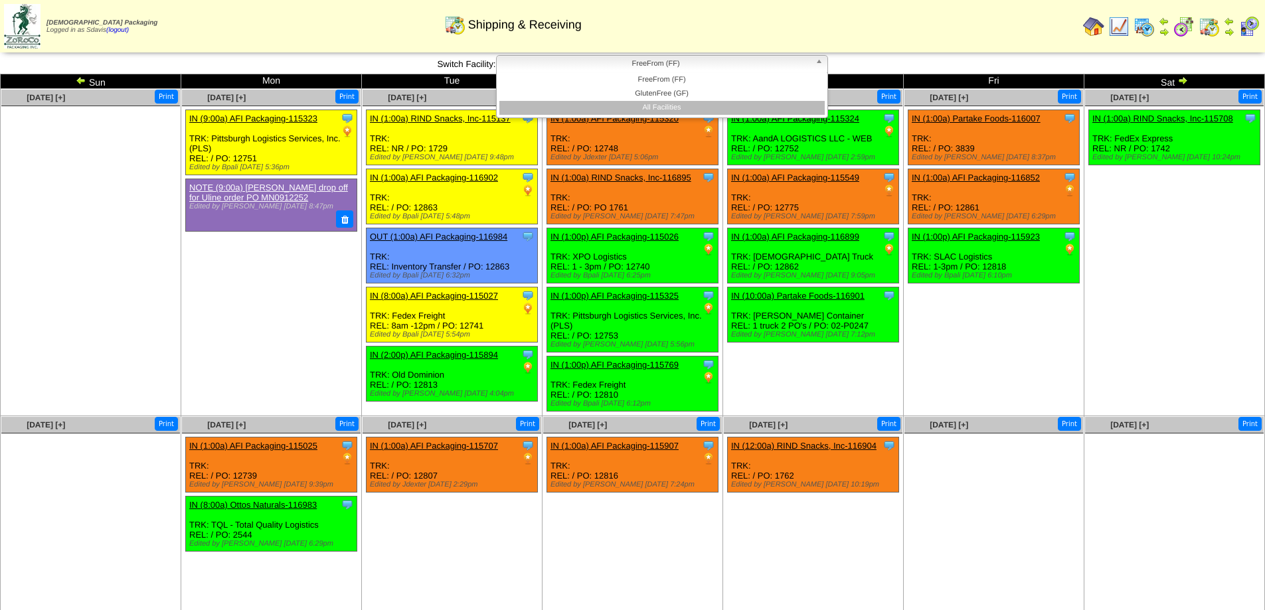
click at [677, 105] on li "All Facilities" at bounding box center [661, 108] width 325 height 14
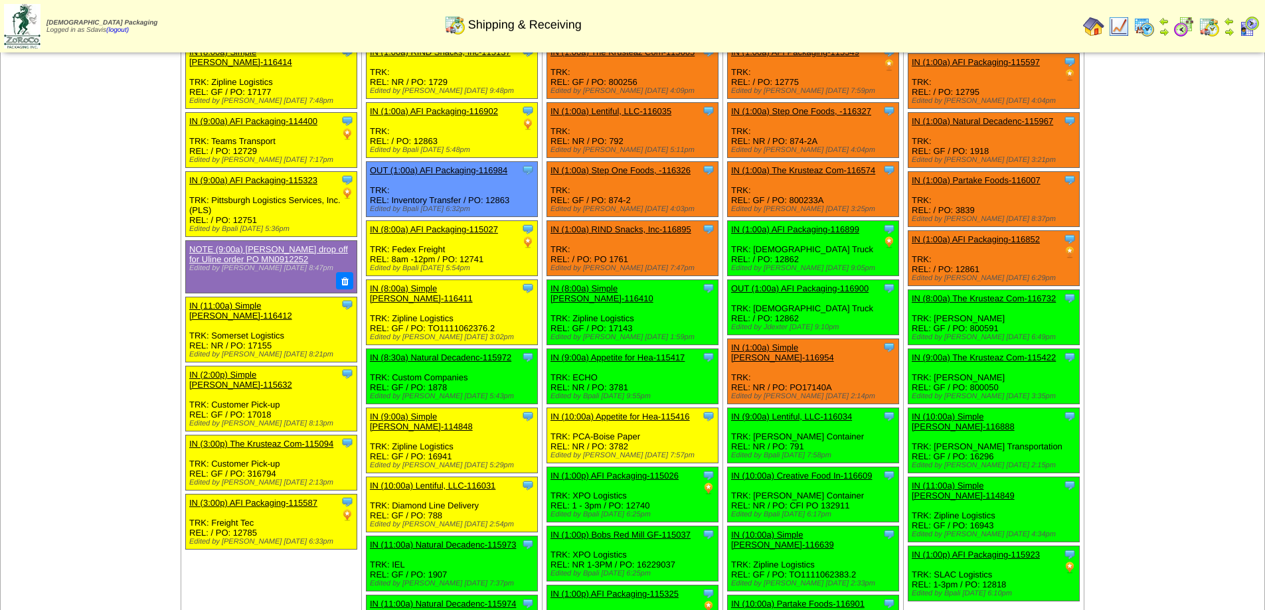
scroll to position [133, 0]
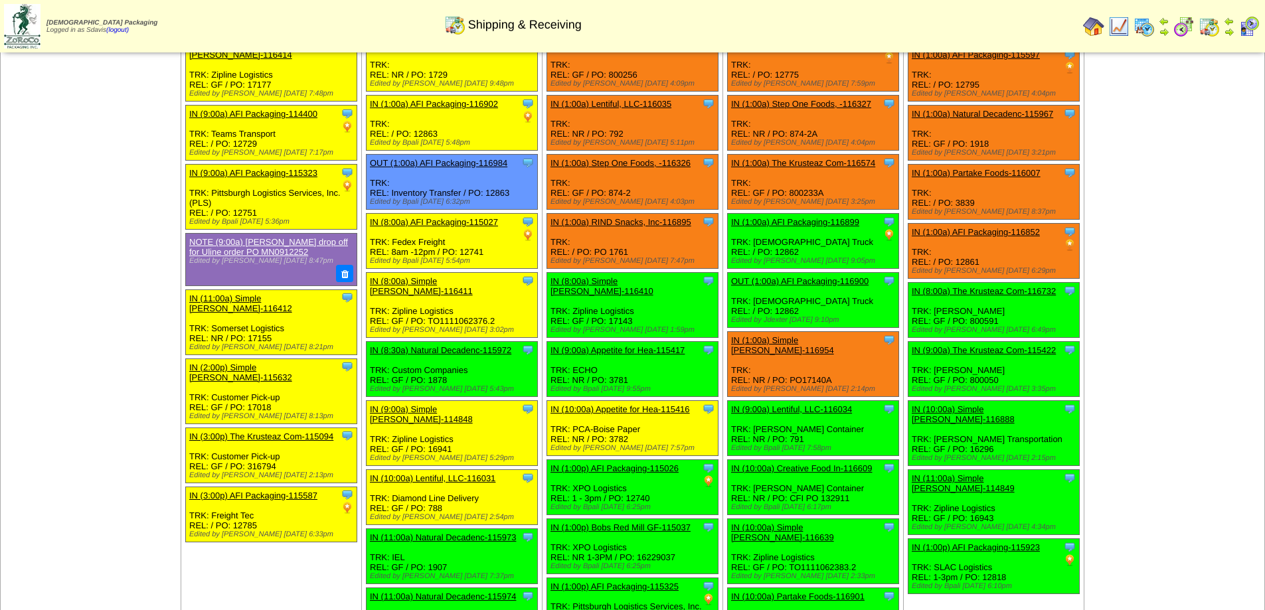
click at [683, 23] on div "Shipping & Receiving" at bounding box center [512, 20] width 727 height 37
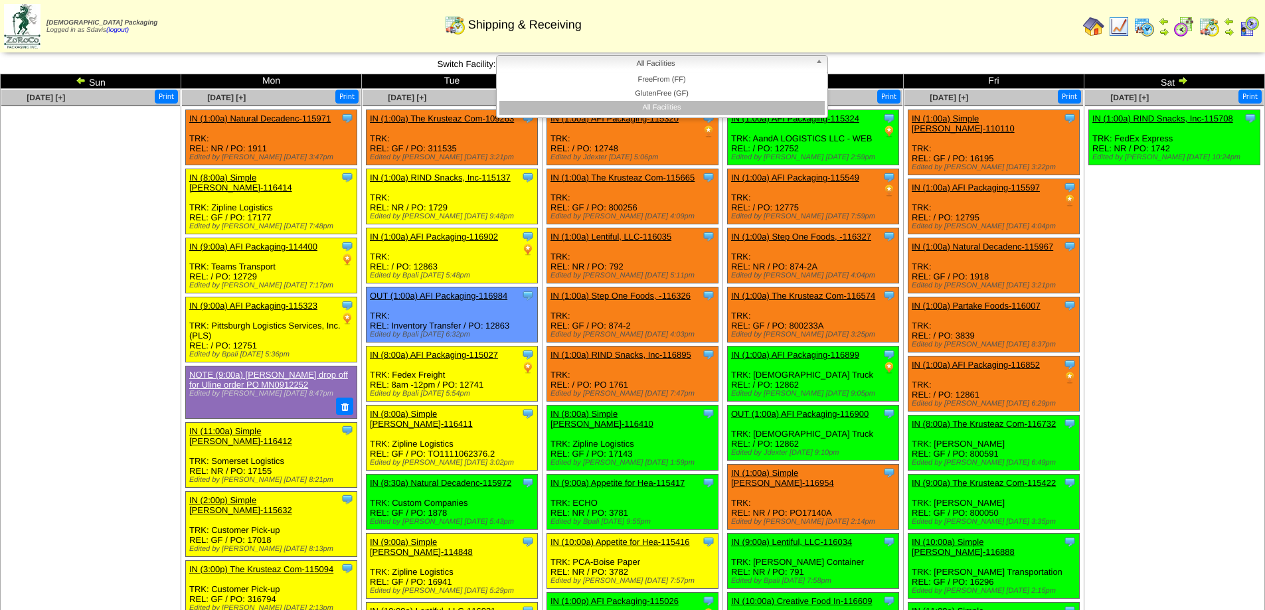
click at [673, 59] on span "All Facilities" at bounding box center [656, 64] width 308 height 16
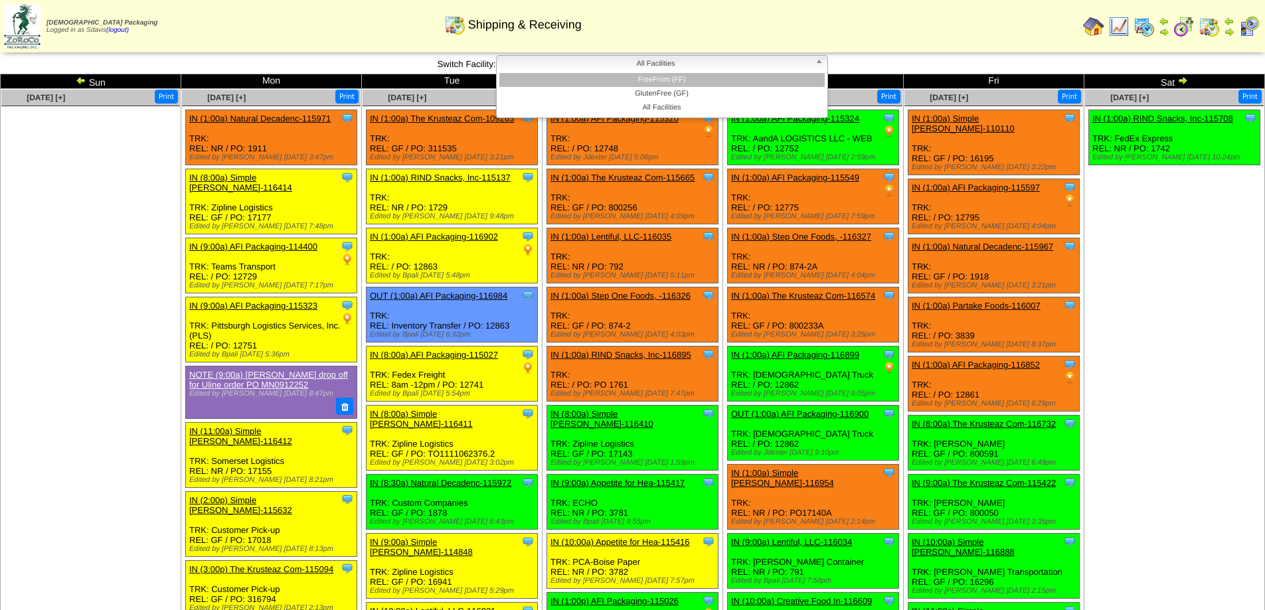
click at [667, 76] on li "FreeFrom (FF)" at bounding box center [661, 80] width 325 height 14
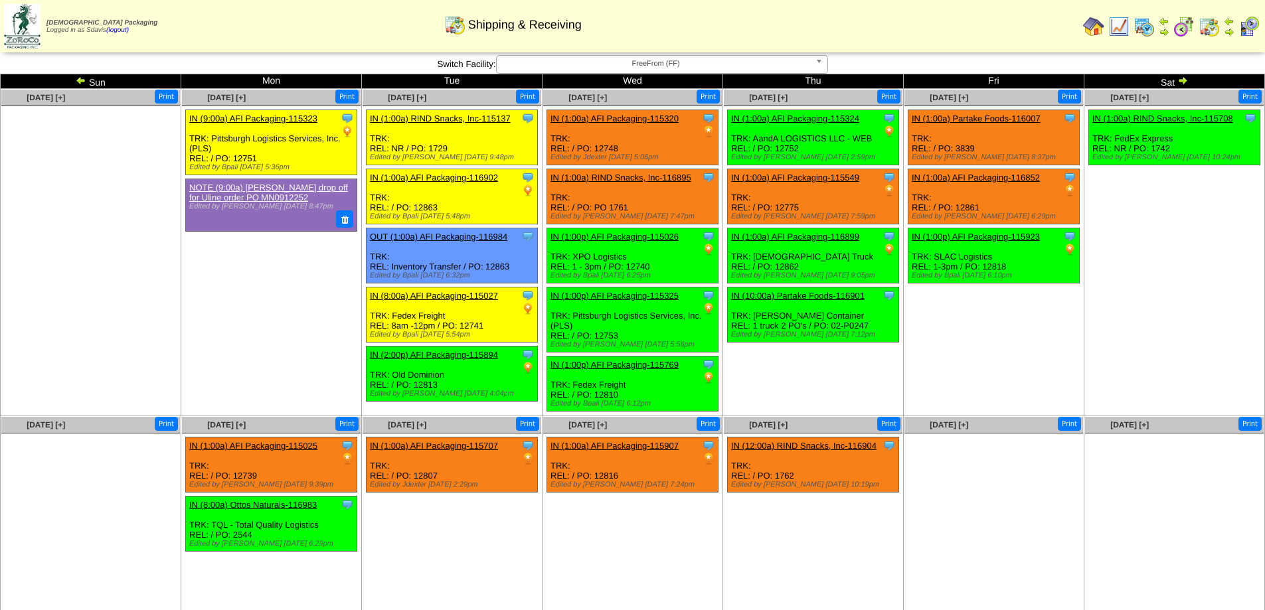
click at [79, 79] on img at bounding box center [81, 80] width 11 height 11
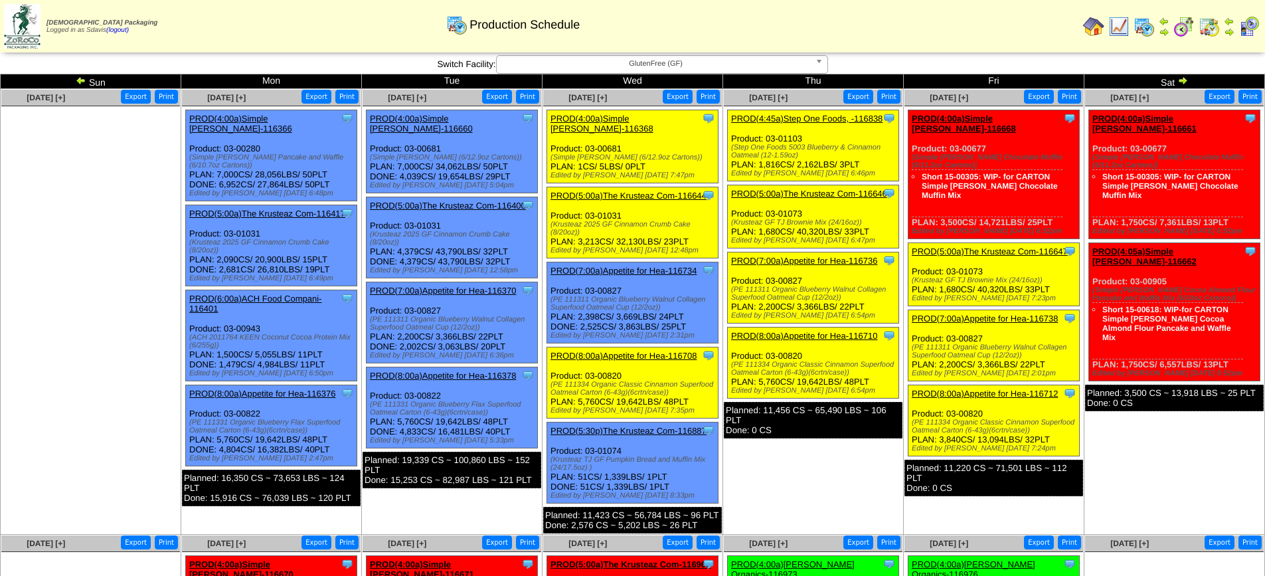
click at [1006, 388] on link "PROD(8:00a)Appetite for Hea-116712" at bounding box center [985, 393] width 146 height 10
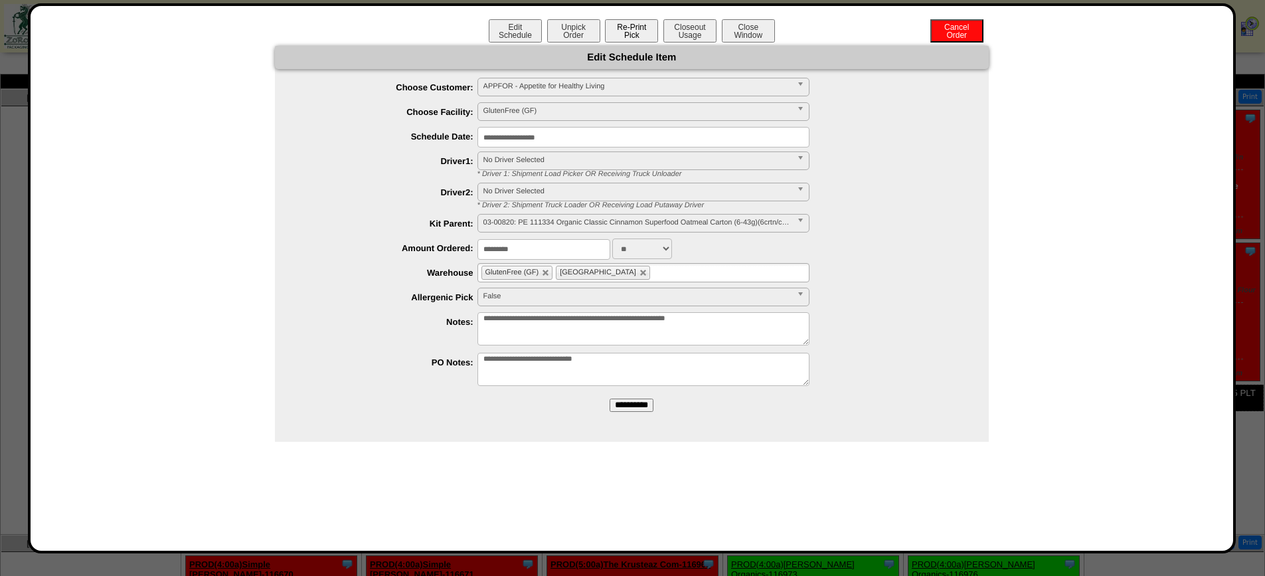
click at [645, 31] on button "Re-Print Pick" at bounding box center [631, 30] width 53 height 23
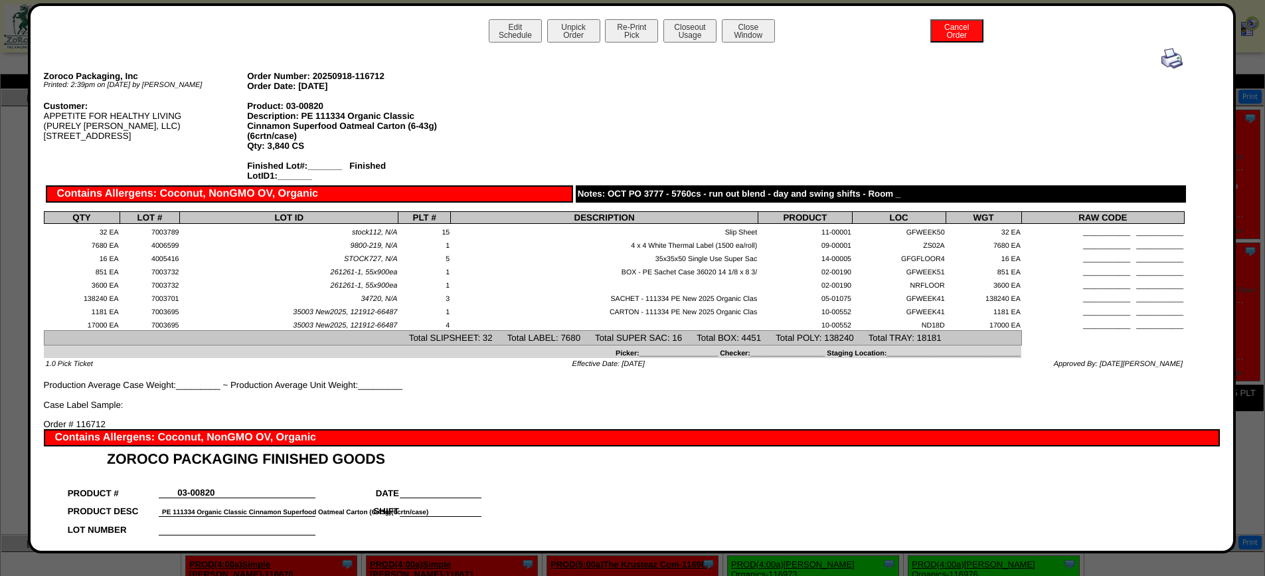
click at [1165, 62] on img at bounding box center [1171, 58] width 21 height 21
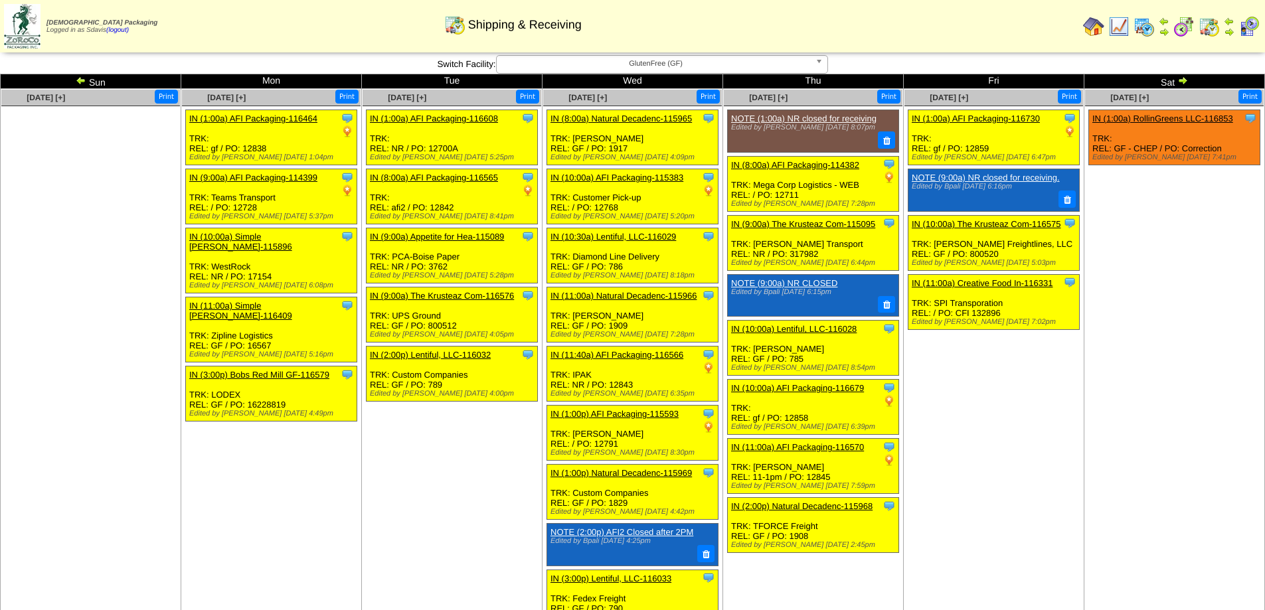
click at [694, 64] on span "GlutenFree (GF)" at bounding box center [656, 64] width 308 height 16
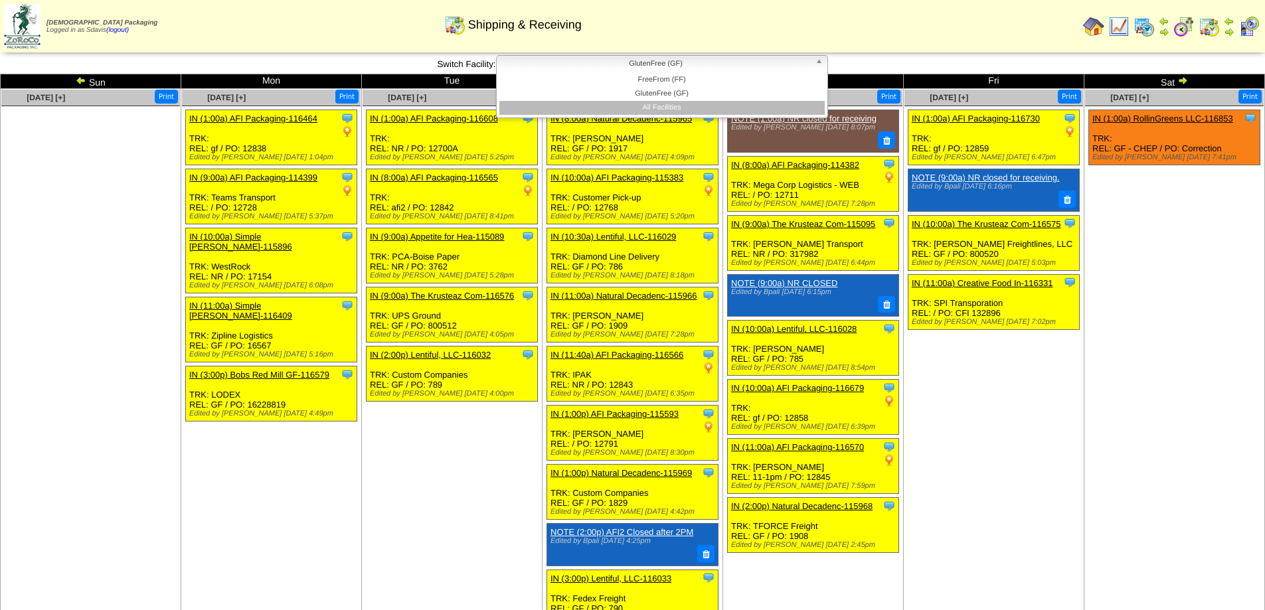
click at [664, 106] on li "All Facilities" at bounding box center [661, 108] width 325 height 14
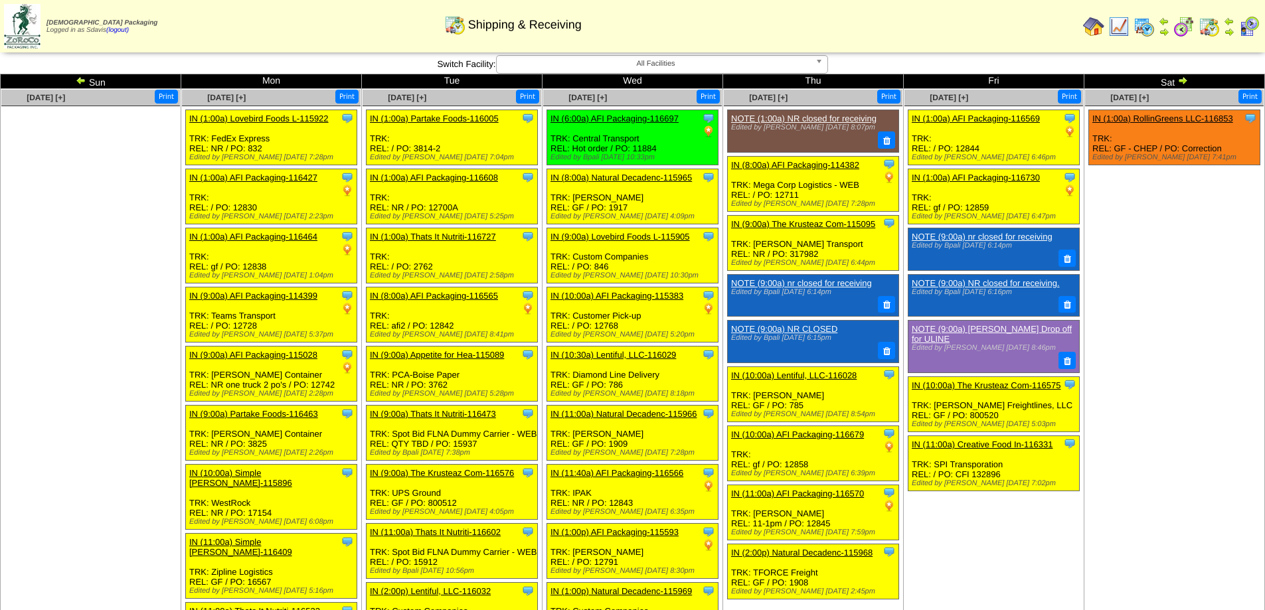
click at [1182, 84] on img at bounding box center [1182, 80] width 11 height 11
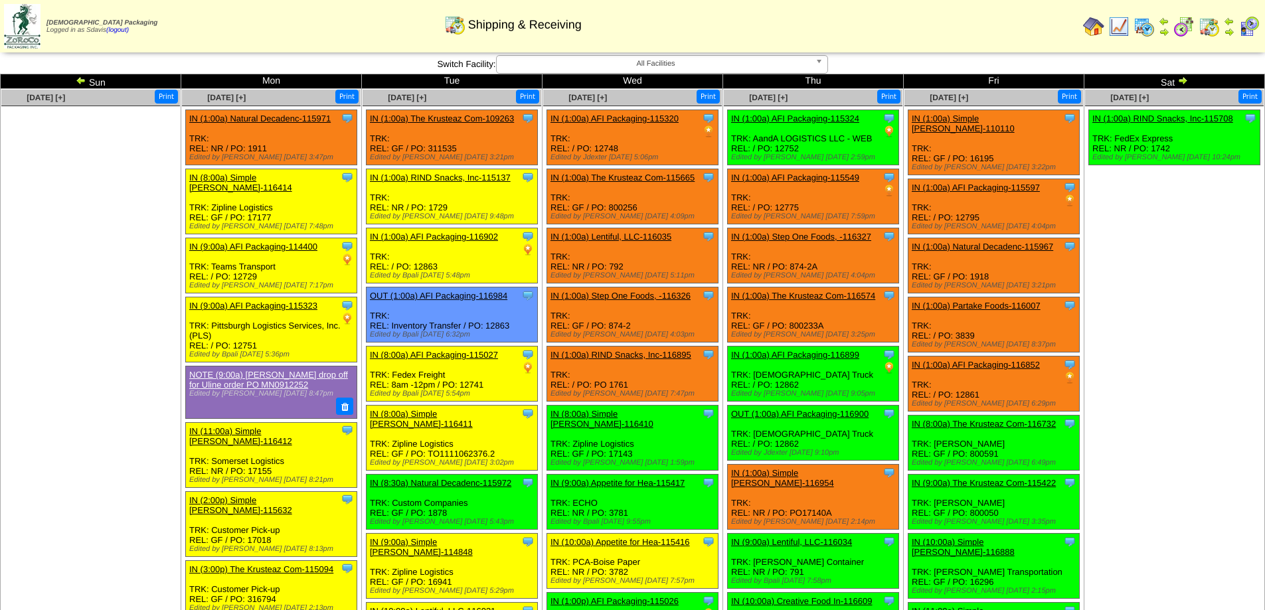
click at [1182, 81] on img at bounding box center [1182, 80] width 11 height 11
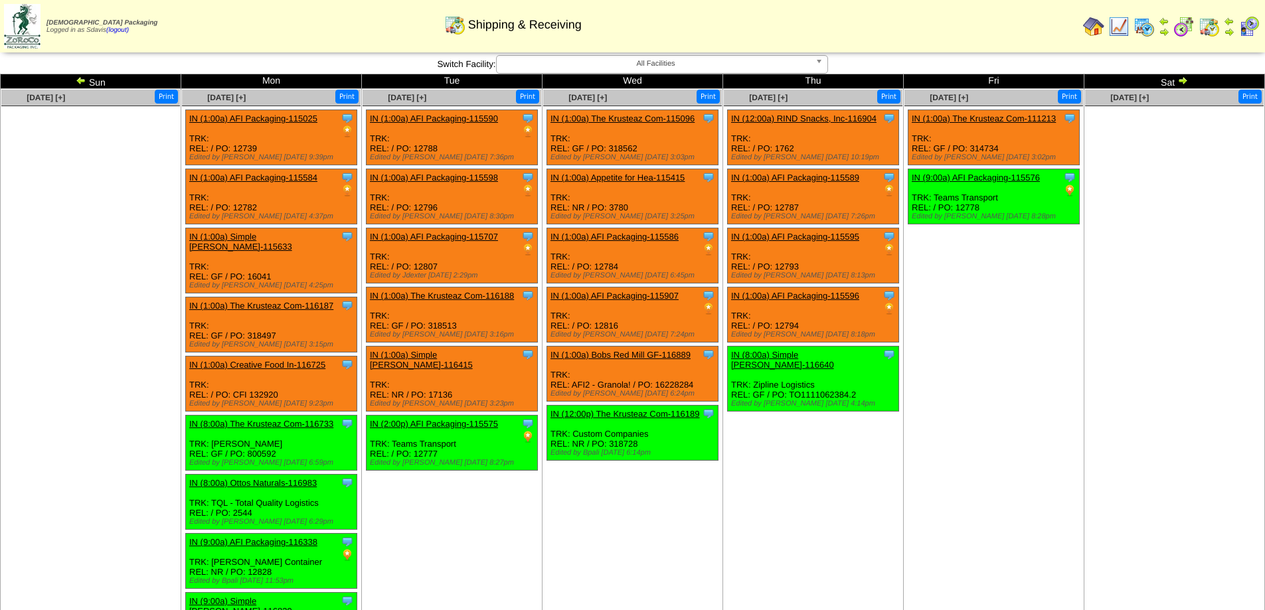
click at [78, 81] on img at bounding box center [81, 80] width 11 height 11
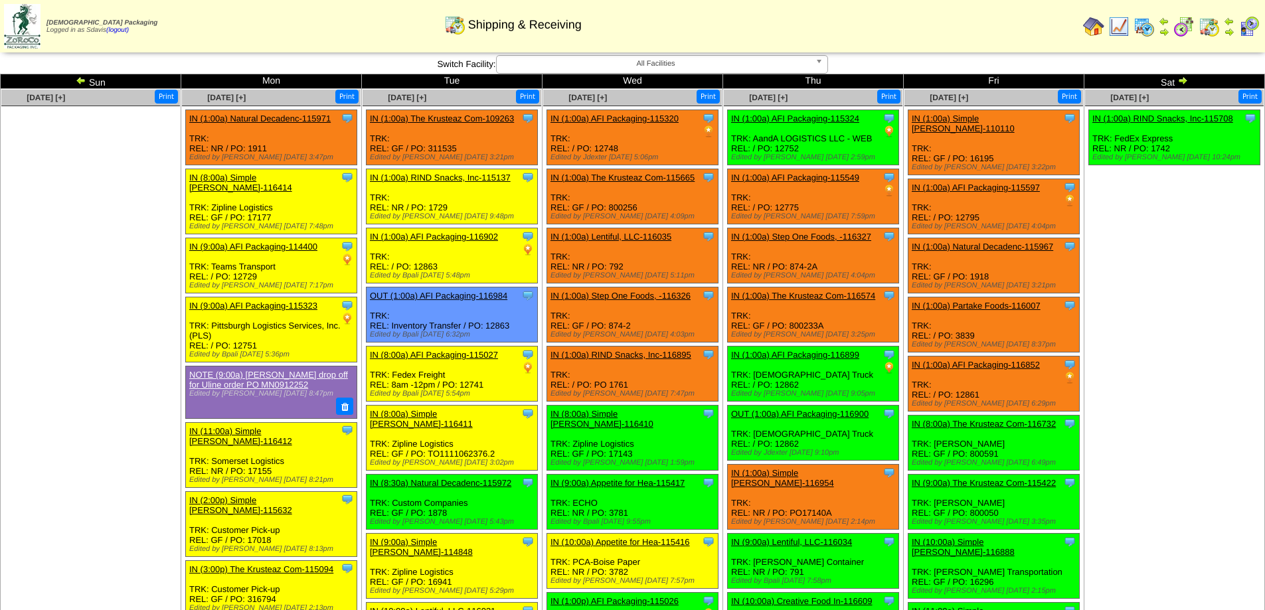
scroll to position [316, 0]
